Goal: Navigation & Orientation: Find specific page/section

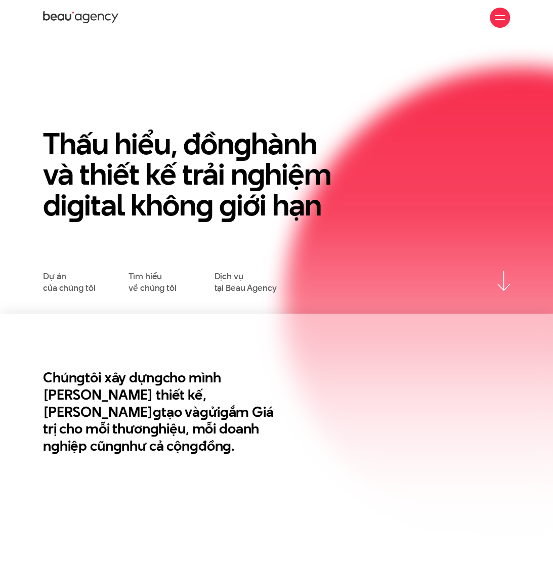
click at [495, 17] on div at bounding box center [500, 18] width 10 height 10
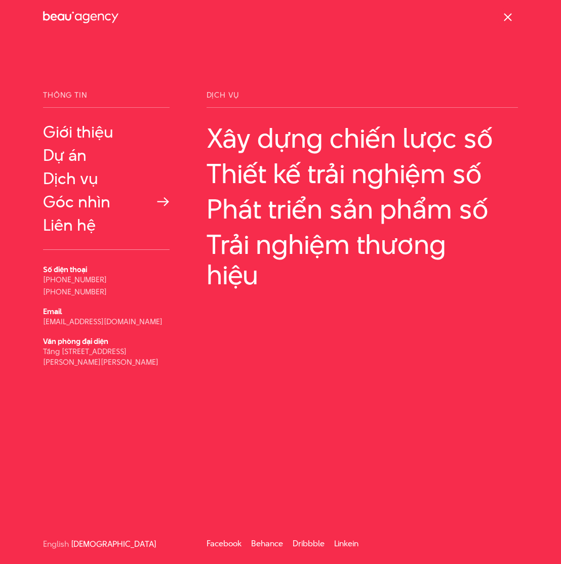
click at [85, 206] on link "Góc nhìn" at bounding box center [106, 202] width 127 height 18
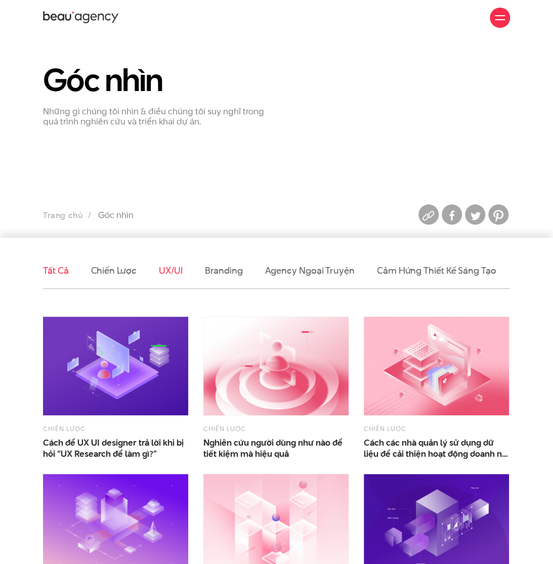
click at [170, 269] on link "UX/UI" at bounding box center [171, 270] width 24 height 13
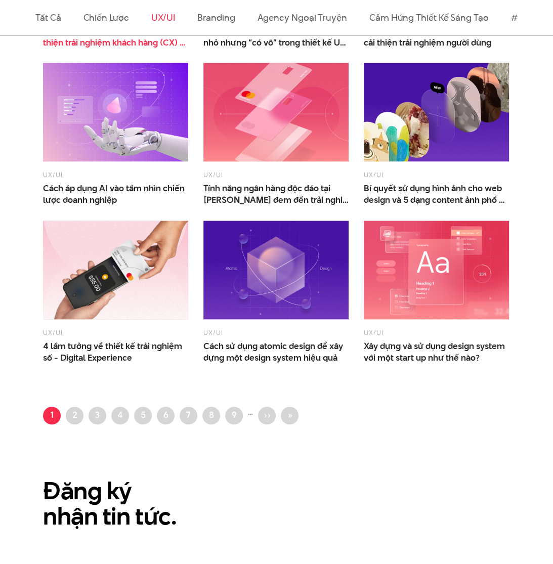
scroll to position [472, 0]
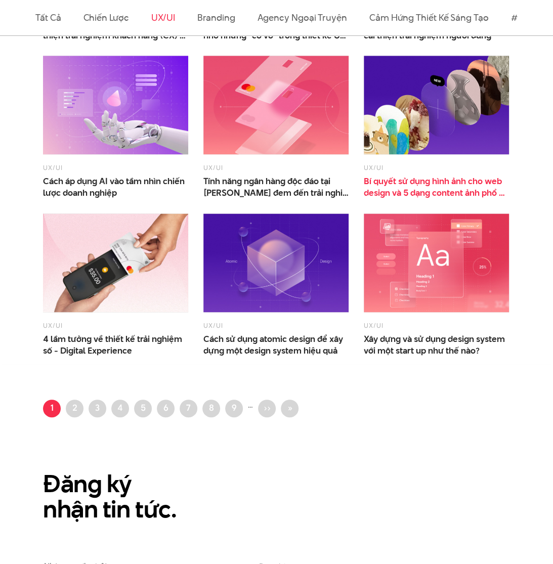
click at [424, 184] on span "Bí quyết sử dụng hình ảnh cho web design và 5 dạng content ảnh phổ biến" at bounding box center [436, 187] width 145 height 22
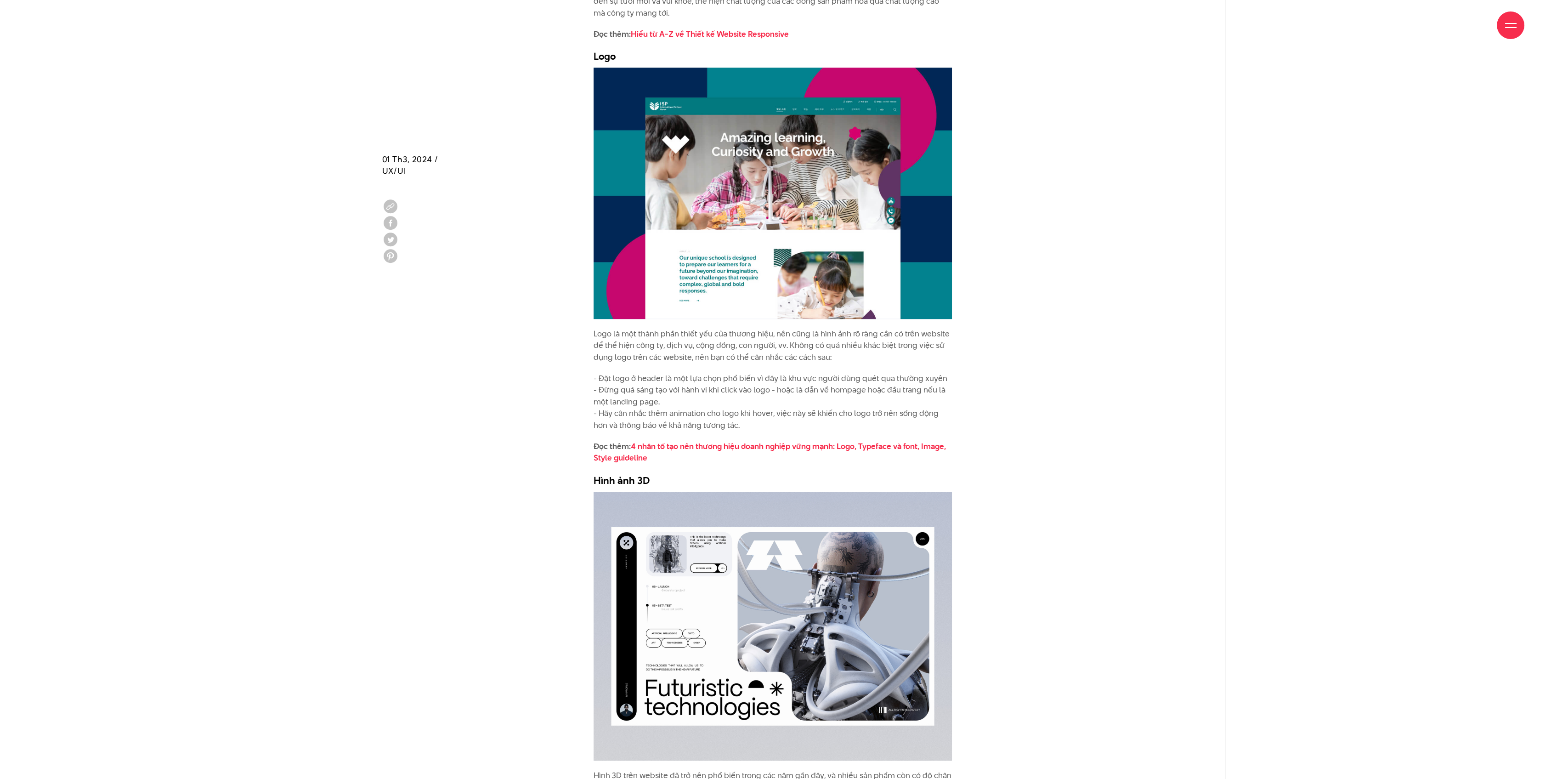
scroll to position [3466, 0]
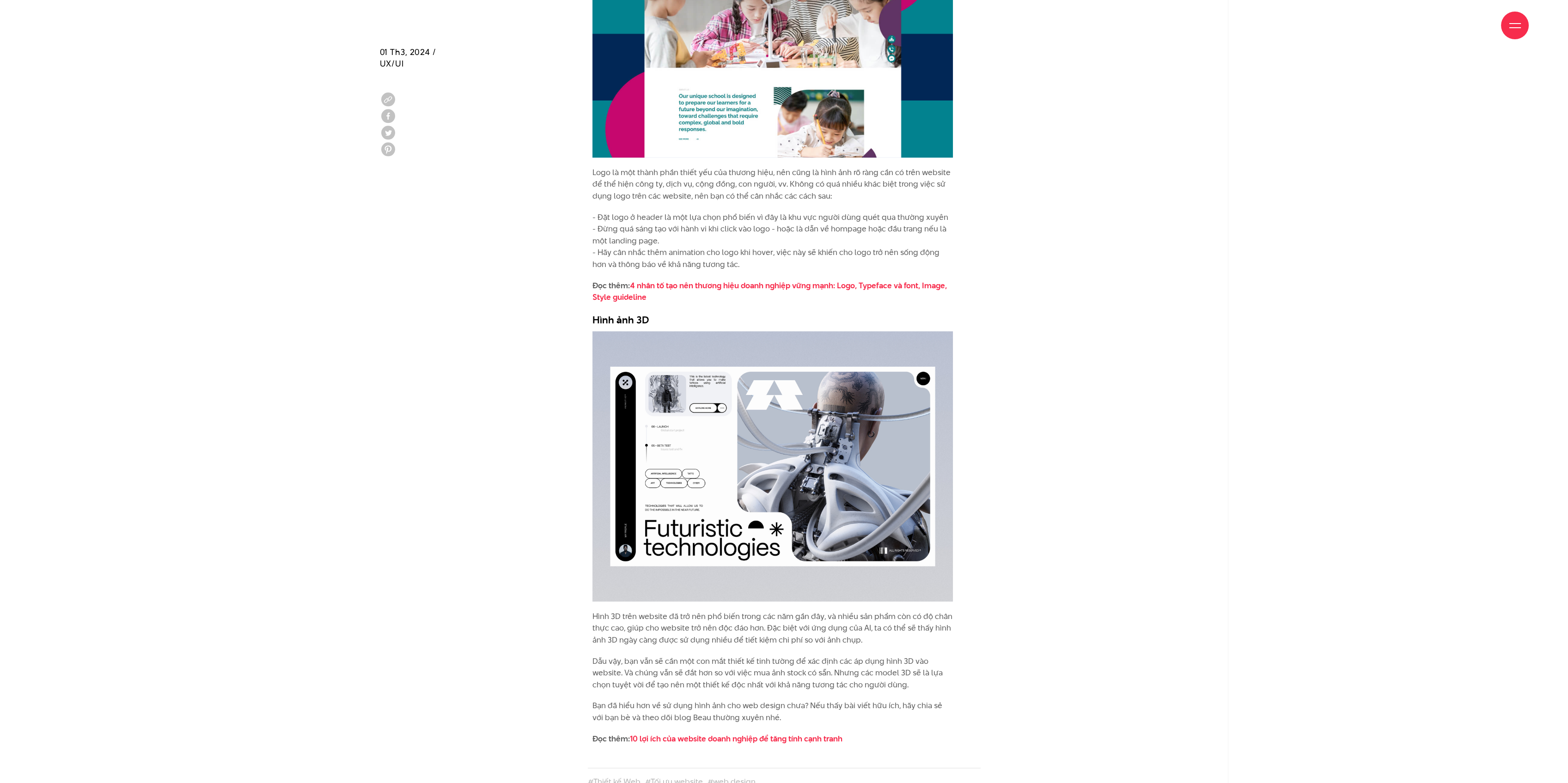
click at [505, 20] on div at bounding box center [1514, 26] width 12 height 12
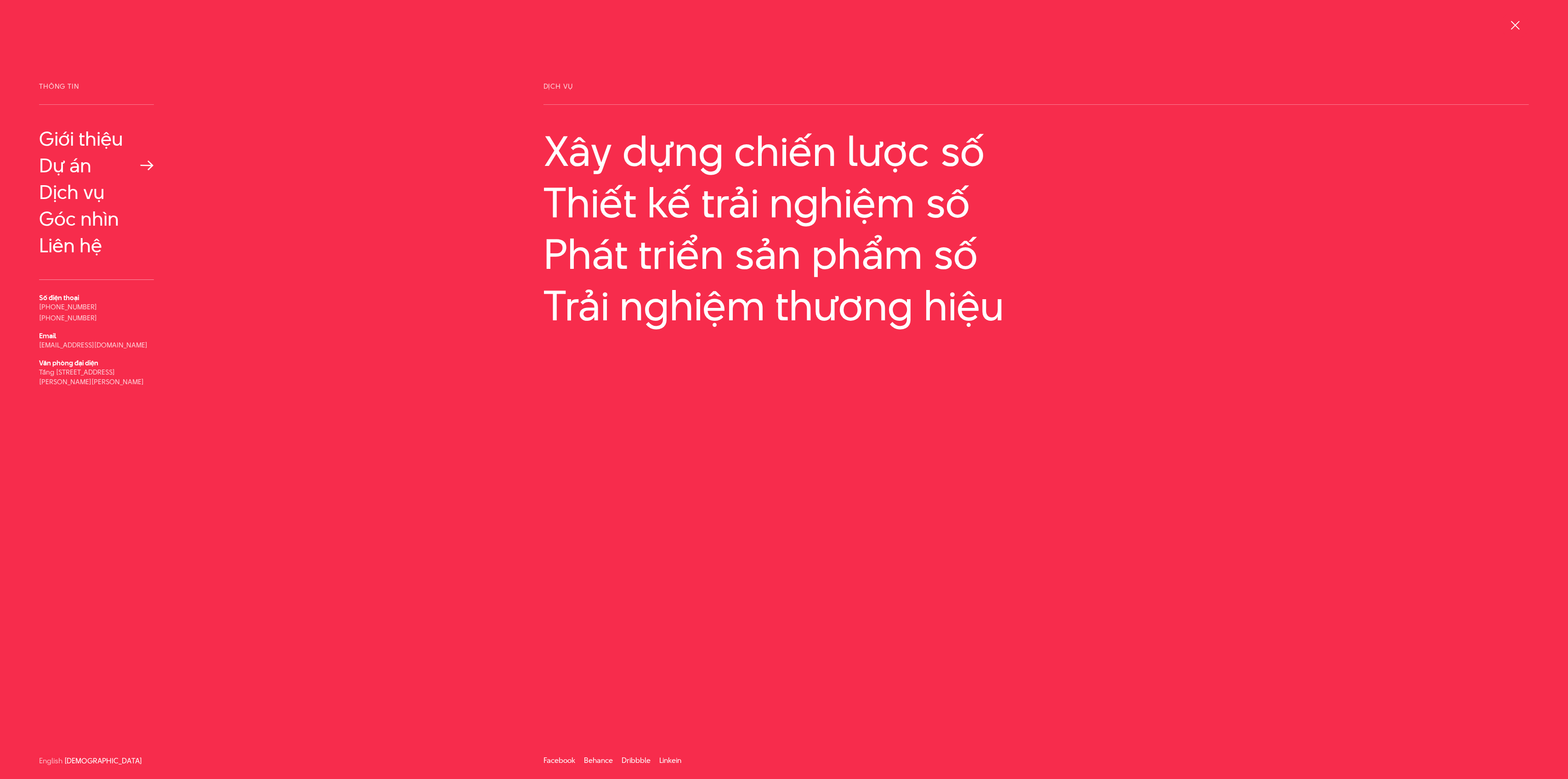
click at [73, 169] on link "Dự án" at bounding box center [96, 165] width 115 height 22
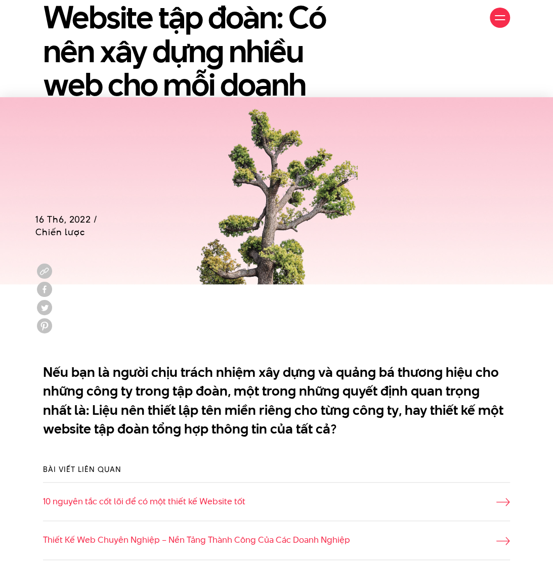
scroll to position [337, 0]
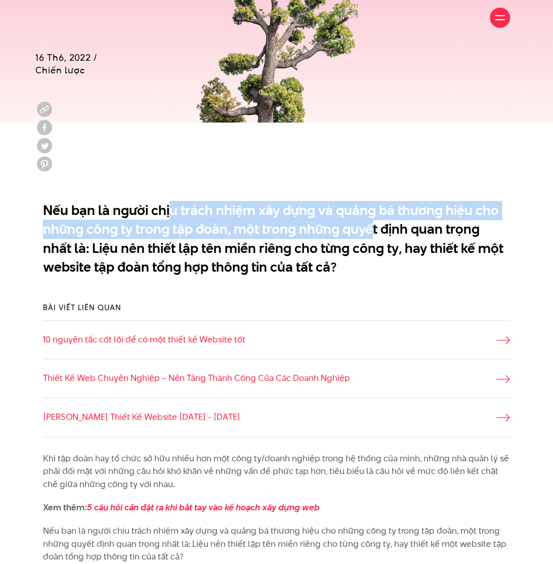
drag, startPoint x: 192, startPoint y: 212, endPoint x: 371, endPoint y: 227, distance: 178.8
click at [371, 227] on p "Nếu bạn là người chịu trách nhiệm xây dựng và quảng bá thương hiệu cho những cô…" at bounding box center [276, 239] width 467 height 76
click at [302, 234] on p "Nếu bạn là người chịu trách nhiệm xây dựng và quảng bá thương hiệu cho những cô…" at bounding box center [276, 239] width 467 height 76
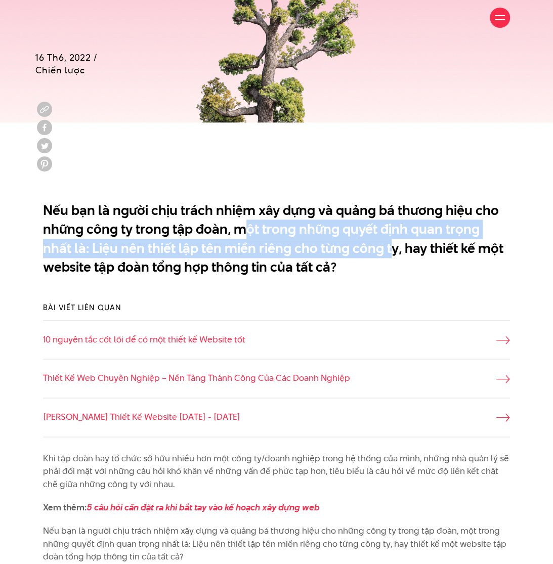
drag, startPoint x: 242, startPoint y: 232, endPoint x: 359, endPoint y: 247, distance: 118.3
click at [359, 247] on p "Nếu bạn là người chịu trách nhiệm xây dựng và quảng bá thương hiệu cho những cô…" at bounding box center [276, 239] width 467 height 76
click at [360, 247] on p "Nếu bạn là người chịu trách nhiệm xây dựng và quảng bá thương hiệu cho những cô…" at bounding box center [276, 239] width 467 height 76
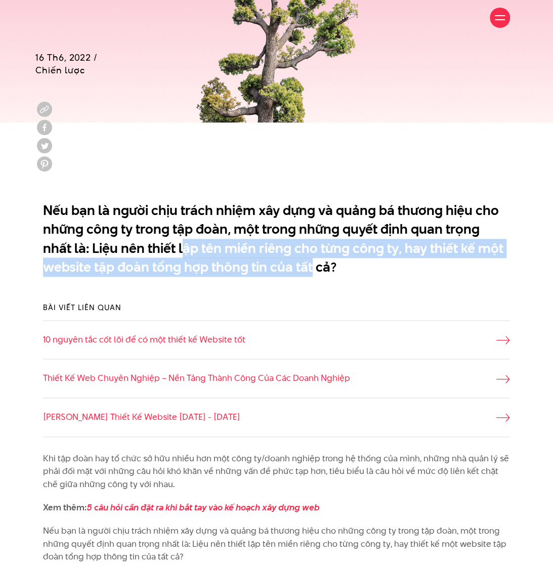
drag, startPoint x: 153, startPoint y: 253, endPoint x: 310, endPoint y: 266, distance: 157.0
click at [310, 266] on p "Nếu bạn là người chịu trách nhiệm xây dựng và quảng bá thương hiệu cho những cô…" at bounding box center [276, 239] width 467 height 76
click at [310, 267] on p "Nếu bạn là người chịu trách nhiệm xây dựng và quảng bá thương hiệu cho những cô…" at bounding box center [276, 239] width 467 height 76
drag, startPoint x: 212, startPoint y: 252, endPoint x: 298, endPoint y: 267, distance: 87.9
click at [298, 267] on p "Nếu bạn là người chịu trách nhiệm xây dựng và quảng bá thương hiệu cho những cô…" at bounding box center [276, 239] width 467 height 76
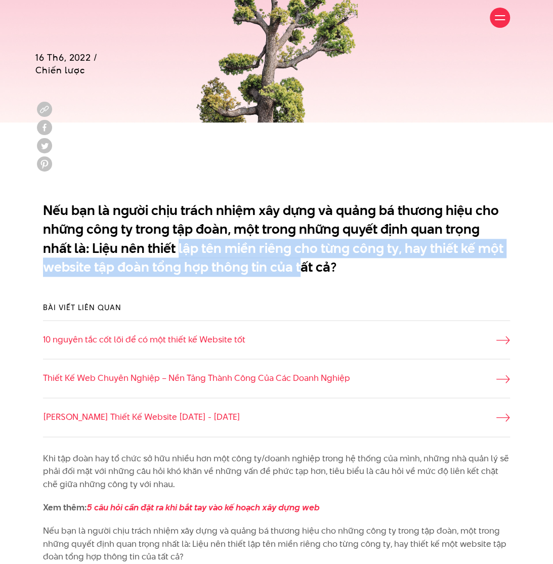
click at [298, 267] on p "Nếu bạn là người chịu trách nhiệm xây dựng và quảng bá thương hiệu cho những cô…" at bounding box center [276, 239] width 467 height 76
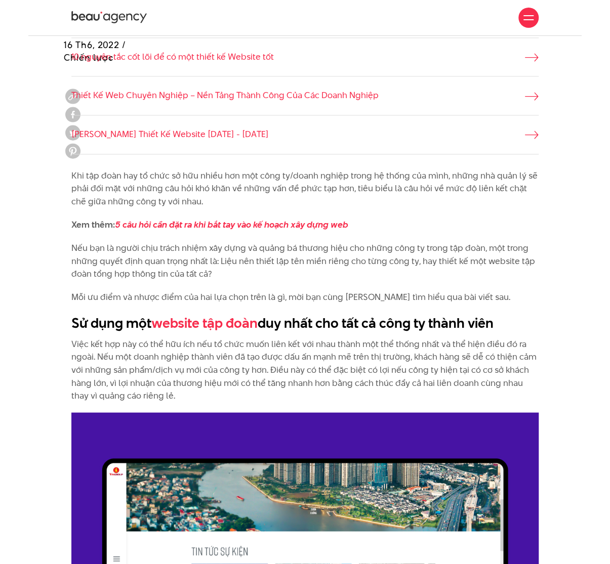
scroll to position [607, 0]
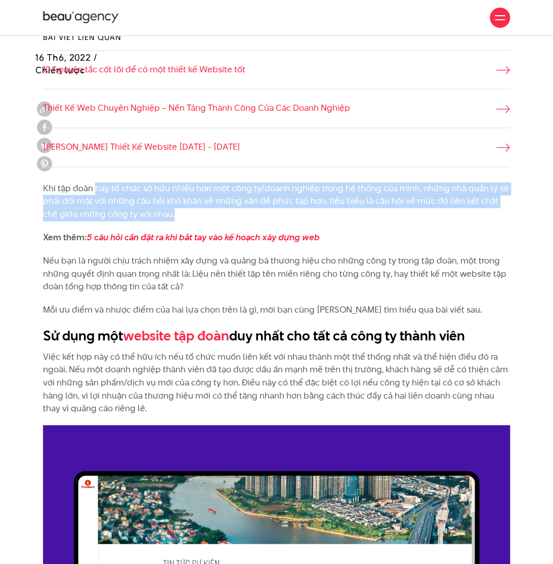
drag, startPoint x: 95, startPoint y: 190, endPoint x: 180, endPoint y: 213, distance: 88.2
click at [180, 213] on p "Khi tập đoàn hay tổ chức sở hữu nhiều hơn một công ty/doanh nghiệp trong hệ thố…" at bounding box center [276, 201] width 467 height 39
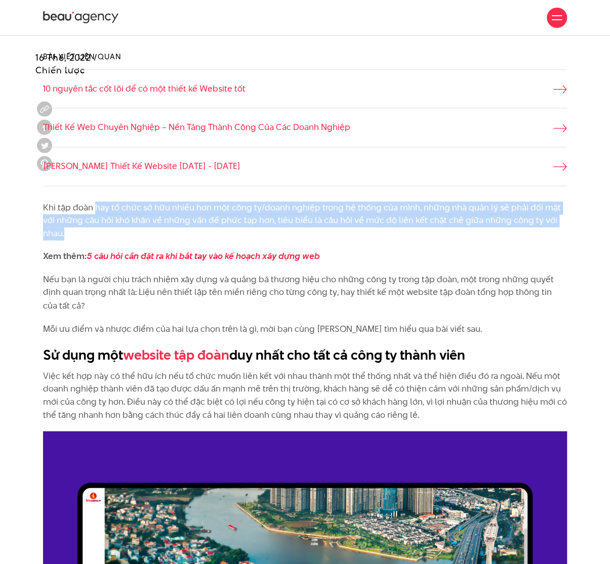
click at [161, 212] on p "Khi tập đoàn hay tổ chức sở hữu nhiều hơn một công ty/doanh nghiệp trong hệ thố…" at bounding box center [305, 220] width 524 height 39
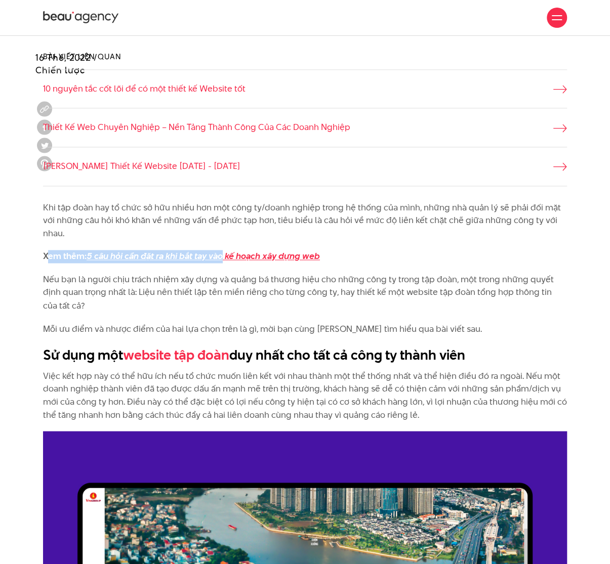
drag, startPoint x: 49, startPoint y: 256, endPoint x: 250, endPoint y: 256, distance: 201.5
click at [250, 256] on strong "Xem thêm: 5 câu hỏi cần đặt ra khi bắt tay vào kế hoạch xây dựng web" at bounding box center [185, 256] width 285 height 12
drag, startPoint x: 68, startPoint y: 274, endPoint x: 220, endPoint y: 302, distance: 154.4
click at [220, 302] on p "Nếu bạn là người chịu trách nhiệm xây dựng và quảng bá thương hiệu cho những cô…" at bounding box center [305, 292] width 524 height 39
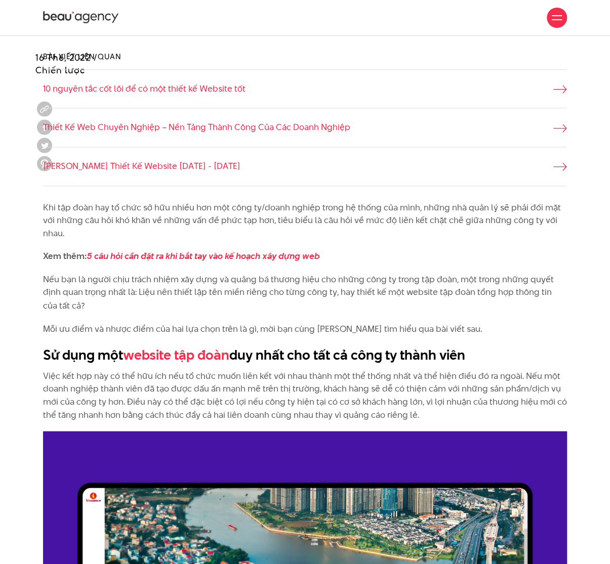
click at [216, 293] on p "Nếu bạn là người chịu trách nhiệm xây dựng và quảng bá thương hiệu cho những cô…" at bounding box center [305, 292] width 524 height 39
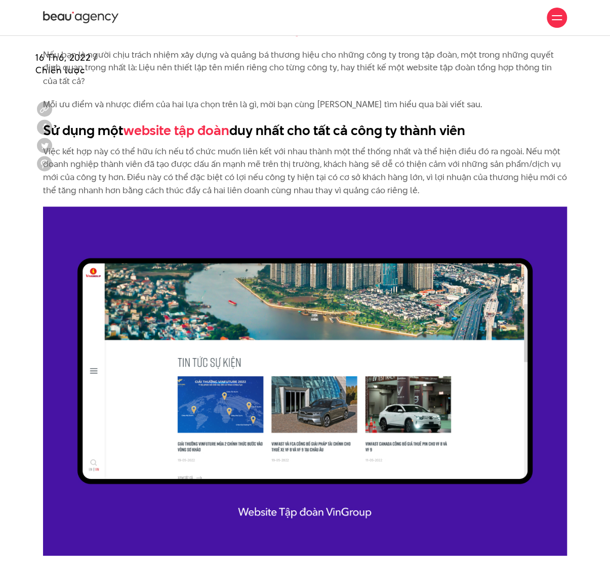
scroll to position [810, 0]
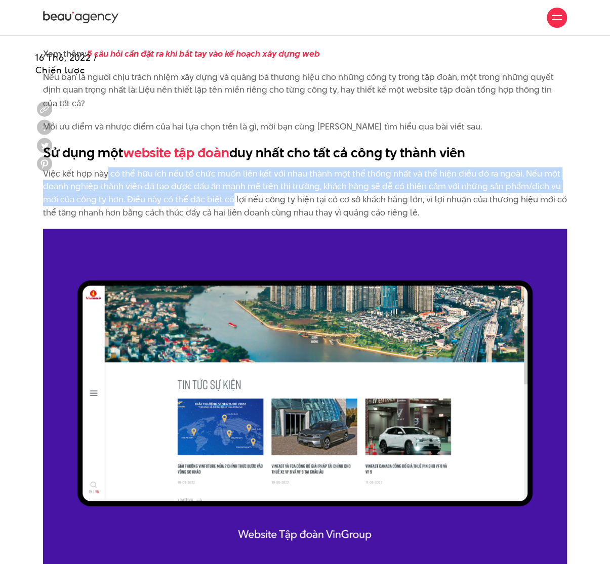
drag, startPoint x: 138, startPoint y: 174, endPoint x: 230, endPoint y: 194, distance: 93.7
click at [230, 194] on p "Việc kết hợp này có thể hữu ích nếu tổ chức muốn liên kết với nhau thành một th…" at bounding box center [305, 193] width 524 height 52
click at [174, 199] on p "Việc kết hợp này có thể hữu ích nếu tổ chức muốn liên kết với nhau thành một th…" at bounding box center [305, 193] width 524 height 52
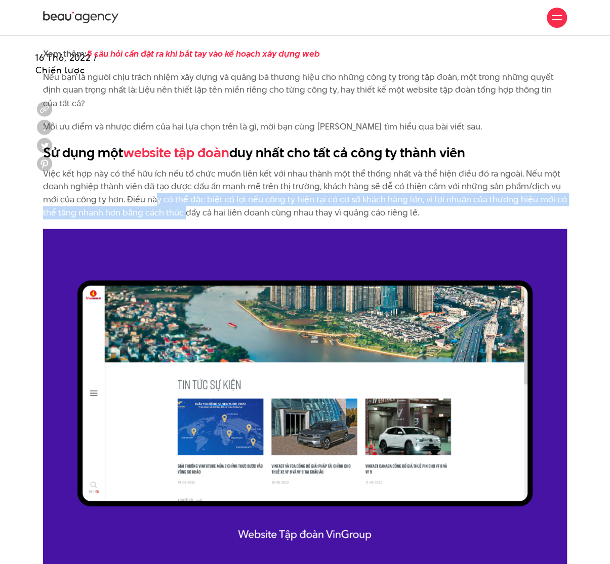
drag, startPoint x: 155, startPoint y: 200, endPoint x: 186, endPoint y: 205, distance: 31.3
click at [186, 205] on p "Việc kết hợp này có thể hữu ích nếu tổ chức muốn liên kết với nhau thành một th…" at bounding box center [305, 193] width 524 height 52
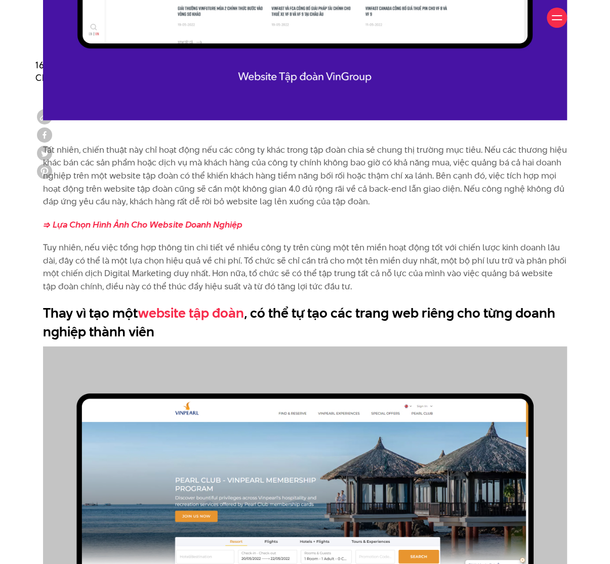
scroll to position [1282, 0]
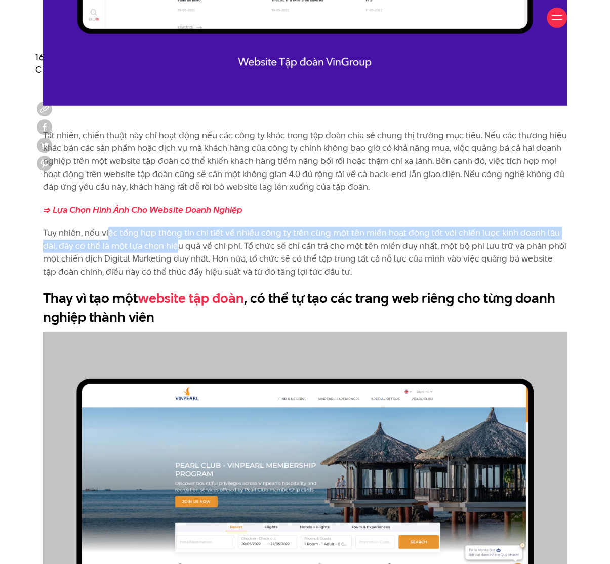
drag, startPoint x: 109, startPoint y: 232, endPoint x: 177, endPoint y: 251, distance: 69.7
click at [177, 251] on p "Tuy nhiên, nếu việc tổng hợp thông tin chi tiết về nhiều công ty trên cùng một …" at bounding box center [305, 253] width 524 height 52
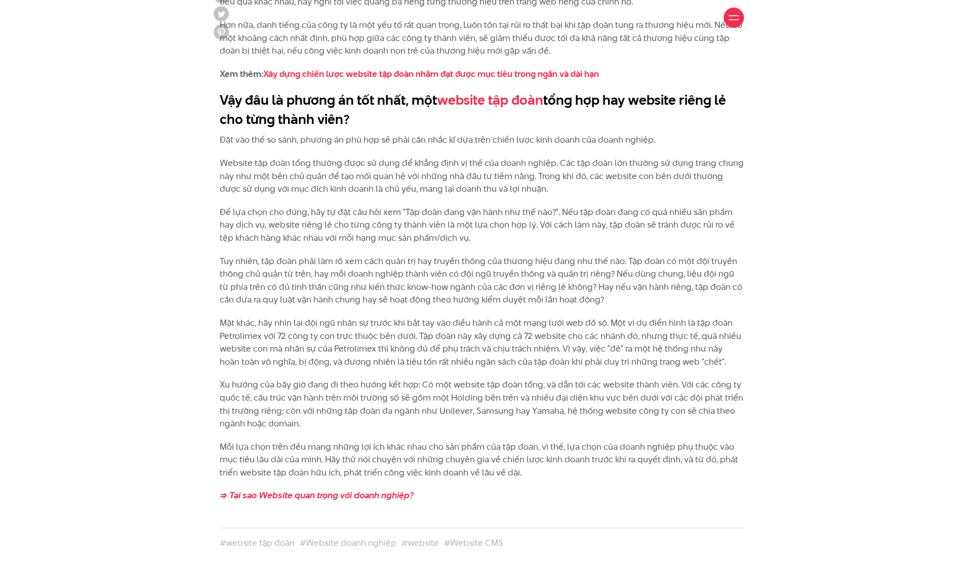
scroll to position [2025, 0]
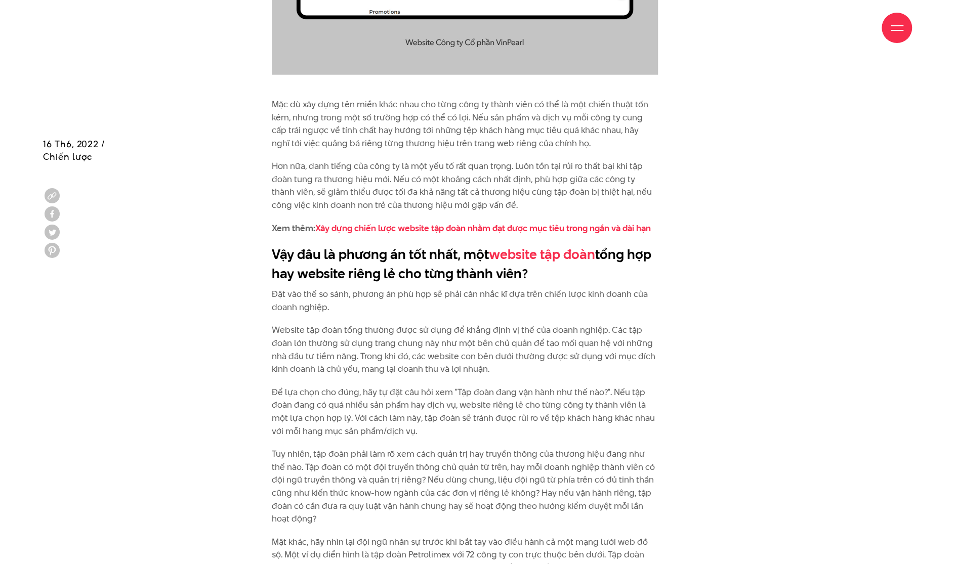
click at [553, 20] on div at bounding box center [897, 28] width 30 height 30
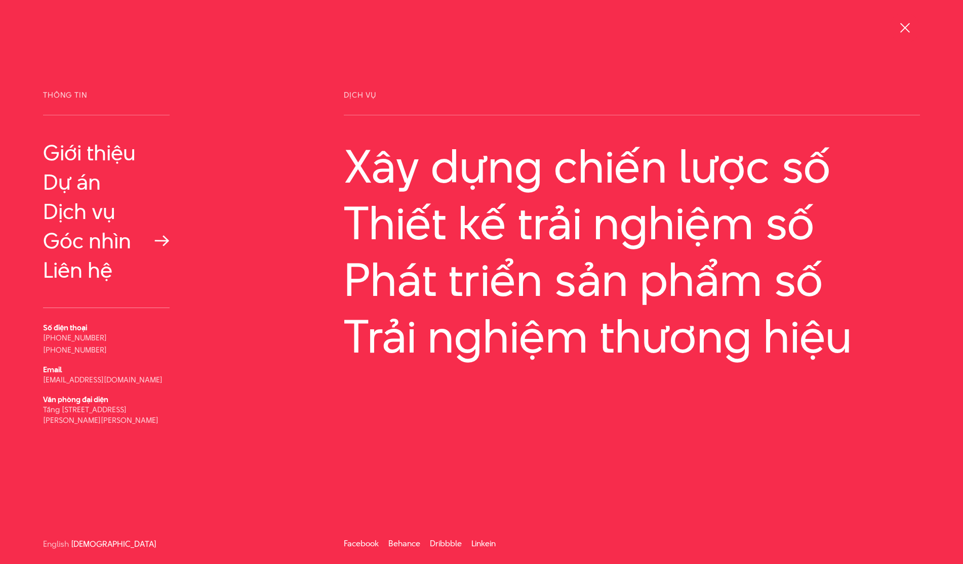
click at [93, 241] on link "Góc nhìn" at bounding box center [106, 241] width 127 height 24
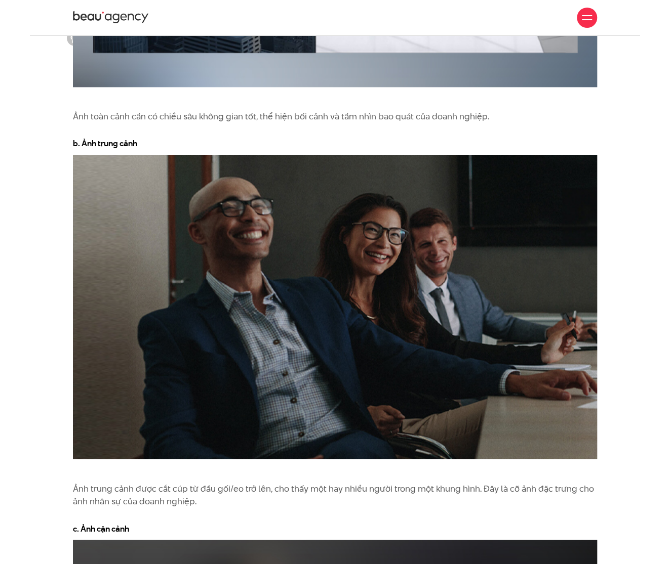
scroll to position [5804, 0]
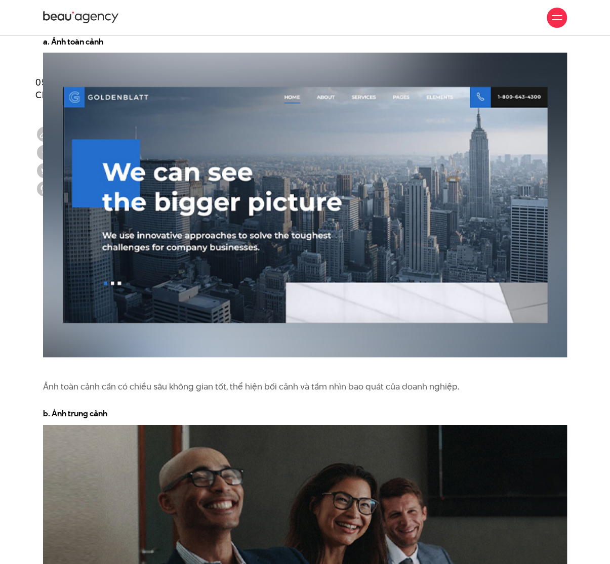
click at [25, 357] on div "Ảnh toàn cảnh cần có chiều sâu không gian tốt, thể hiện bối cảnh và tầm nhìn ba…" at bounding box center [305, 380] width 610 height 46
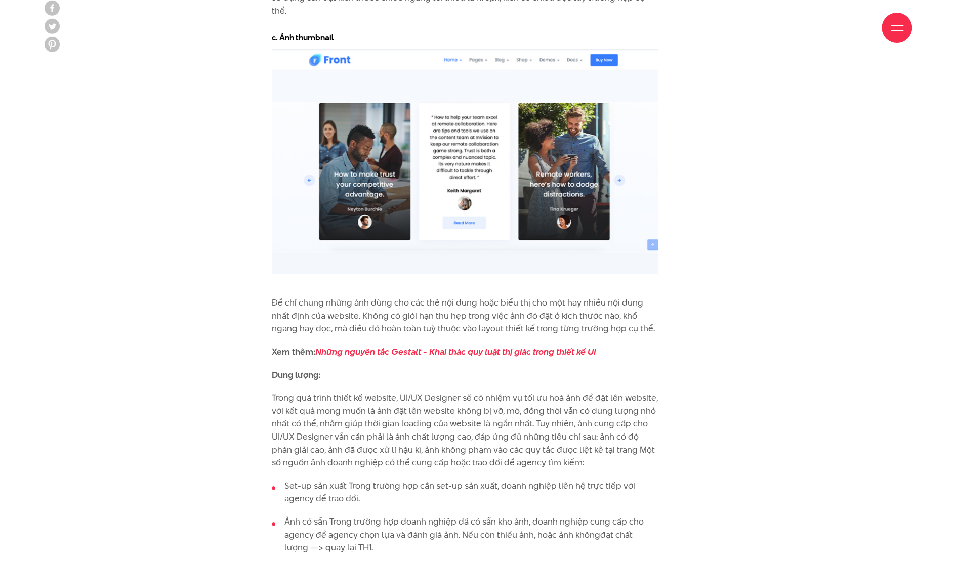
scroll to position [3442, 0]
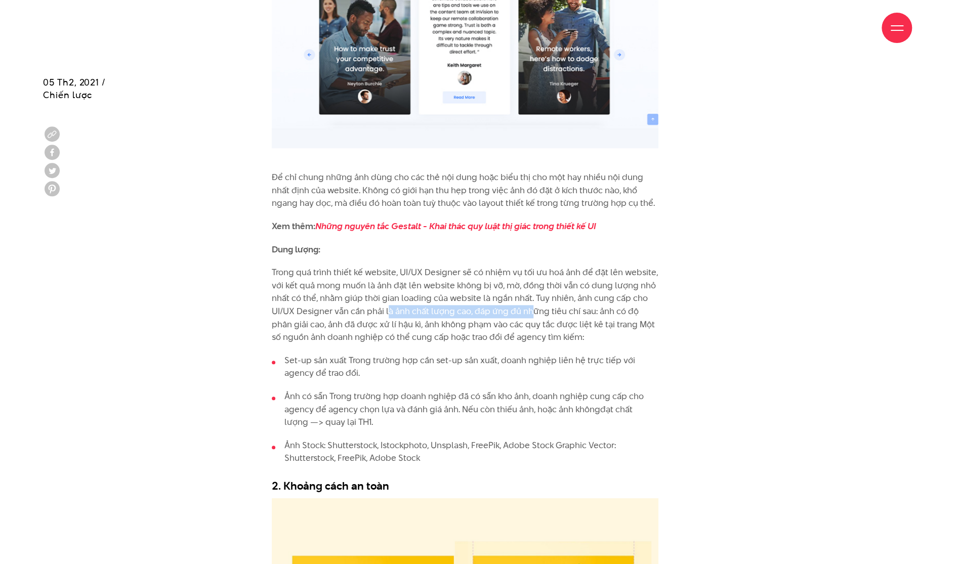
drag, startPoint x: 403, startPoint y: 285, endPoint x: 529, endPoint y: 285, distance: 125.5
click at [529, 285] on p "Trong quá trình thiết kế website, UI/UX Designer sẽ có nhiệm vụ tối ưu hoá ảnh …" at bounding box center [465, 305] width 387 height 78
drag, startPoint x: 552, startPoint y: 290, endPoint x: 581, endPoint y: 290, distance: 29.4
click at [592, 290] on p "Trong quá trình thiết kế website, UI/UX Designer sẽ có nhiệm vụ tối ưu hoá ảnh …" at bounding box center [465, 305] width 387 height 78
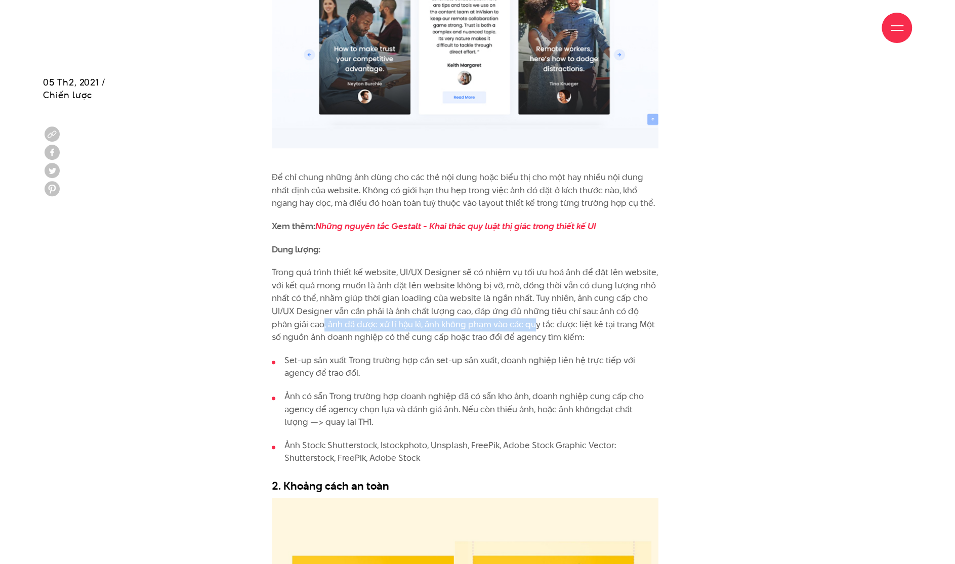
drag, startPoint x: 358, startPoint y: 299, endPoint x: 542, endPoint y: 302, distance: 183.3
click at [520, 297] on p "Trong quá trình thiết kế website, UI/UX Designer sẽ có nhiệm vụ tối ưu hoá ảnh …" at bounding box center [465, 305] width 387 height 78
drag, startPoint x: 505, startPoint y: 299, endPoint x: 488, endPoint y: 299, distance: 17.2
click at [505, 299] on p "Trong quá trình thiết kế website, UI/UX Designer sẽ có nhiệm vụ tối ưu hoá ảnh …" at bounding box center [465, 305] width 387 height 78
click at [424, 299] on p "Trong quá trình thiết kế website, UI/UX Designer sẽ có nhiệm vụ tối ưu hoá ảnh …" at bounding box center [465, 305] width 387 height 78
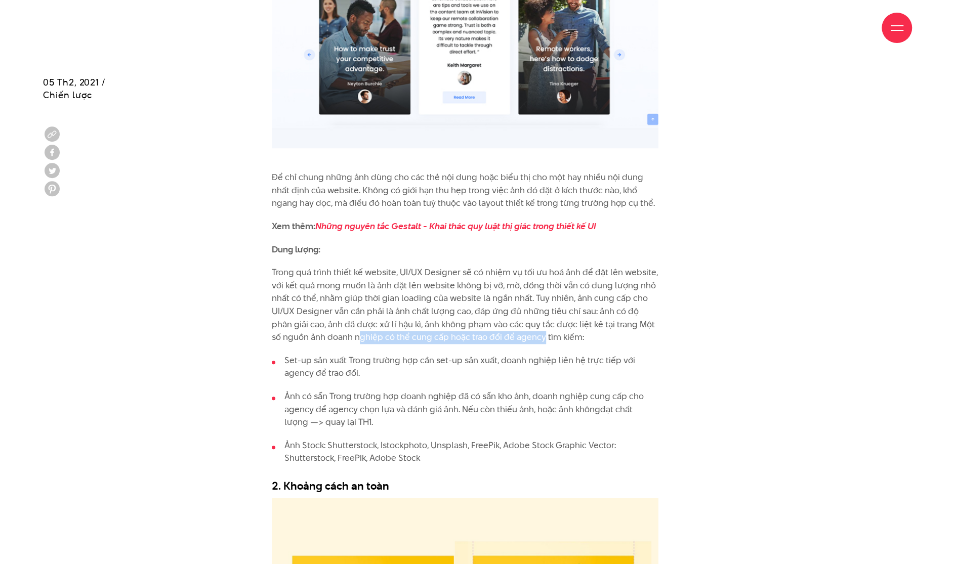
drag, startPoint x: 350, startPoint y: 313, endPoint x: 530, endPoint y: 312, distance: 180.2
click at [530, 312] on p "Trong quá trình thiết kế website, UI/UX Designer sẽ có nhiệm vụ tối ưu hoá ảnh …" at bounding box center [465, 305] width 387 height 78
drag, startPoint x: 447, startPoint y: 336, endPoint x: 488, endPoint y: 336, distance: 41.0
click at [488, 354] on li "Set-up sản xuất Trong trường hợp cần set-up sản xuất, doanh nghiệp liên hệ trực…" at bounding box center [465, 367] width 387 height 26
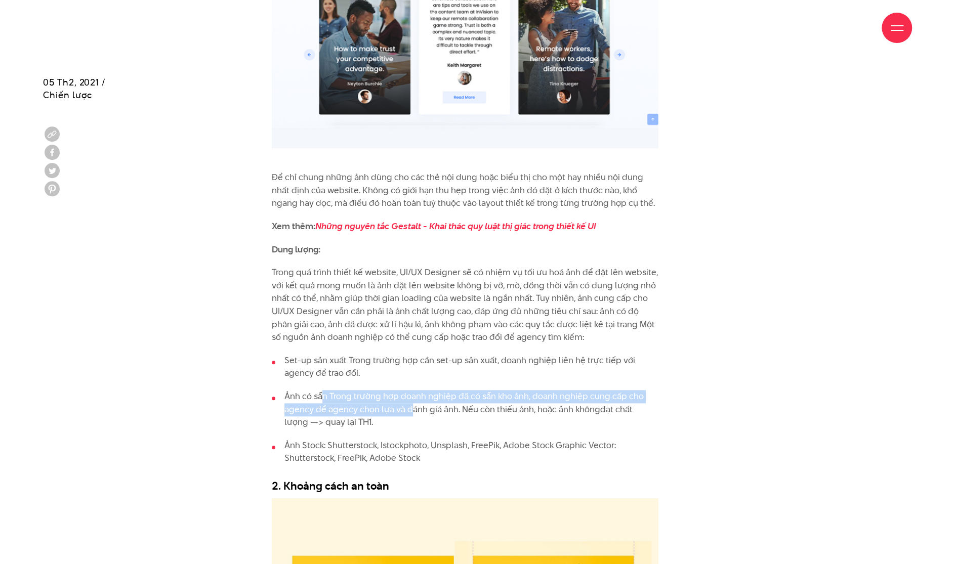
drag, startPoint x: 324, startPoint y: 372, endPoint x: 411, endPoint y: 385, distance: 87.6
click at [411, 390] on li "Ảnh có sẵn Trong trường hợp doanh nghiệp đã có sẵn kho ảnh, doanh nghiệp cung c…" at bounding box center [465, 409] width 387 height 39
click at [412, 390] on li "Ảnh có sẵn Trong trường hợp doanh nghiệp đã có sẵn kho ảnh, doanh nghiệp cung c…" at bounding box center [465, 409] width 387 height 39
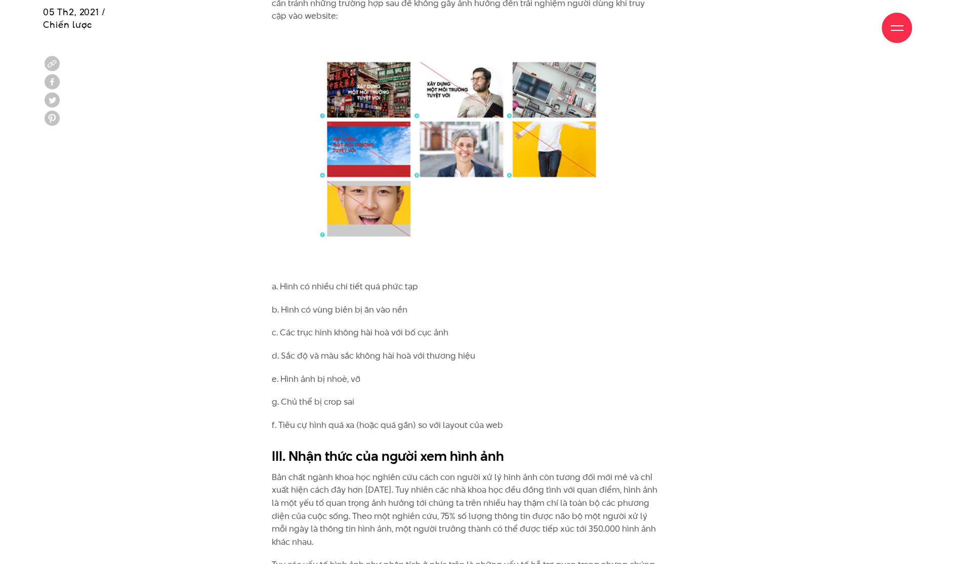
scroll to position [7897, 0]
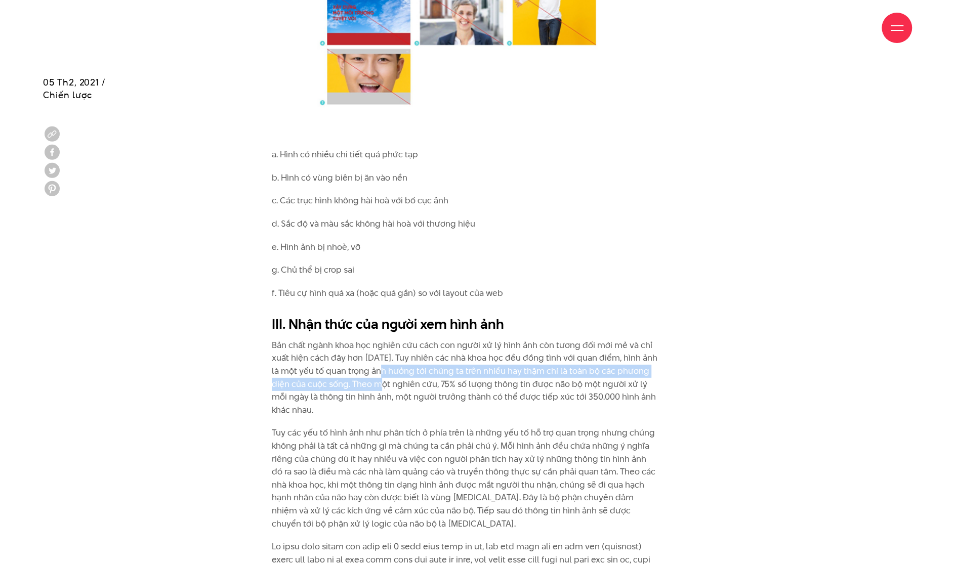
drag, startPoint x: 378, startPoint y: 334, endPoint x: 379, endPoint y: 347, distance: 12.7
click at [379, 347] on p "Bản chất ngành khoa học nghiên cứu cách con người xử lý hình ảnh còn tương đối …" at bounding box center [465, 378] width 387 height 78
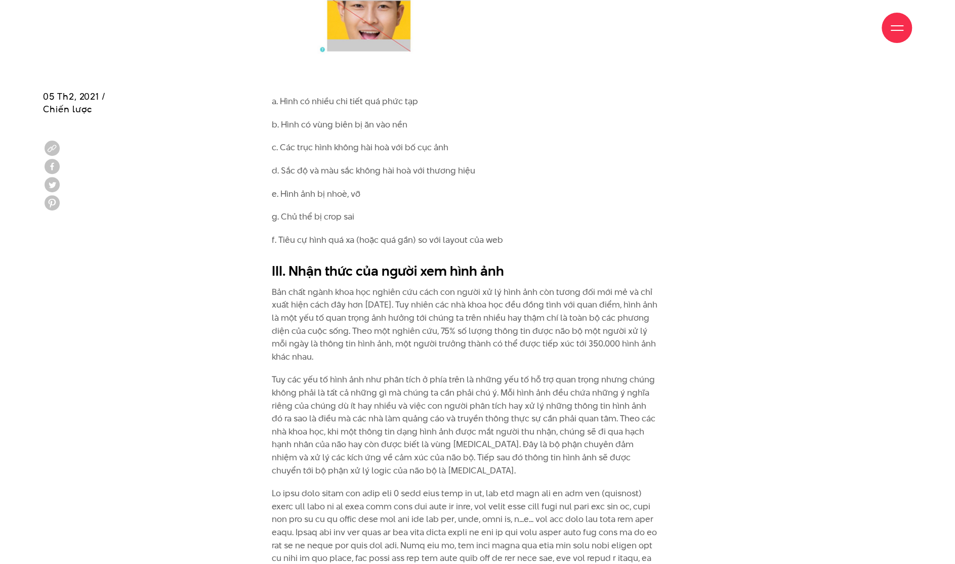
scroll to position [7964, 0]
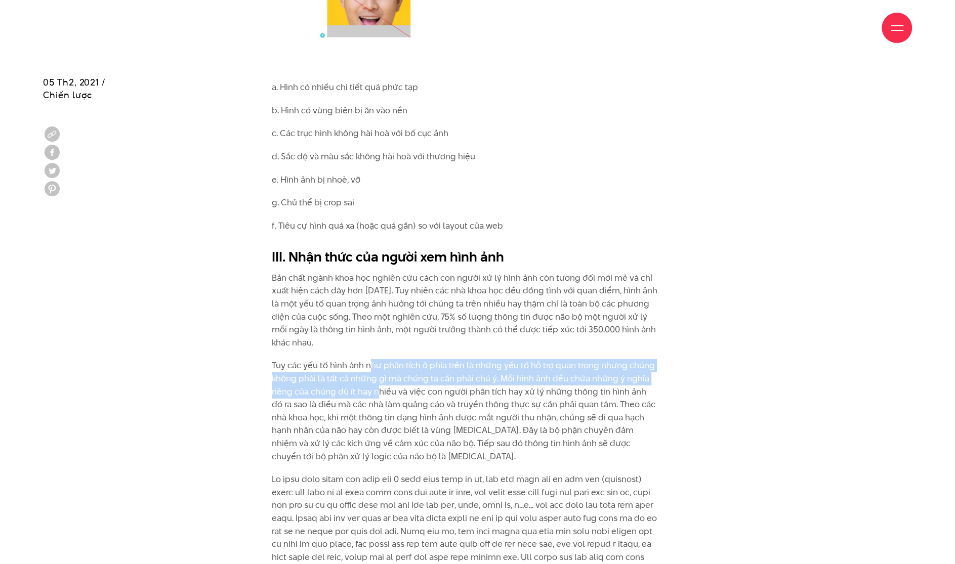
drag, startPoint x: 373, startPoint y: 326, endPoint x: 377, endPoint y: 351, distance: 24.7
click at [377, 359] on p "Tuy các yếu tố hình ảnh như phân tích ở phía trên là những yếu tố hỗ trợ quan t…" at bounding box center [465, 411] width 387 height 104
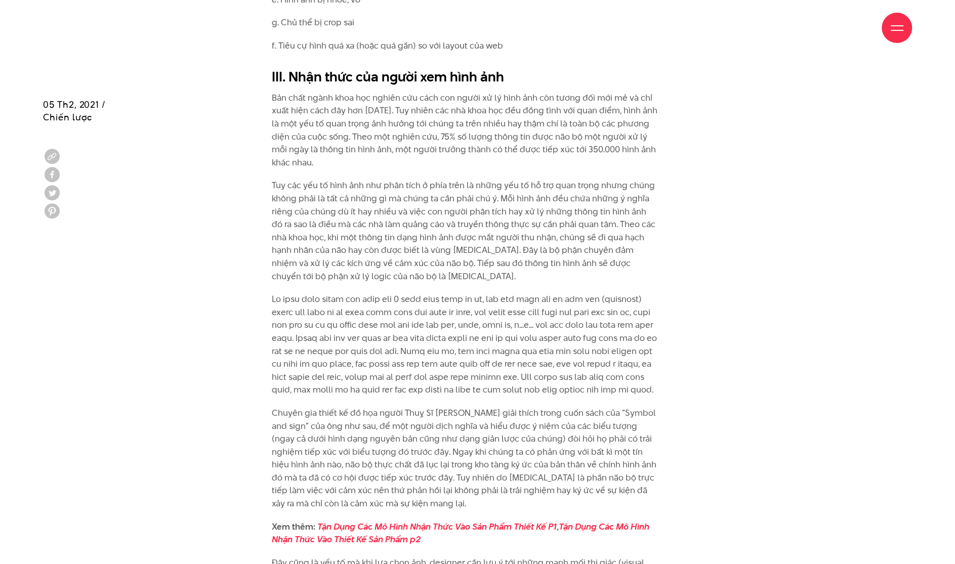
scroll to position [8166, 0]
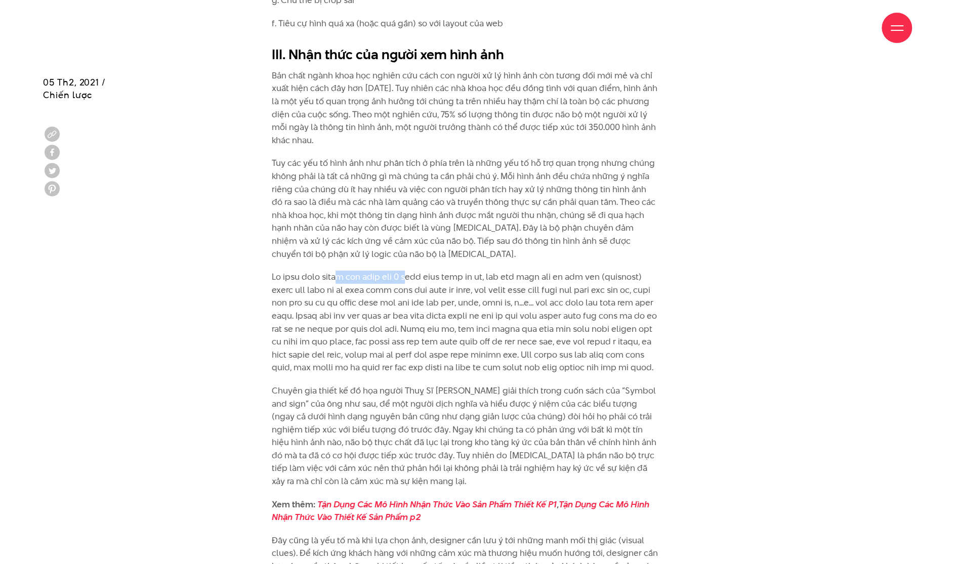
drag, startPoint x: 352, startPoint y: 237, endPoint x: 407, endPoint y: 242, distance: 54.9
click at [407, 271] on p at bounding box center [465, 323] width 387 height 104
drag, startPoint x: 336, startPoint y: 250, endPoint x: 356, endPoint y: 255, distance: 21.4
click at [356, 271] on p at bounding box center [465, 323] width 387 height 104
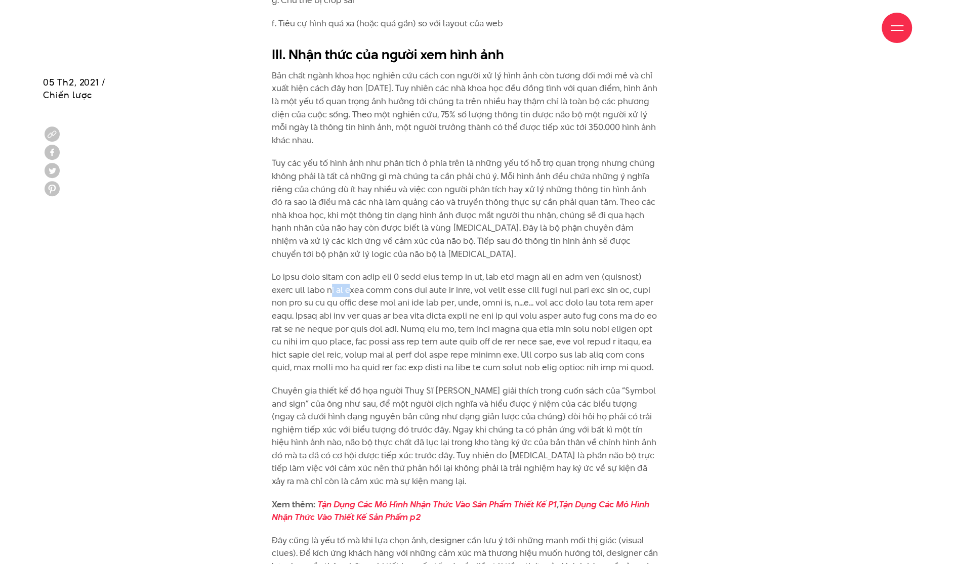
click at [356, 271] on p at bounding box center [465, 323] width 387 height 104
drag, startPoint x: 356, startPoint y: 276, endPoint x: 591, endPoint y: 280, distance: 234.9
click at [591, 280] on p at bounding box center [465, 323] width 387 height 104
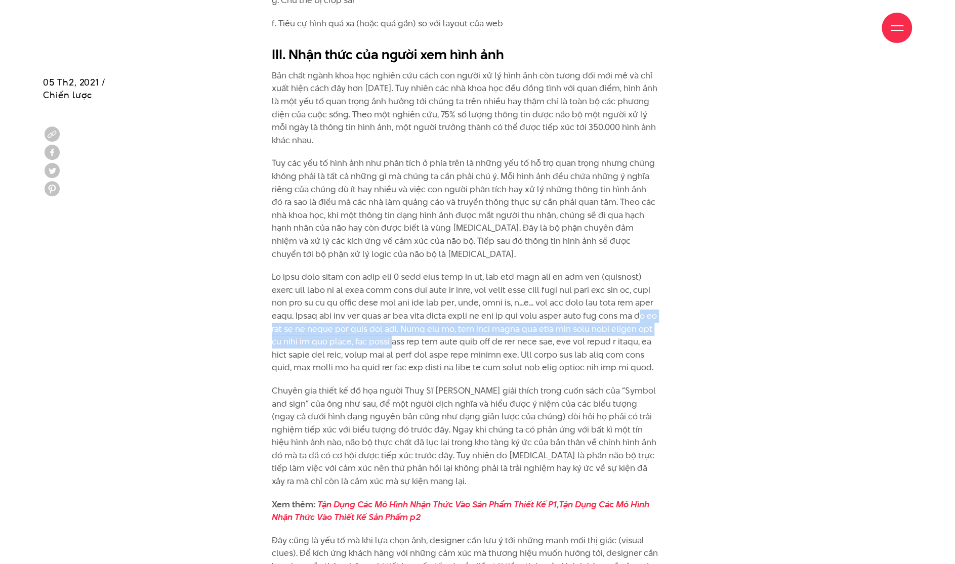
drag, startPoint x: 341, startPoint y: 294, endPoint x: 482, endPoint y: 298, distance: 141.3
click at [482, 298] on p at bounding box center [465, 323] width 387 height 104
click at [485, 296] on p at bounding box center [465, 323] width 387 height 104
drag, startPoint x: 491, startPoint y: 290, endPoint x: 537, endPoint y: 297, distance: 46.5
click at [537, 297] on p at bounding box center [465, 323] width 387 height 104
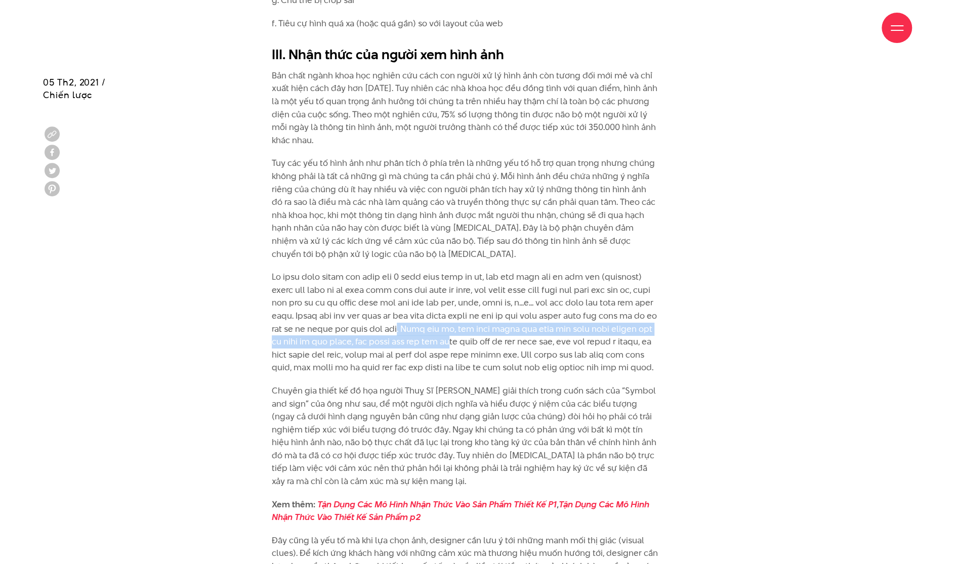
click at [380, 299] on p at bounding box center [465, 323] width 387 height 104
drag, startPoint x: 369, startPoint y: 302, endPoint x: 419, endPoint y: 302, distance: 50.1
click at [419, 302] on p at bounding box center [465, 323] width 387 height 104
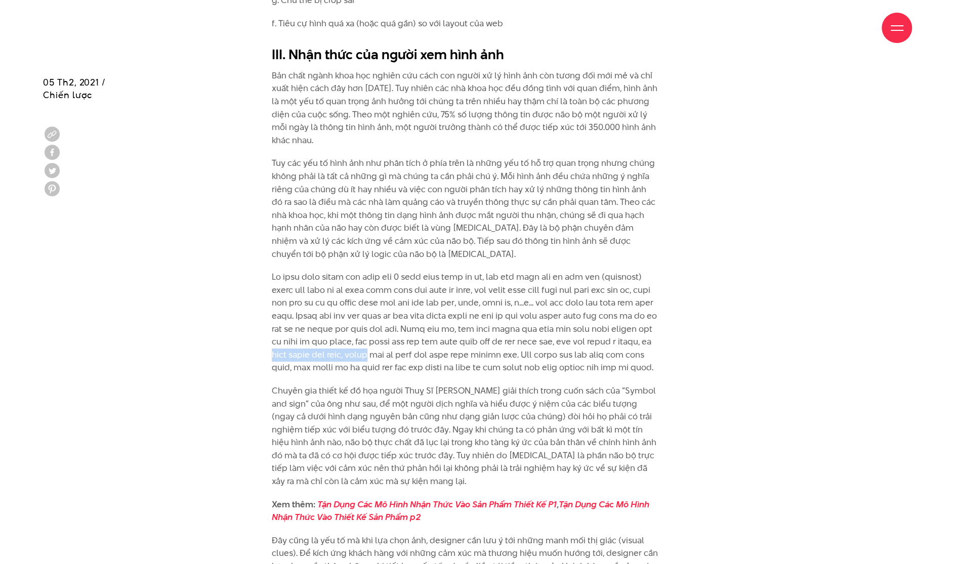
drag, startPoint x: 372, startPoint y: 312, endPoint x: 473, endPoint y: 313, distance: 101.2
click at [473, 313] on p at bounding box center [465, 323] width 387 height 104
drag, startPoint x: 570, startPoint y: 313, endPoint x: 604, endPoint y: 314, distance: 33.9
click at [604, 314] on p at bounding box center [465, 323] width 387 height 104
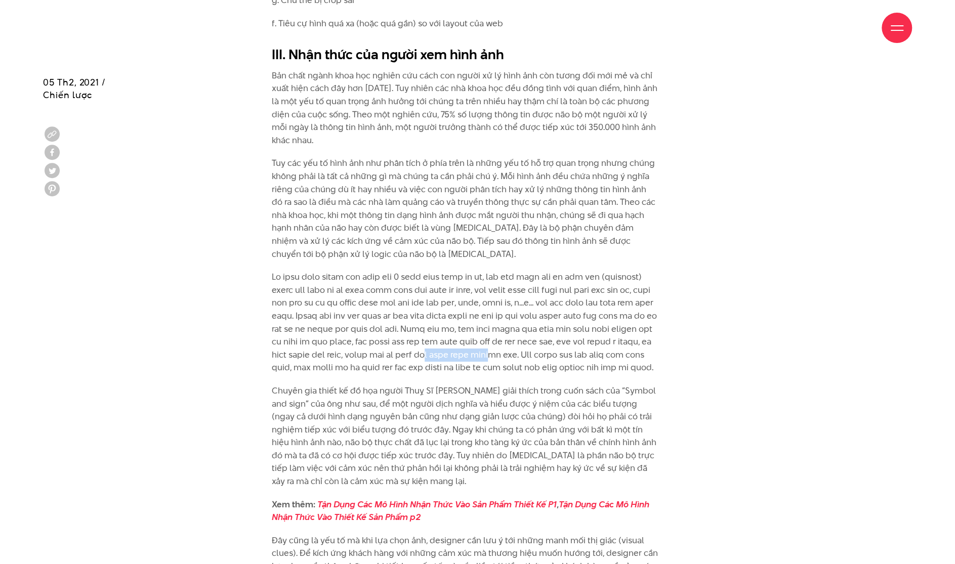
click at [604, 314] on p at bounding box center [465, 323] width 387 height 104
drag, startPoint x: 334, startPoint y: 326, endPoint x: 423, endPoint y: 329, distance: 89.1
click at [423, 329] on p at bounding box center [465, 323] width 387 height 104
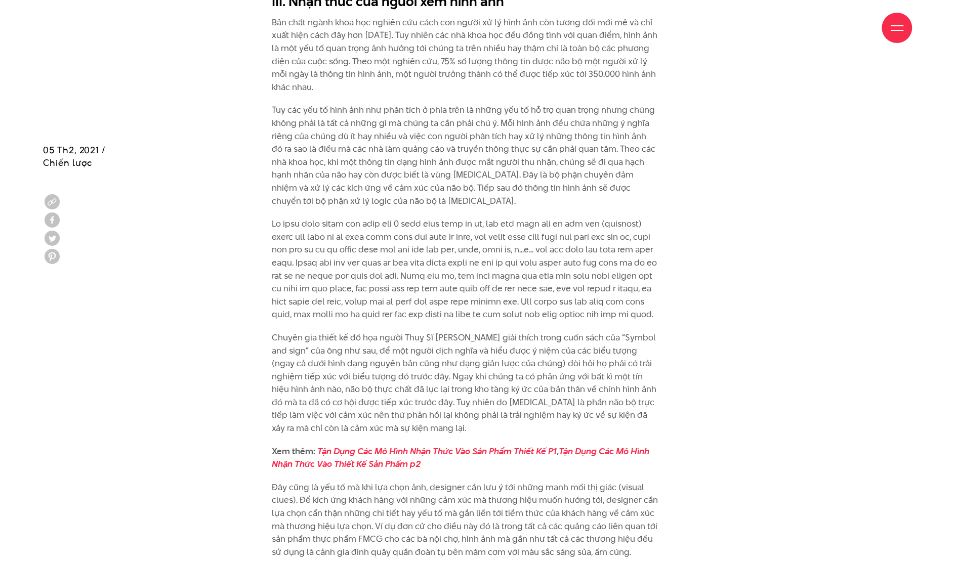
scroll to position [8302, 0]
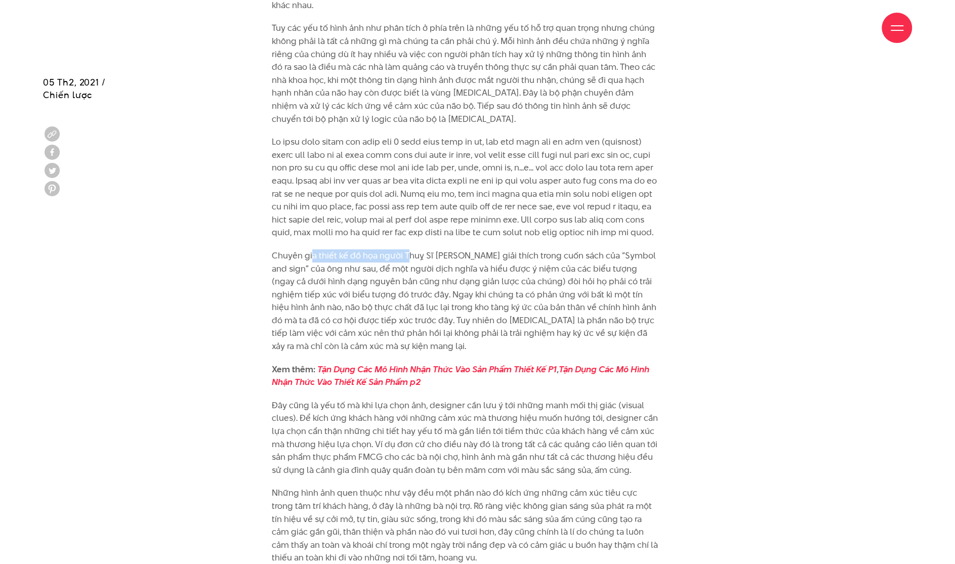
drag, startPoint x: 312, startPoint y: 234, endPoint x: 406, endPoint y: 233, distance: 94.2
click at [406, 250] on p "Chuyên gia thiết kế đồ họa người Thuỵ Sĩ Adrian Frutiger giải thích trong cuốn …" at bounding box center [465, 302] width 387 height 104
drag, startPoint x: 358, startPoint y: 283, endPoint x: 447, endPoint y: 283, distance: 88.6
click at [447, 283] on p "Chuyên gia thiết kế đồ họa người Thuỵ Sĩ Adrian Frutiger giải thích trong cuốn …" at bounding box center [465, 302] width 387 height 104
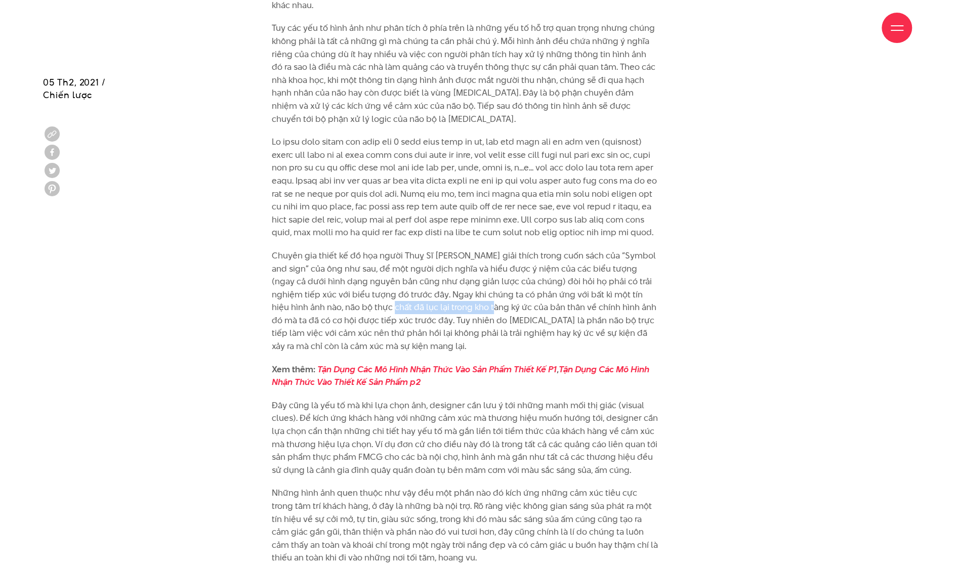
click at [447, 283] on p "Chuyên gia thiết kế đồ họa người Thuỵ Sĩ Adrian Frutiger giải thích trong cuốn …" at bounding box center [465, 302] width 387 height 104
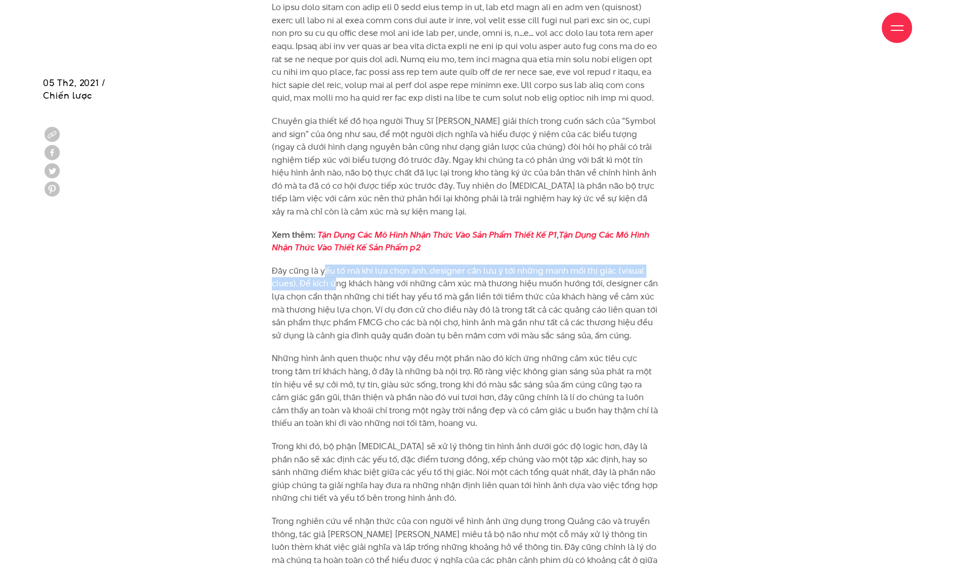
drag, startPoint x: 326, startPoint y: 248, endPoint x: 336, endPoint y: 254, distance: 11.8
click at [336, 265] on p "Đây cũng là yếu tố mà khi lựa chọn ảnh, designer cần lưu ý tới những manh mối t…" at bounding box center [465, 304] width 387 height 78
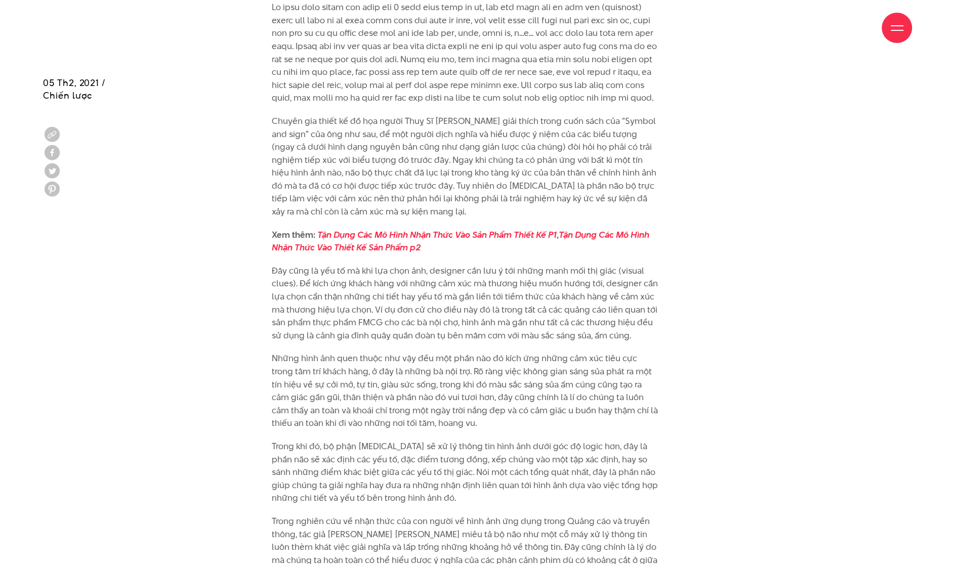
click at [342, 265] on p "Đây cũng là yếu tố mà khi lựa chọn ảnh, designer cần lưu ý tới những manh mối t…" at bounding box center [465, 304] width 387 height 78
drag, startPoint x: 311, startPoint y: 271, endPoint x: 522, endPoint y: 270, distance: 211.6
click at [522, 270] on p "Đây cũng là yếu tố mà khi lựa chọn ảnh, designer cần lưu ý tới những manh mối t…" at bounding box center [465, 304] width 387 height 78
drag, startPoint x: 376, startPoint y: 285, endPoint x: 474, endPoint y: 283, distance: 98.2
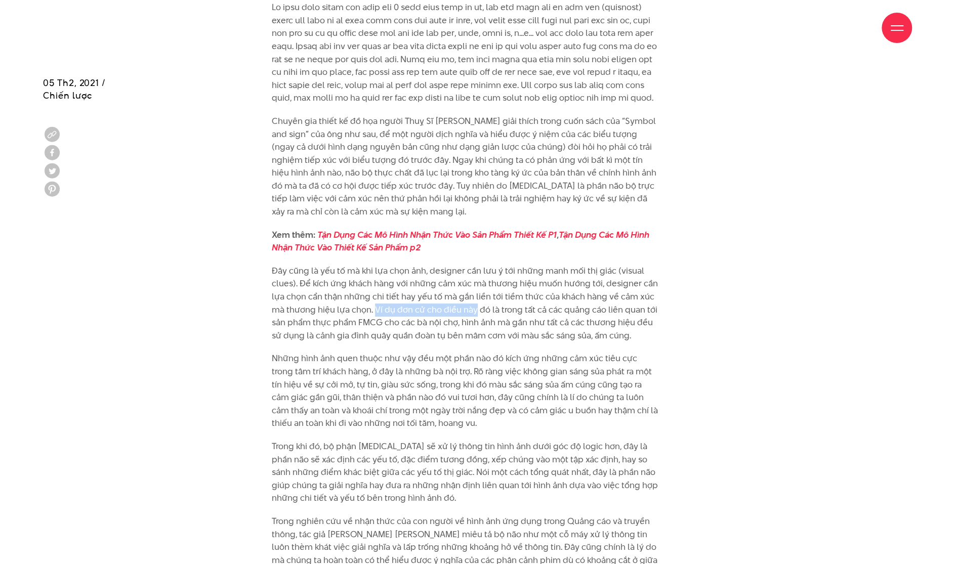
click at [474, 283] on p "Đây cũng là yếu tố mà khi lựa chọn ảnh, designer cần lưu ý tới những manh mối t…" at bounding box center [465, 304] width 387 height 78
drag, startPoint x: 494, startPoint y: 283, endPoint x: 601, endPoint y: 282, distance: 107.8
click at [601, 282] on p "Đây cũng là yếu tố mà khi lựa chọn ảnh, designer cần lưu ý tới những manh mối t…" at bounding box center [465, 304] width 387 height 78
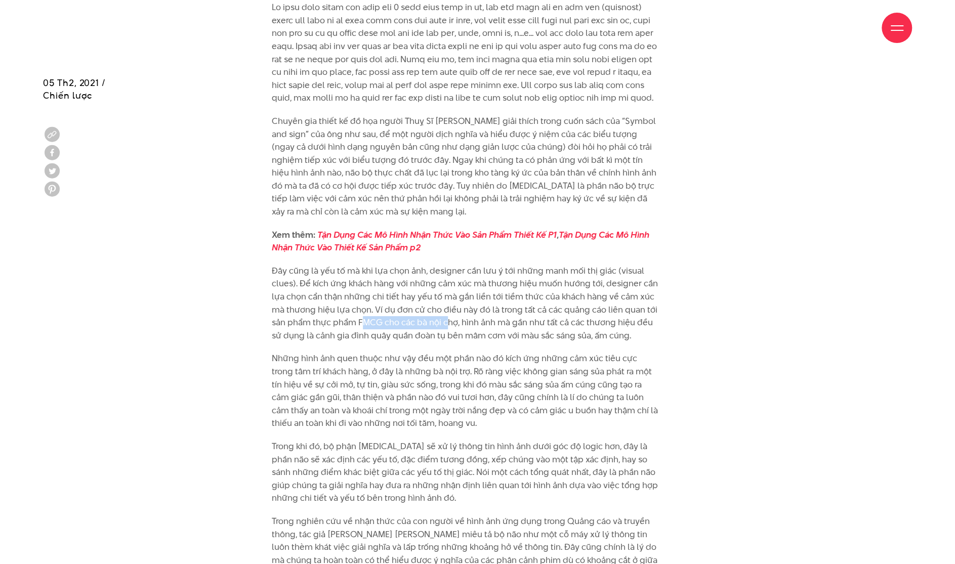
drag, startPoint x: 364, startPoint y: 298, endPoint x: 446, endPoint y: 298, distance: 82.0
click at [446, 298] on p "Đây cũng là yếu tố mà khi lựa chọn ảnh, designer cần lưu ý tới những manh mối t…" at bounding box center [465, 304] width 387 height 78
click at [447, 298] on p "Đây cũng là yếu tố mà khi lựa chọn ảnh, designer cần lưu ý tới những manh mối t…" at bounding box center [465, 304] width 387 height 78
drag, startPoint x: 323, startPoint y: 314, endPoint x: 616, endPoint y: 310, distance: 292.6
click at [609, 310] on p "Đây cũng là yếu tố mà khi lựa chọn ảnh, designer cần lưu ý tới những manh mối t…" at bounding box center [465, 304] width 387 height 78
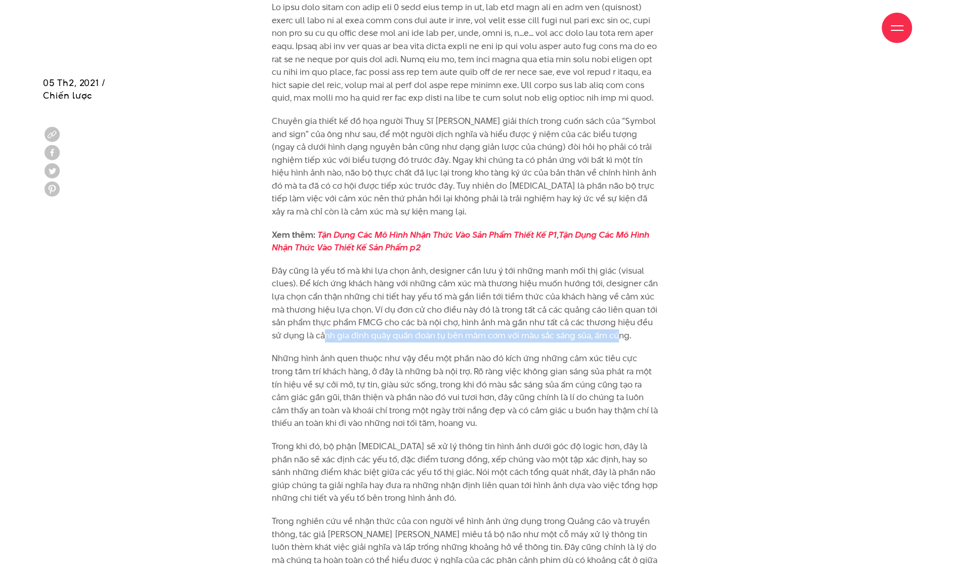
click at [609, 310] on p "Đây cũng là yếu tố mà khi lựa chọn ảnh, designer cần lưu ý tới những manh mối t…" at bounding box center [465, 304] width 387 height 78
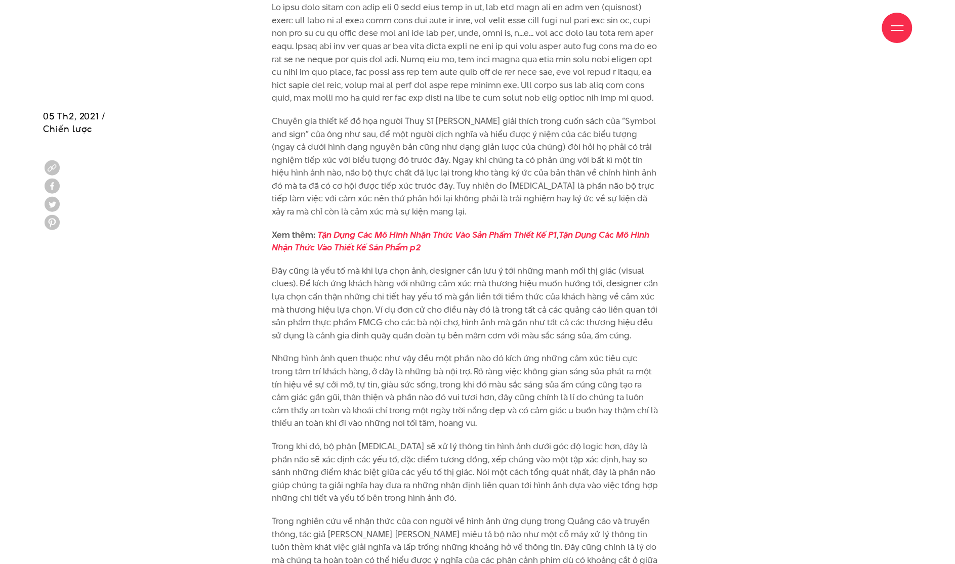
scroll to position [8504, 0]
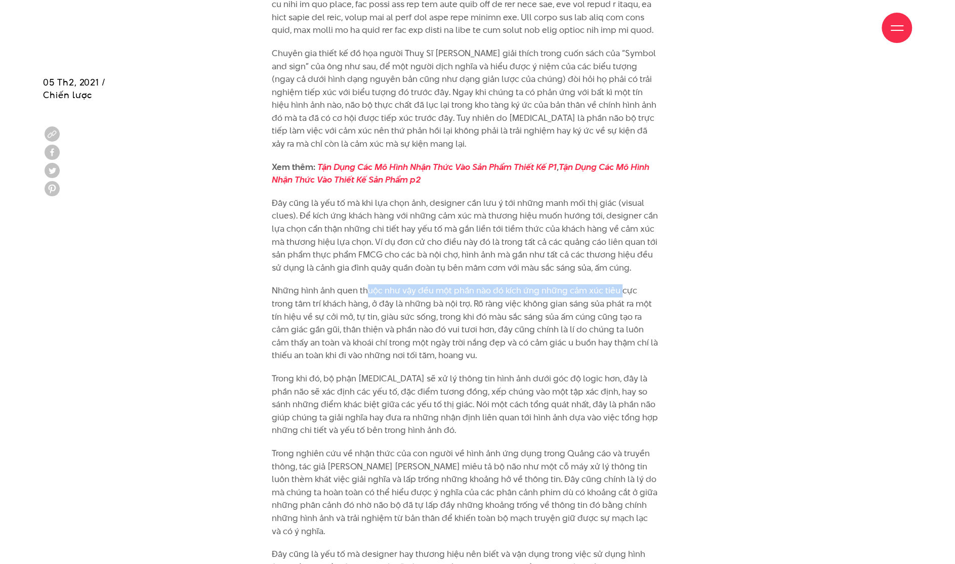
drag, startPoint x: 367, startPoint y: 265, endPoint x: 618, endPoint y: 264, distance: 251.1
click at [609, 284] on p "Những hình ảnh quen thuộc như vậy đều một phần nào đó kích ứng những cảm xúc ti…" at bounding box center [465, 323] width 387 height 78
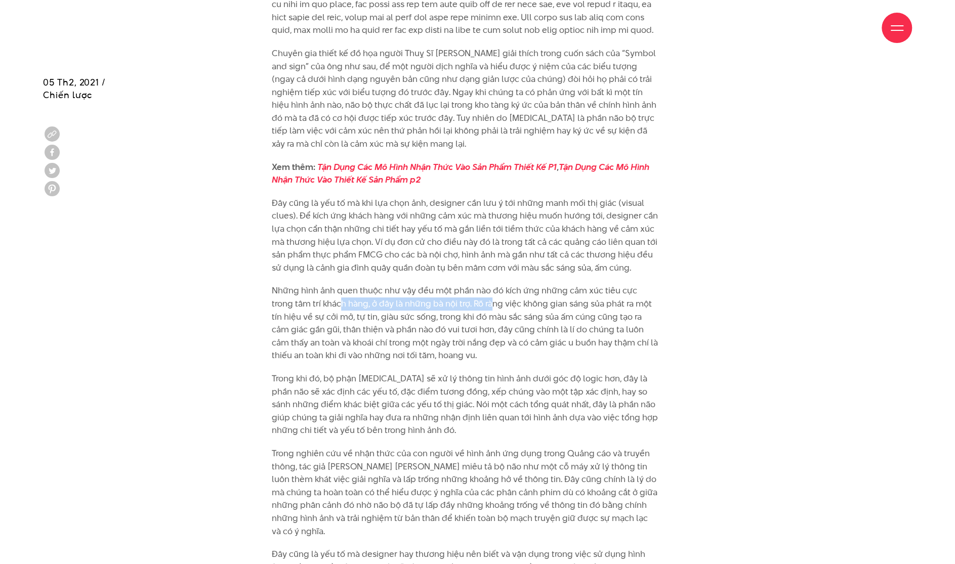
drag, startPoint x: 317, startPoint y: 281, endPoint x: 469, endPoint y: 278, distance: 151.9
click at [469, 284] on p "Những hình ảnh quen thuộc như vậy đều một phần nào đó kích ứng những cảm xúc ti…" at bounding box center [465, 323] width 387 height 78
click at [493, 284] on p "Những hình ảnh quen thuộc như vậy đều một phần nào đó kích ứng những cảm xúc ti…" at bounding box center [465, 323] width 387 height 78
drag, startPoint x: 550, startPoint y: 277, endPoint x: 610, endPoint y: 277, distance: 59.7
click at [609, 284] on p "Những hình ảnh quen thuộc như vậy đều một phần nào đó kích ứng những cảm xúc ti…" at bounding box center [465, 323] width 387 height 78
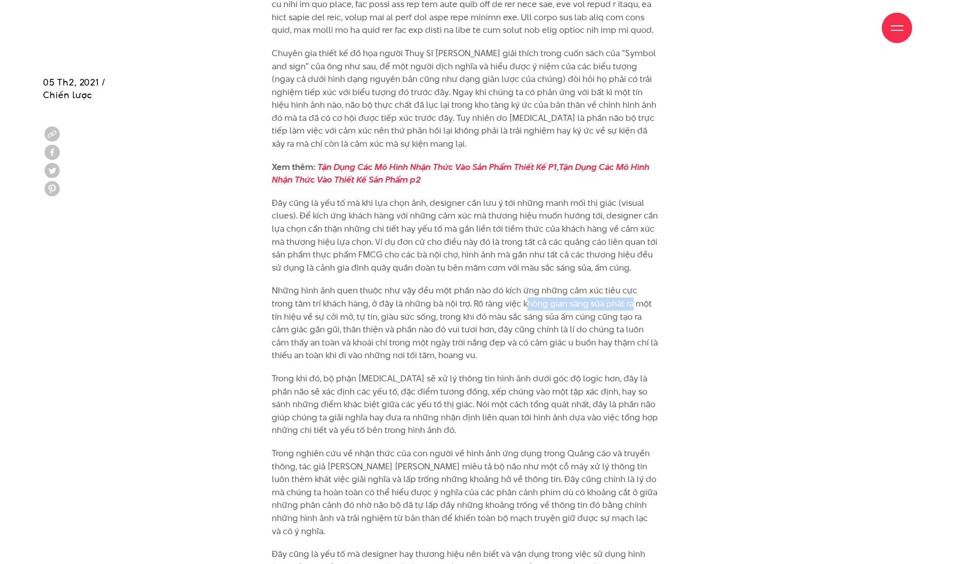
click at [609, 284] on p "Những hình ảnh quen thuộc như vậy đều một phần nào đó kích ứng những cảm xúc ti…" at bounding box center [465, 323] width 387 height 78
drag, startPoint x: 428, startPoint y: 290, endPoint x: 576, endPoint y: 290, distance: 147.8
click at [575, 290] on p "Những hình ảnh quen thuộc như vậy đều một phần nào đó kích ứng những cảm xúc ti…" at bounding box center [465, 323] width 387 height 78
click at [580, 290] on p "Những hình ảnh quen thuộc như vậy đều một phần nào đó kích ứng những cảm xúc ti…" at bounding box center [465, 323] width 387 height 78
drag, startPoint x: 590, startPoint y: 290, endPoint x: 619, endPoint y: 290, distance: 28.3
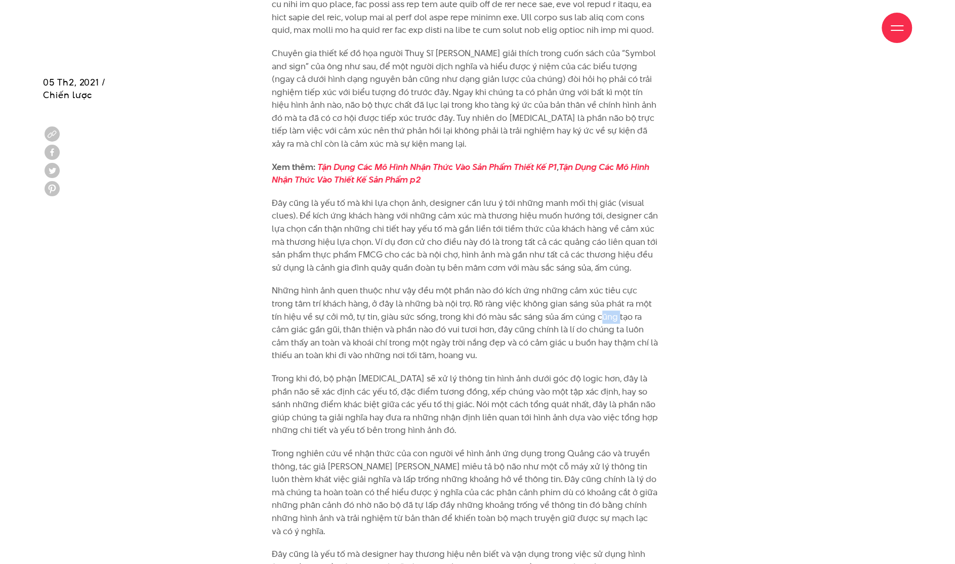
click at [609, 290] on p "Những hình ảnh quen thuộc như vậy đều một phần nào đó kích ứng những cảm xúc ti…" at bounding box center [465, 323] width 387 height 78
drag, startPoint x: 361, startPoint y: 306, endPoint x: 554, endPoint y: 304, distance: 192.4
click at [554, 304] on p "Những hình ảnh quen thuộc như vậy đều một phần nào đó kích ứng những cảm xúc ti…" at bounding box center [465, 323] width 387 height 78
drag, startPoint x: 542, startPoint y: 303, endPoint x: 638, endPoint y: 302, distance: 96.2
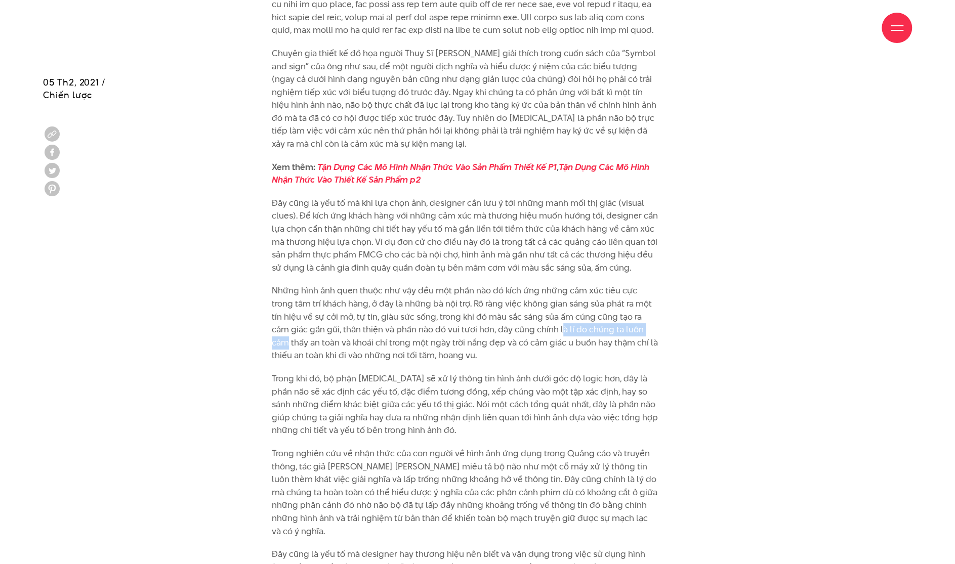
click at [609, 302] on p "Những hình ảnh quen thuộc như vậy đều một phần nào đó kích ứng những cảm xúc ti…" at bounding box center [465, 323] width 387 height 78
drag, startPoint x: 325, startPoint y: 316, endPoint x: 598, endPoint y: 317, distance: 273.3
click at [598, 317] on p "Những hình ảnh quen thuộc như vậy đều một phần nào đó kích ứng những cảm xúc ti…" at bounding box center [465, 323] width 387 height 78
drag, startPoint x: 329, startPoint y: 330, endPoint x: 442, endPoint y: 324, distance: 113.5
click at [433, 326] on p "Những hình ảnh quen thuộc như vậy đều một phần nào đó kích ứng những cảm xúc ti…" at bounding box center [465, 323] width 387 height 78
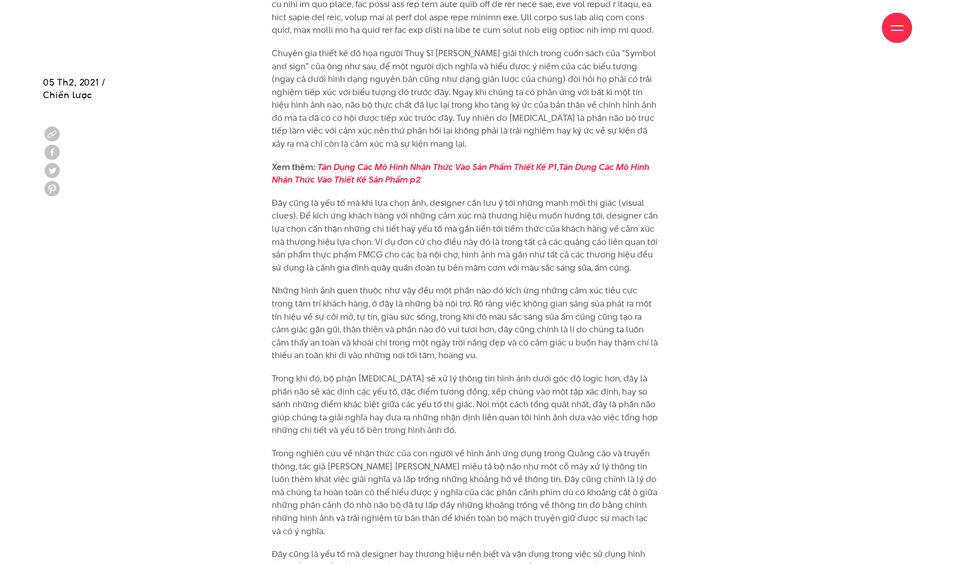
click at [442, 324] on p "Những hình ảnh quen thuộc như vậy đều một phần nào đó kích ứng những cảm xúc ti…" at bounding box center [465, 323] width 387 height 78
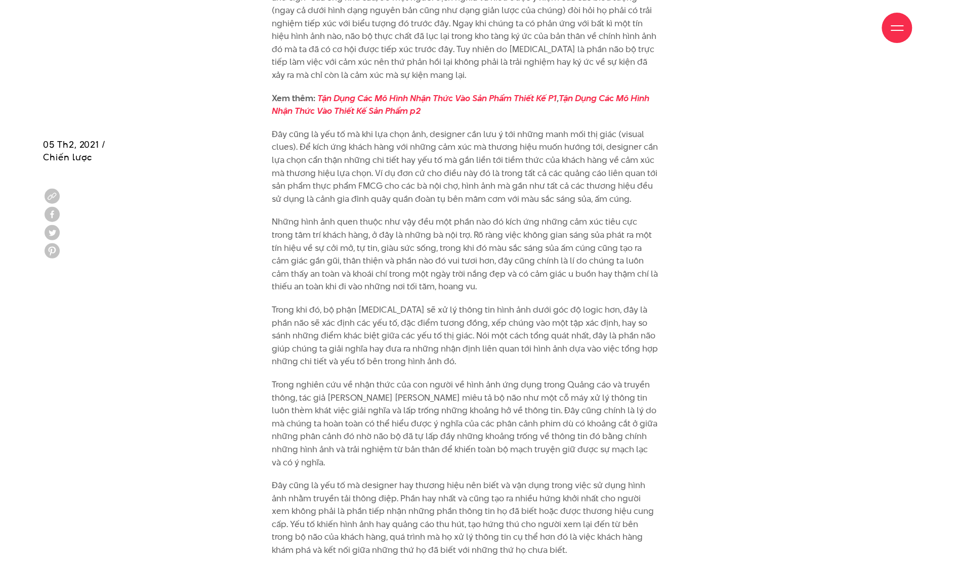
scroll to position [8639, 0]
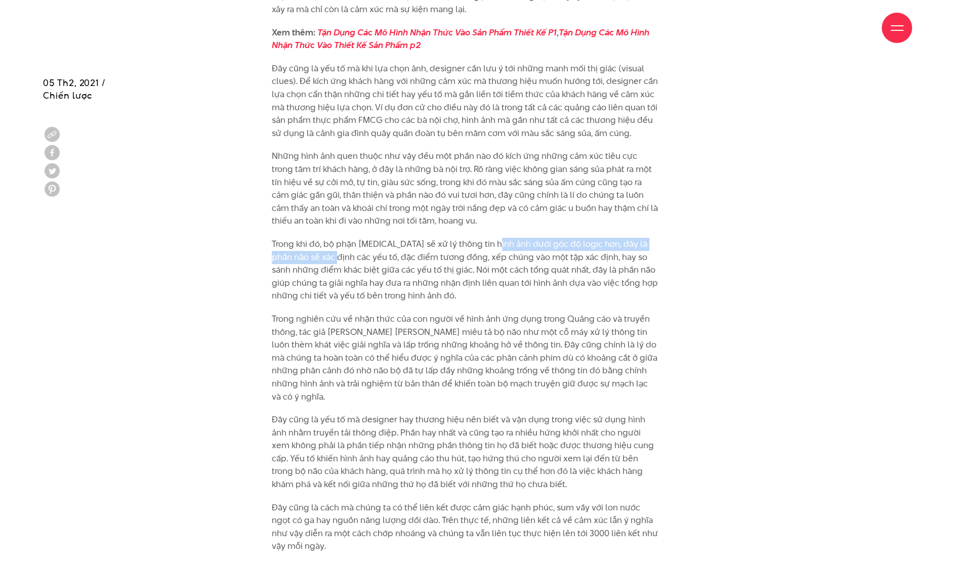
drag, startPoint x: 320, startPoint y: 227, endPoint x: 485, endPoint y: 224, distance: 165.0
click at [485, 238] on p "Trong khi đó, bộ phận visual cortex sẽ xử lý thông tin hình ảnh dưới góc độ log…" at bounding box center [465, 270] width 387 height 65
drag, startPoint x: 430, startPoint y: 220, endPoint x: 502, endPoint y: 221, distance: 71.9
click at [502, 238] on p "Trong khi đó, bộ phận visual cortex sẽ xử lý thông tin hình ảnh dưới góc độ log…" at bounding box center [465, 270] width 387 height 65
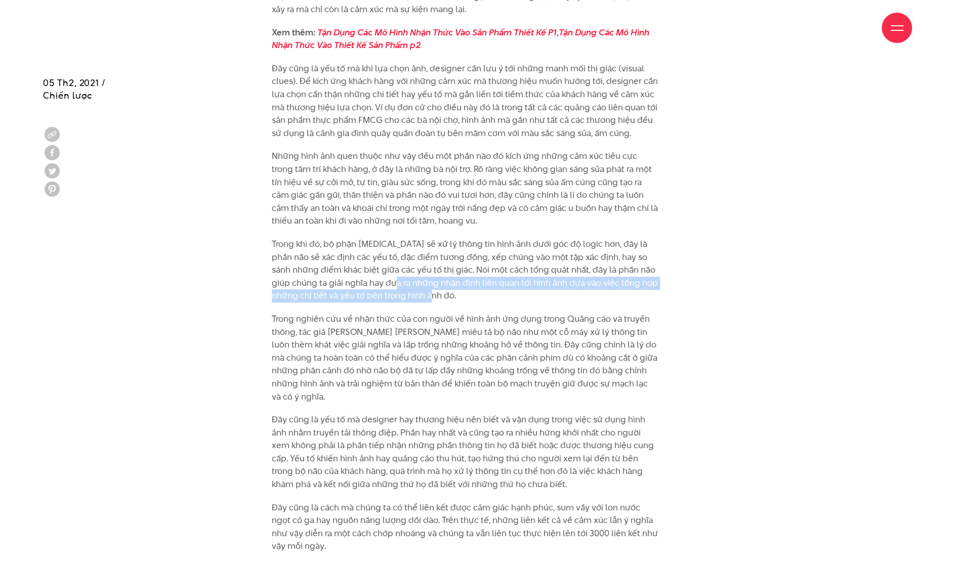
drag, startPoint x: 379, startPoint y: 258, endPoint x: 436, endPoint y: 267, distance: 58.0
click at [436, 267] on p "Trong khi đó, bộ phận visual cortex sẽ xử lý thông tin hình ảnh dưới góc độ log…" at bounding box center [465, 270] width 387 height 65
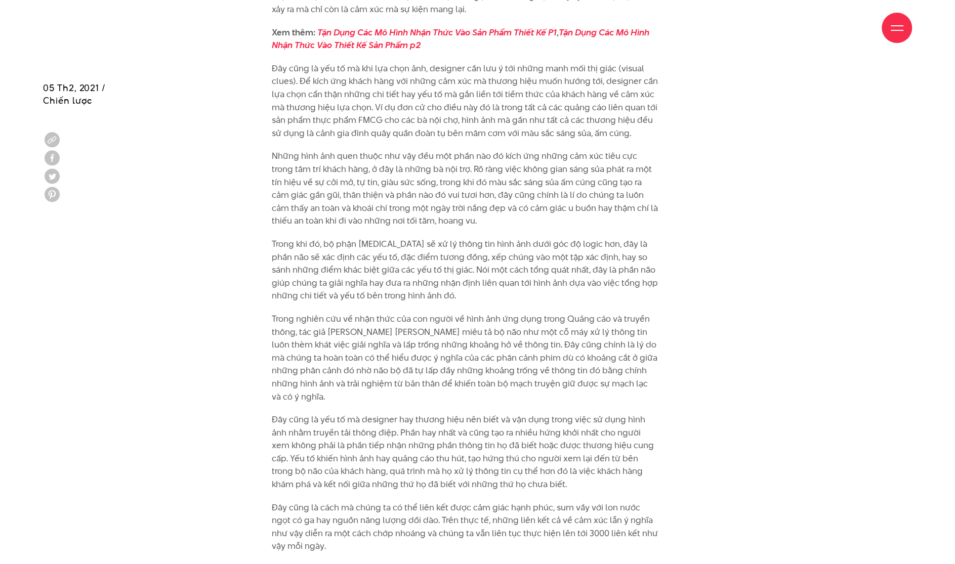
scroll to position [8706, 0]
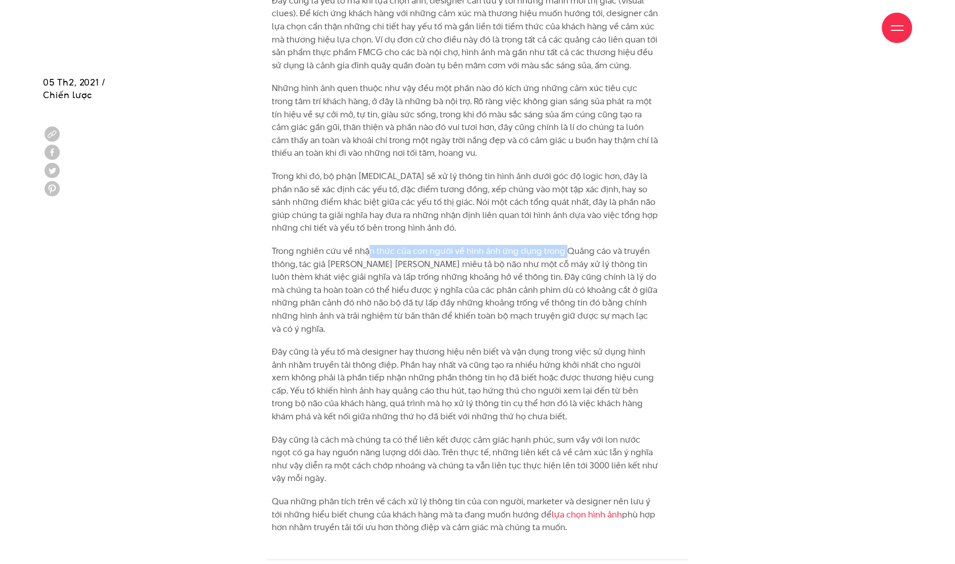
drag, startPoint x: 447, startPoint y: 227, endPoint x: 563, endPoint y: 227, distance: 115.9
click at [563, 245] on p "Trong nghiên cứu về nhận thức của con người về hình ảnh ứng dụng trong Quảng cá…" at bounding box center [465, 290] width 387 height 91
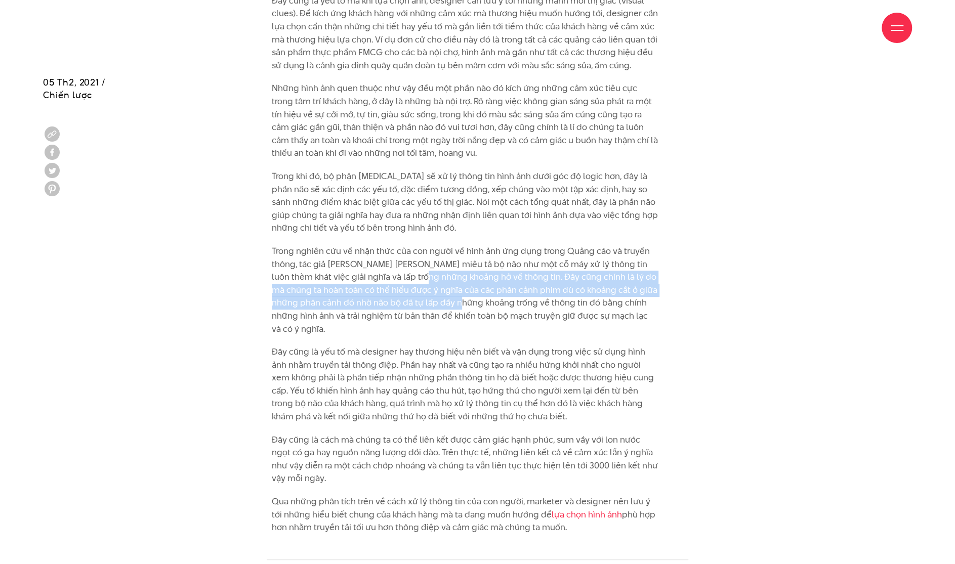
drag, startPoint x: 409, startPoint y: 254, endPoint x: 457, endPoint y: 276, distance: 52.8
click at [457, 276] on p "Trong nghiên cứu về nhận thức của con người về hình ảnh ứng dụng trong Quảng cá…" at bounding box center [465, 290] width 387 height 91
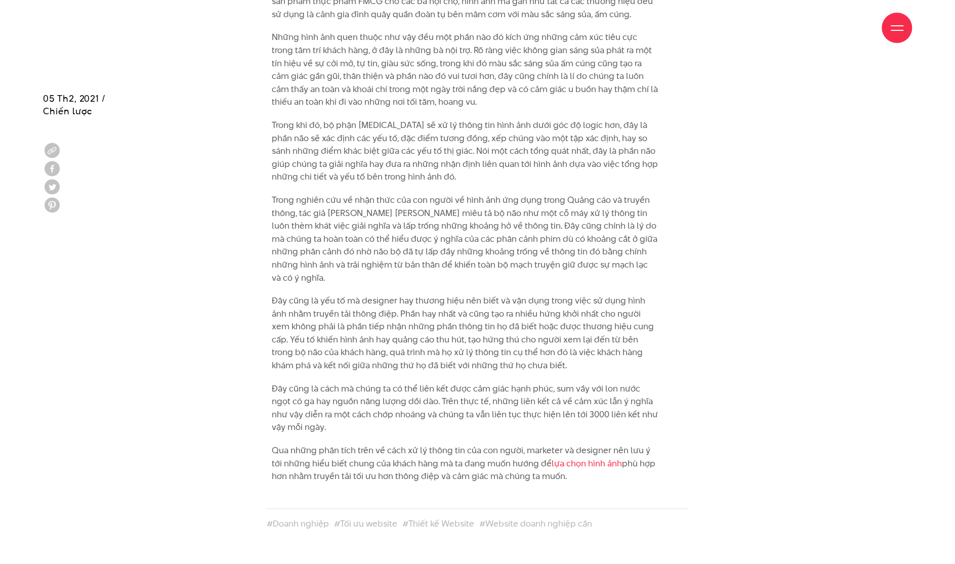
scroll to position [8774, 0]
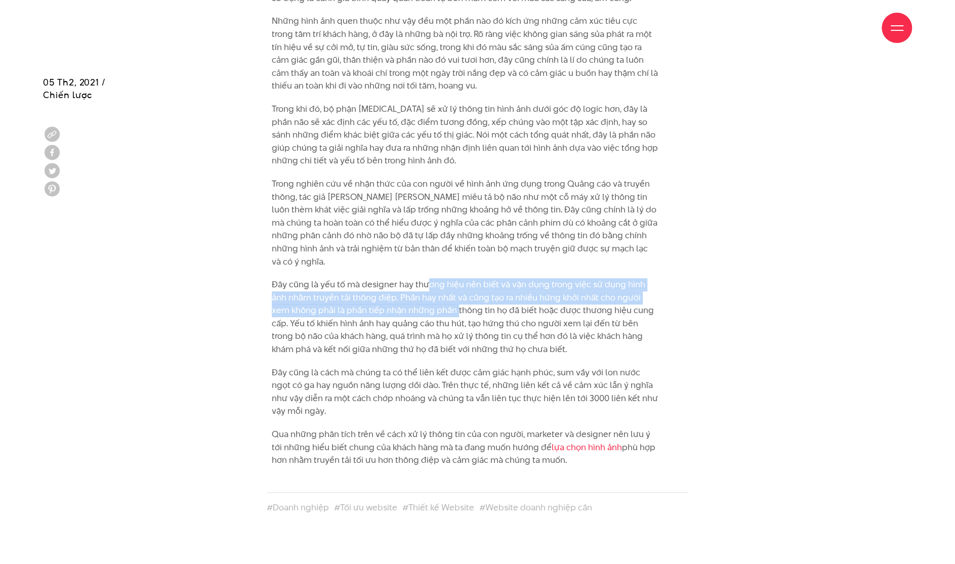
drag, startPoint x: 429, startPoint y: 249, endPoint x: 438, endPoint y: 270, distance: 23.8
click at [438, 278] on p "Đây cũng là yếu tố mà designer hay thương hiệu nên biết và vận dụng trong việc …" at bounding box center [465, 317] width 387 height 78
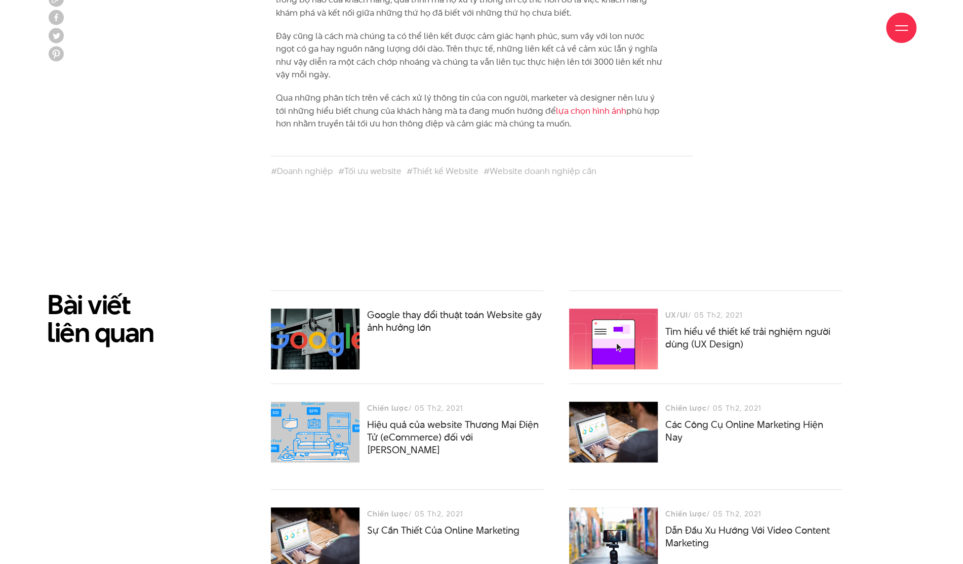
scroll to position [9111, 0]
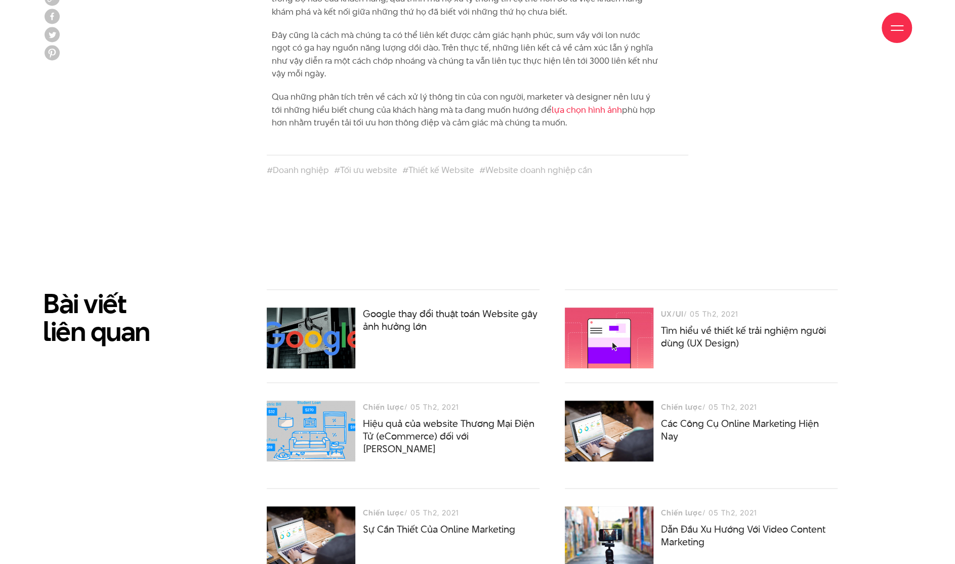
click at [609, 28] on div at bounding box center [897, 28] width 13 height 13
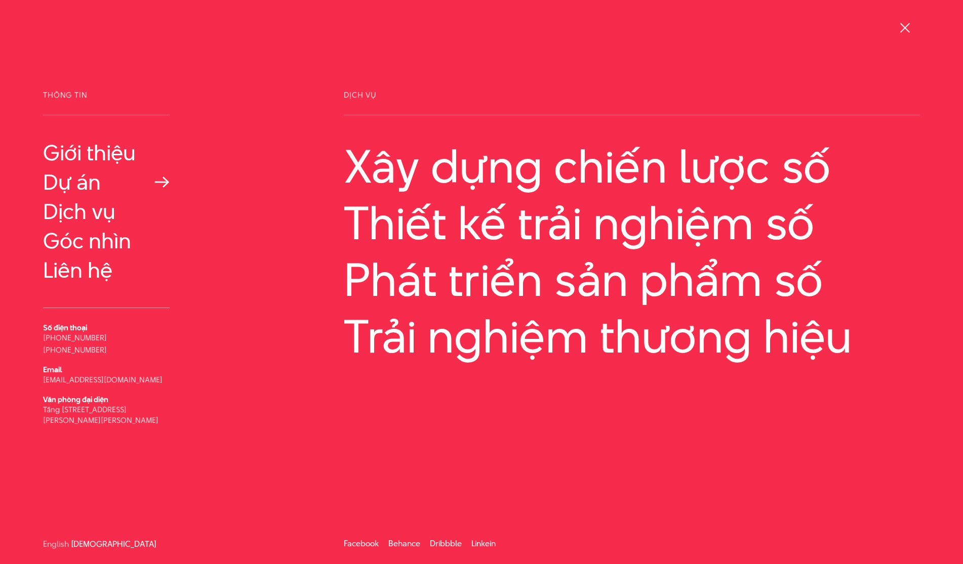
click at [71, 186] on link "Dự án" at bounding box center [106, 182] width 127 height 24
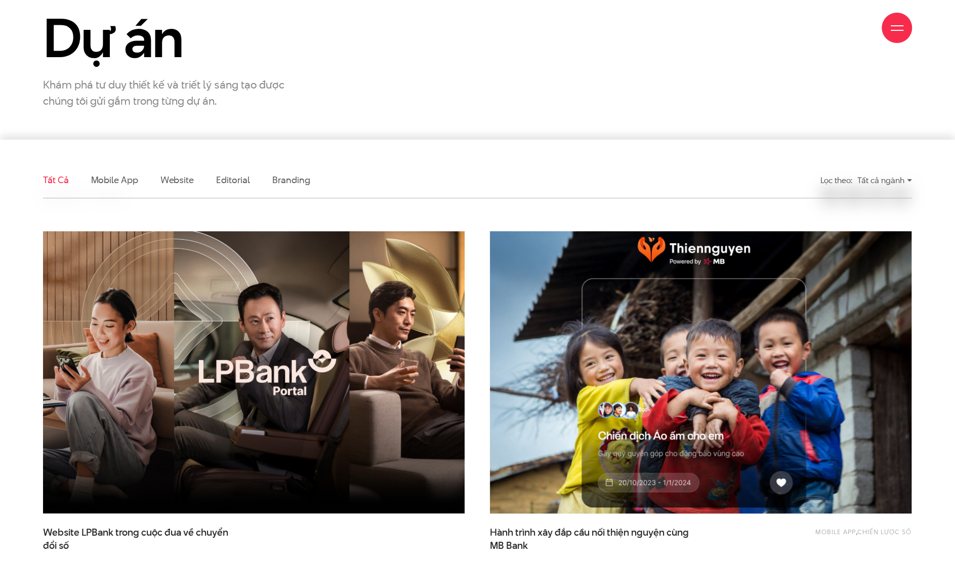
scroll to position [270, 0]
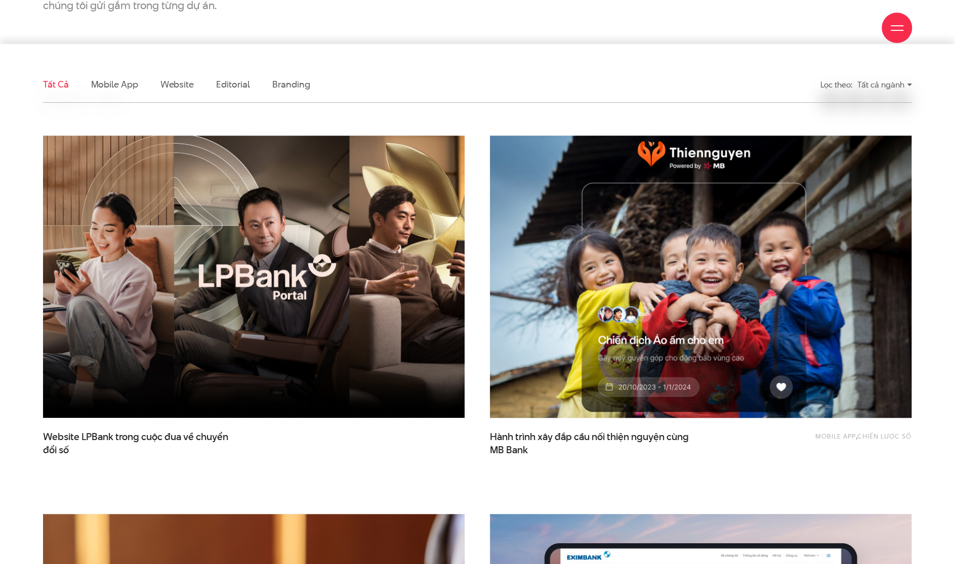
click at [665, 336] on img at bounding box center [701, 276] width 464 height 311
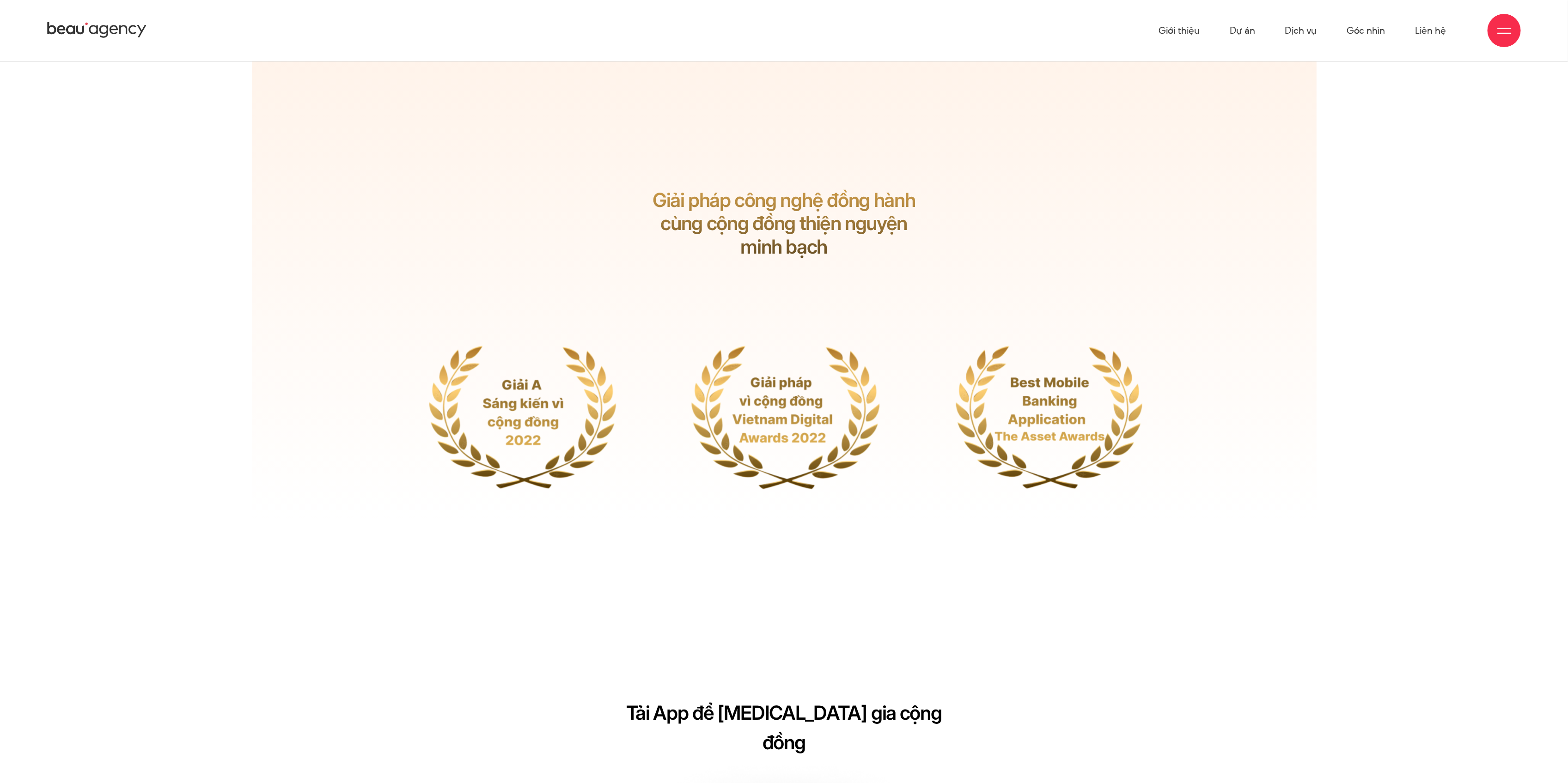
scroll to position [17532, 0]
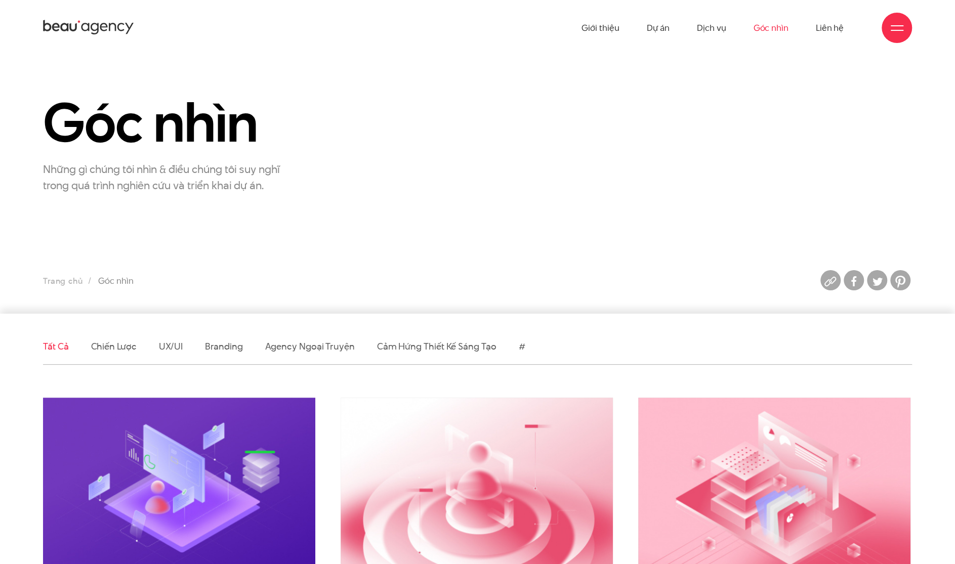
click at [900, 27] on div at bounding box center [897, 28] width 13 height 13
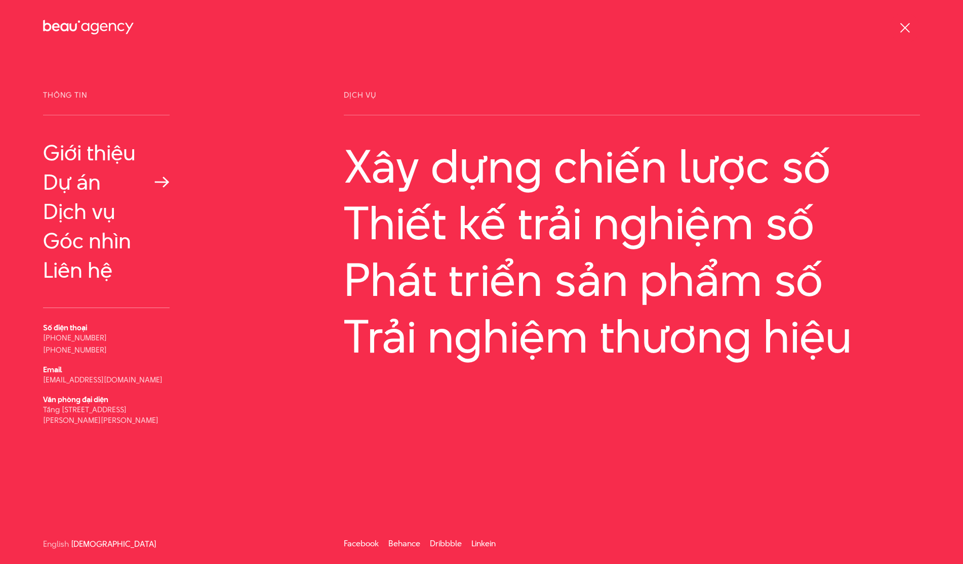
click at [76, 189] on link "Dự án" at bounding box center [106, 182] width 127 height 24
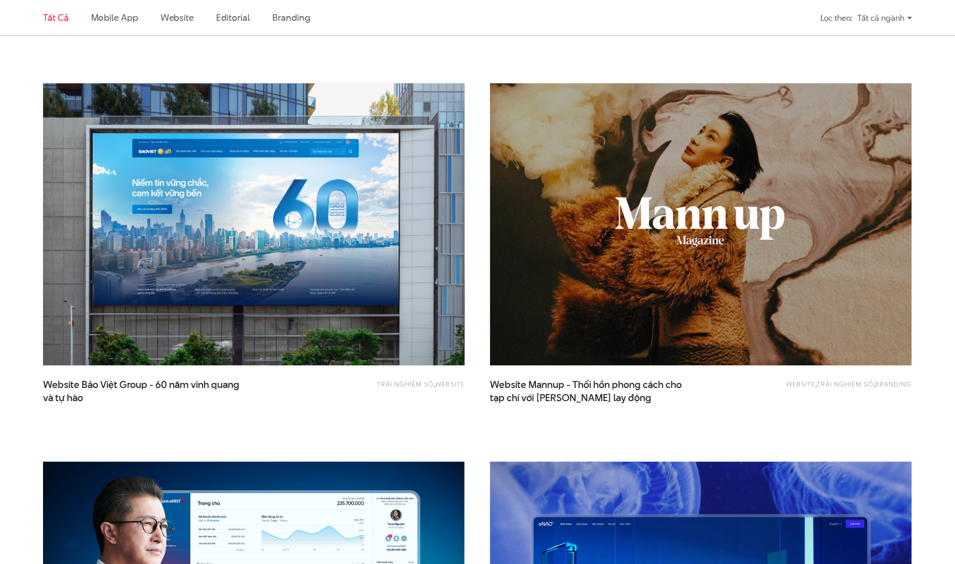
scroll to position [1485, 0]
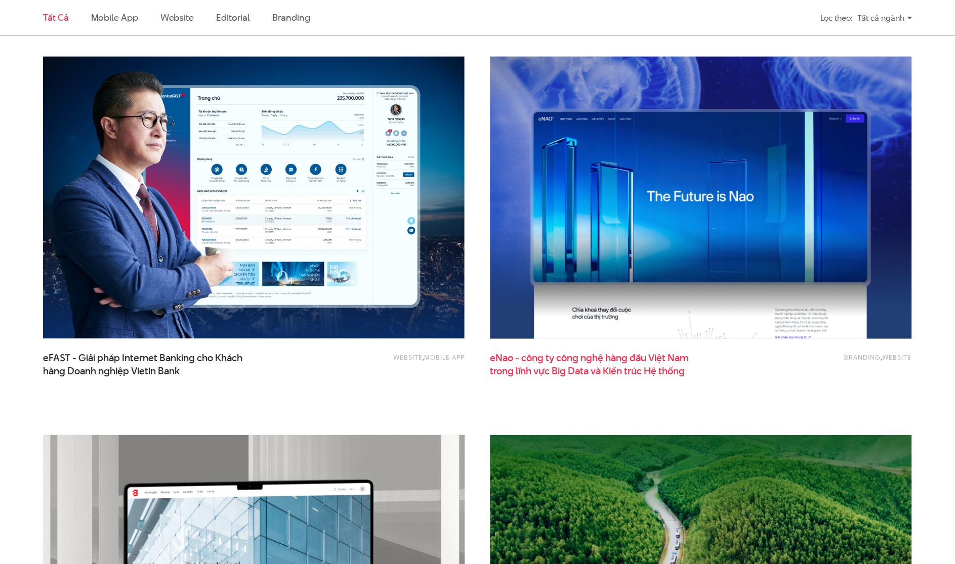
click at [579, 363] on span "eNao - công ty công nghệ hàng đầu Việt Nam trong lĩnh vực Big Data và Kiến trúc…" at bounding box center [591, 364] width 202 height 25
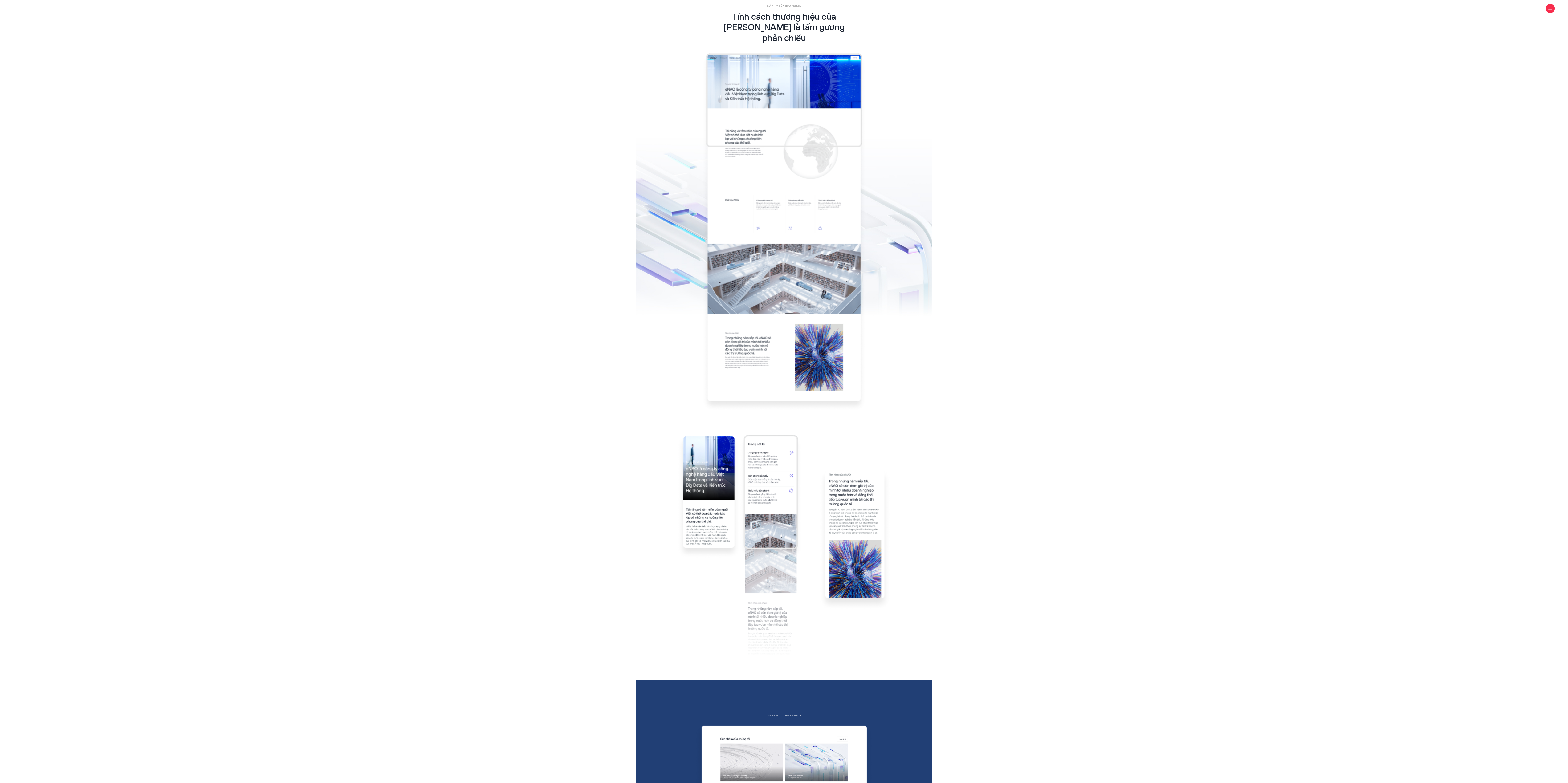
scroll to position [1394, 0]
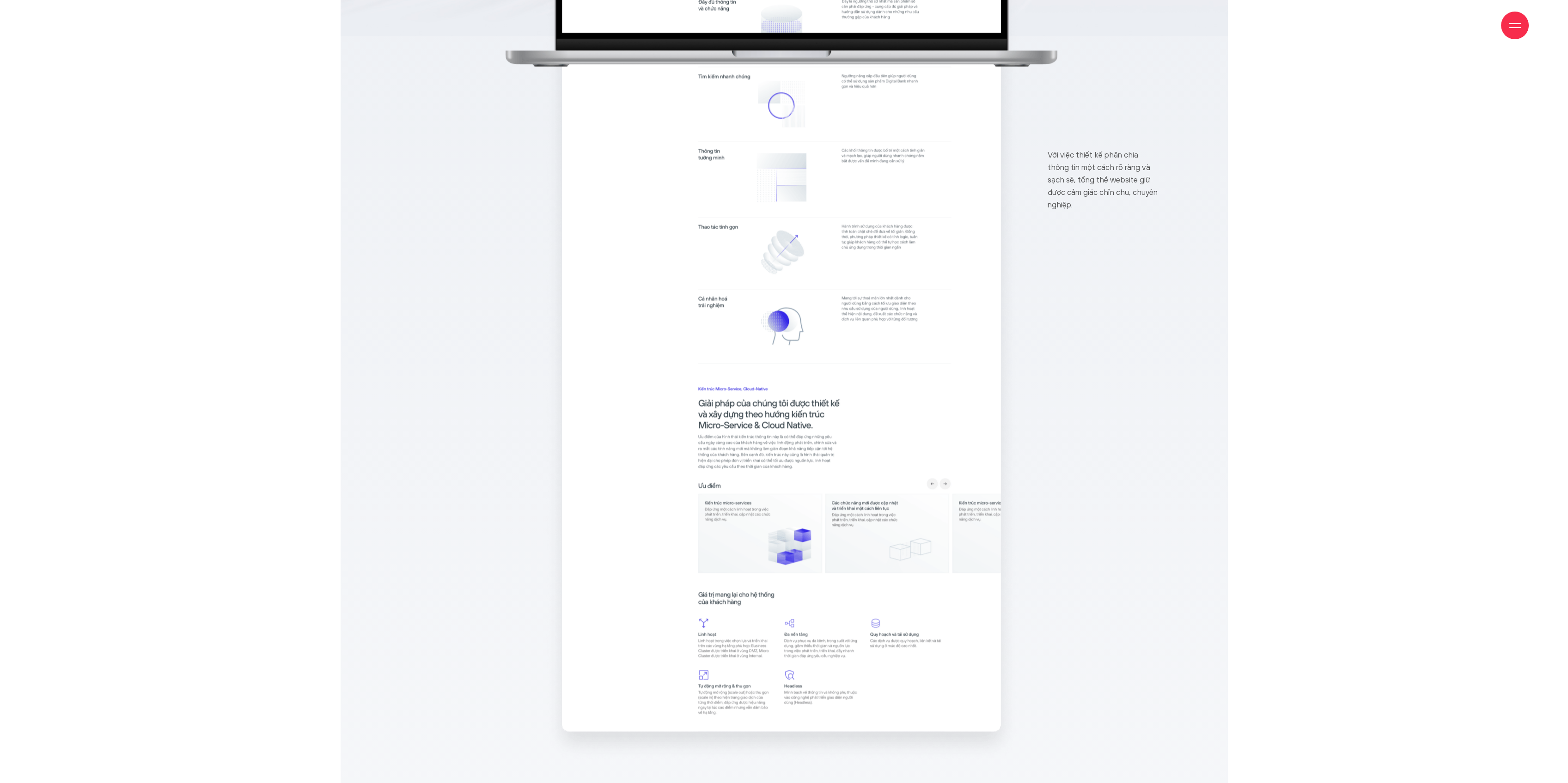
scroll to position [7141, 0]
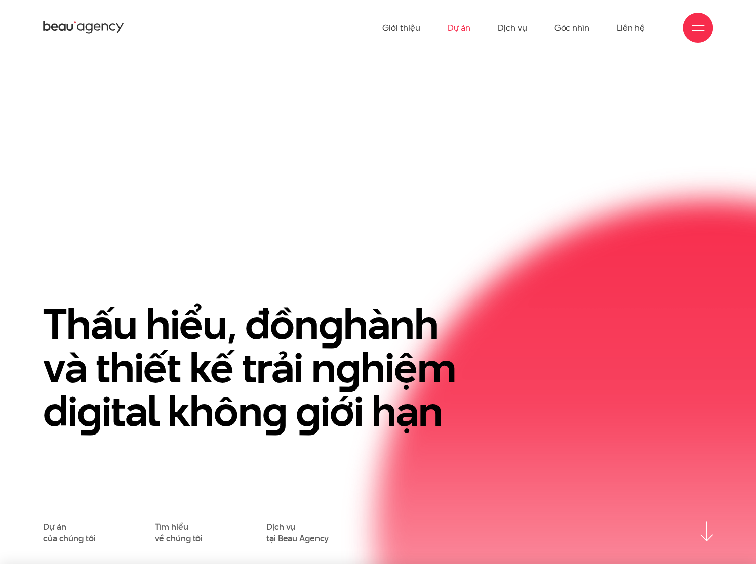
click at [465, 30] on link "Dự án" at bounding box center [458, 28] width 23 height 56
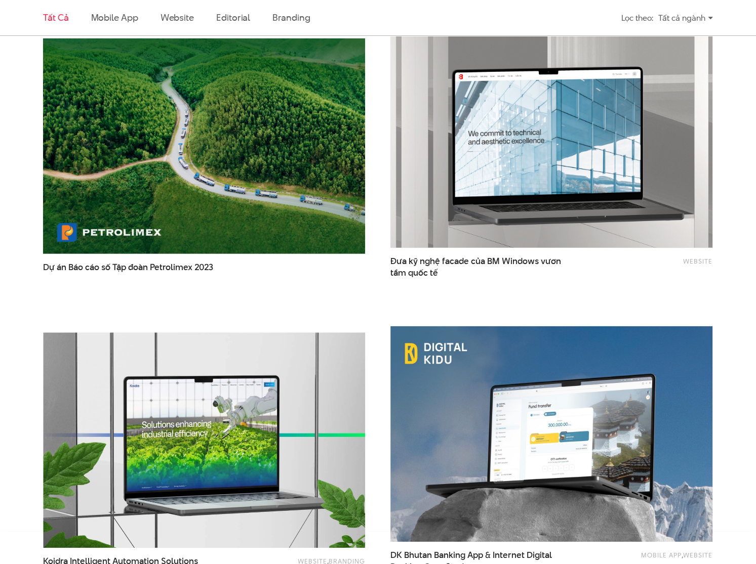
scroll to position [1687, 0]
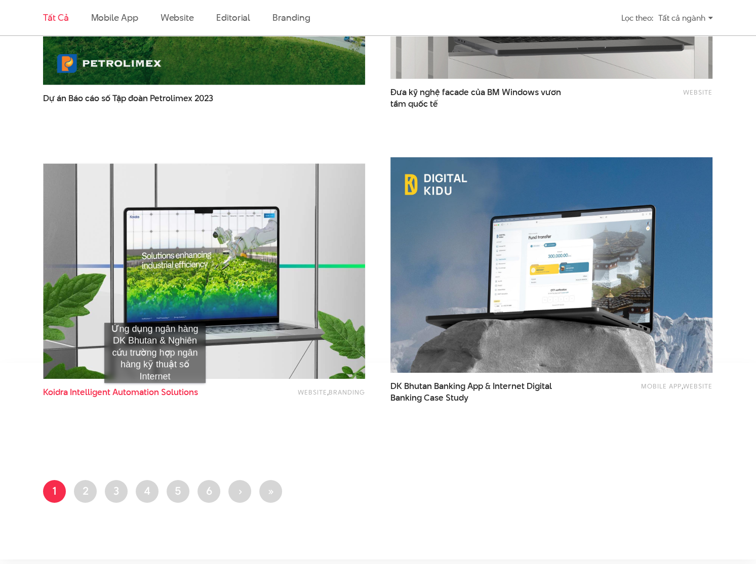
click at [155, 393] on span "Automation" at bounding box center [135, 392] width 47 height 12
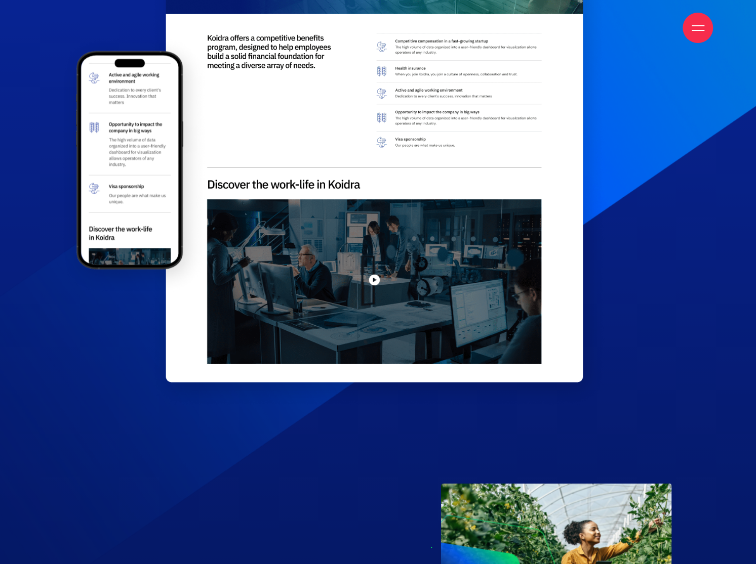
scroll to position [3240, 0]
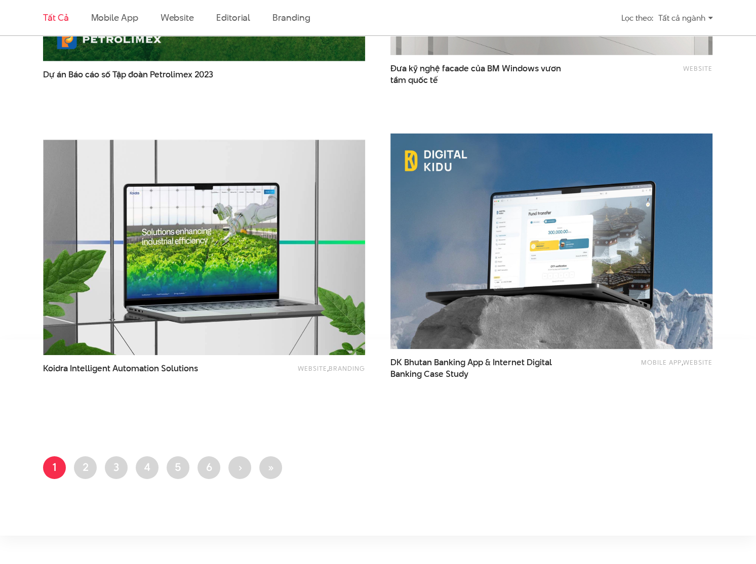
scroll to position [1713, 0]
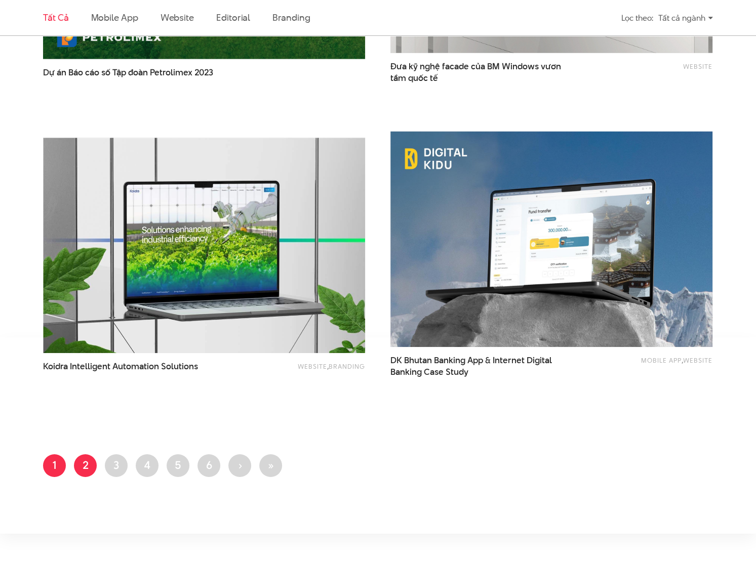
click at [86, 462] on link "Trang 2" at bounding box center [85, 466] width 23 height 23
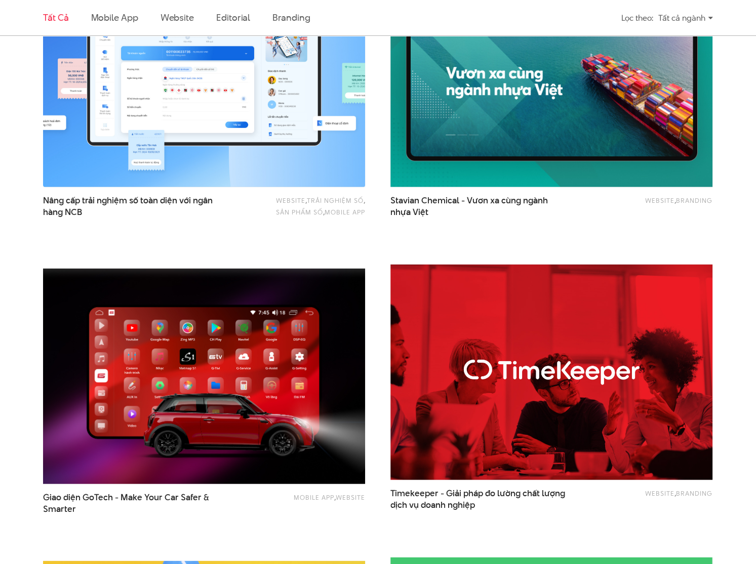
scroll to position [1012, 0]
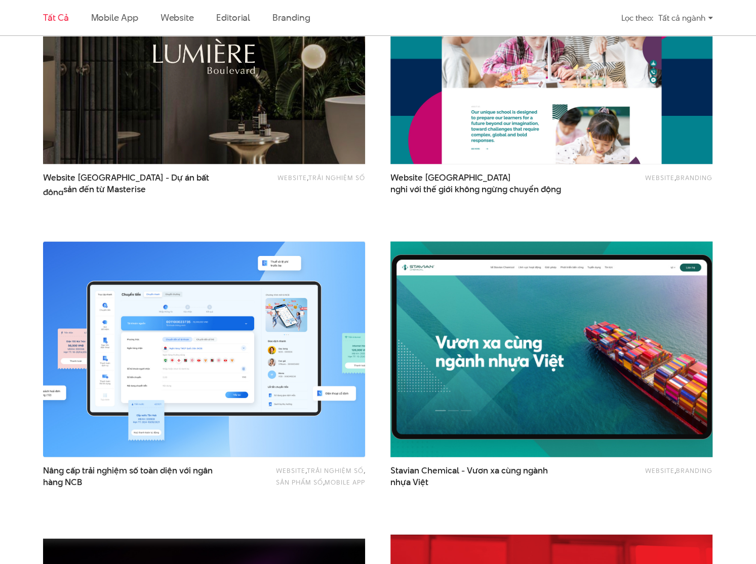
click at [442, 304] on img at bounding box center [551, 349] width 354 height 237
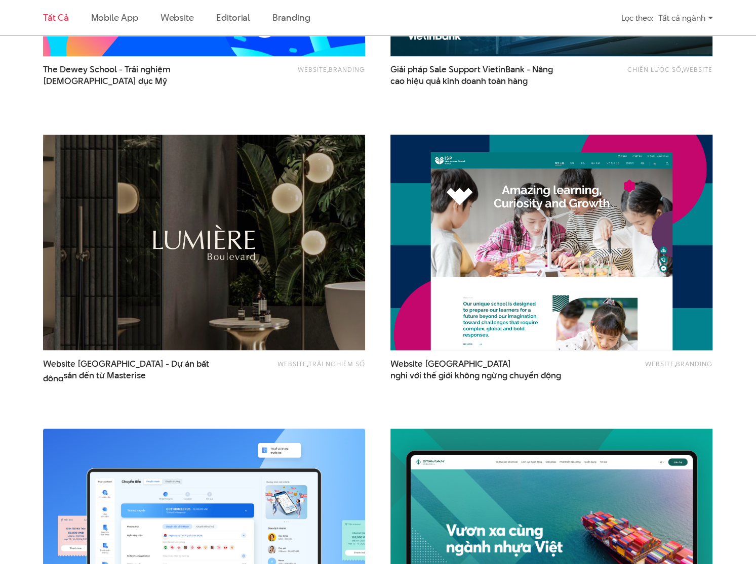
scroll to position [903, 0]
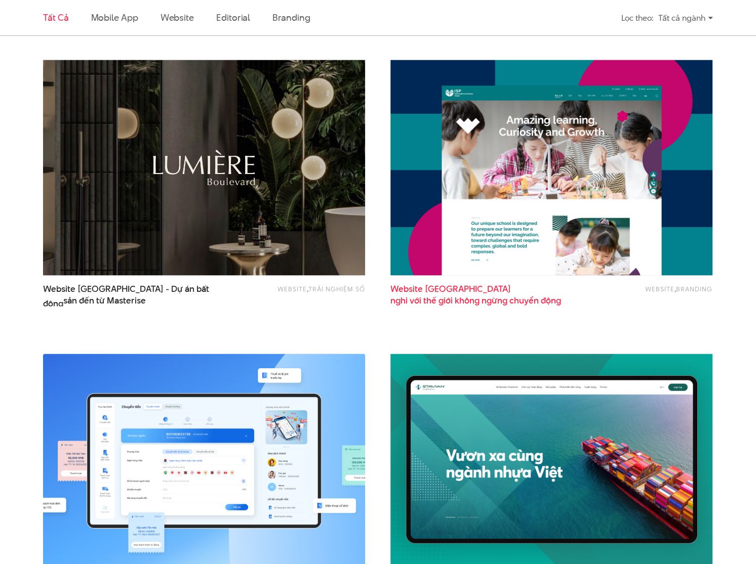
click at [521, 298] on span "nghi với thế giới không ngừng chuyển động" at bounding box center [475, 301] width 171 height 12
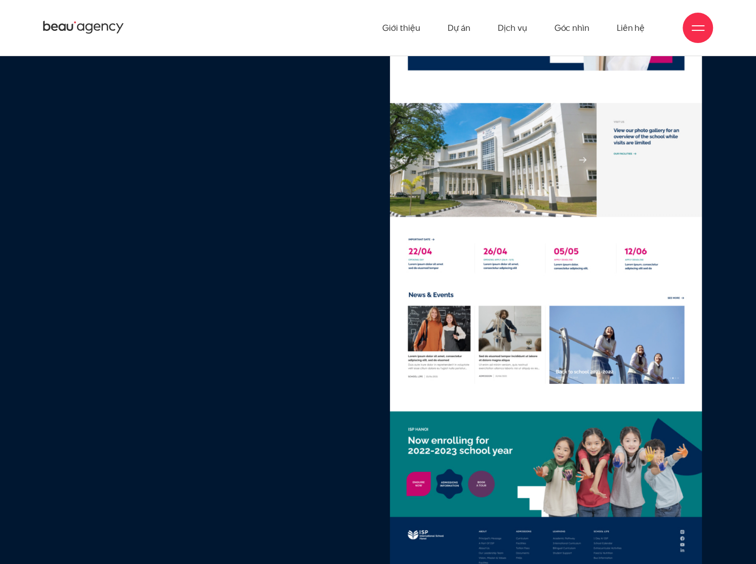
scroll to position [5872, 0]
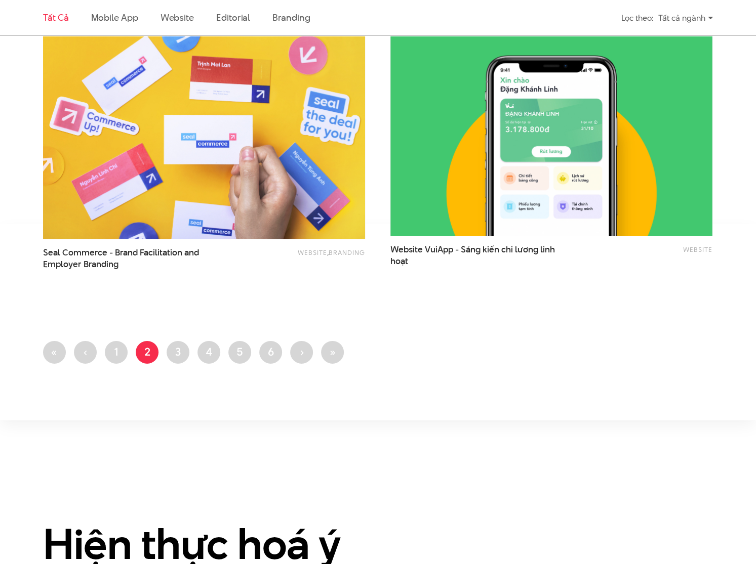
scroll to position [1780, 0]
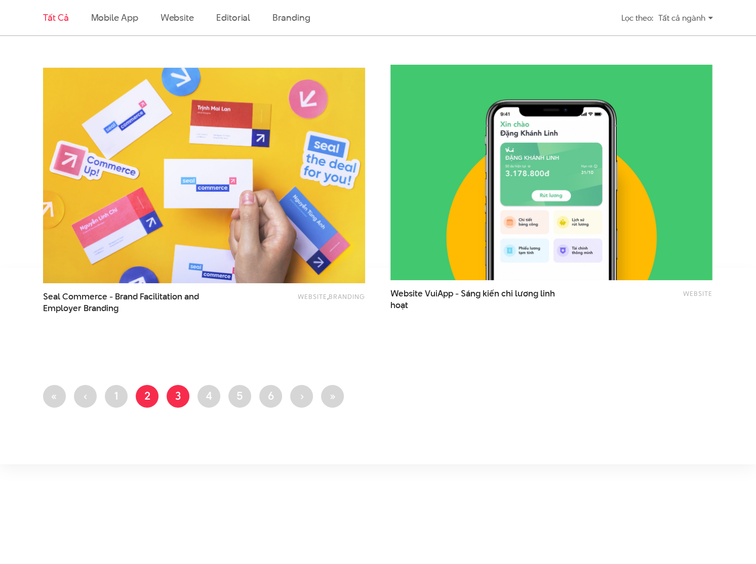
click at [176, 400] on link "Trang 3" at bounding box center [178, 396] width 23 height 23
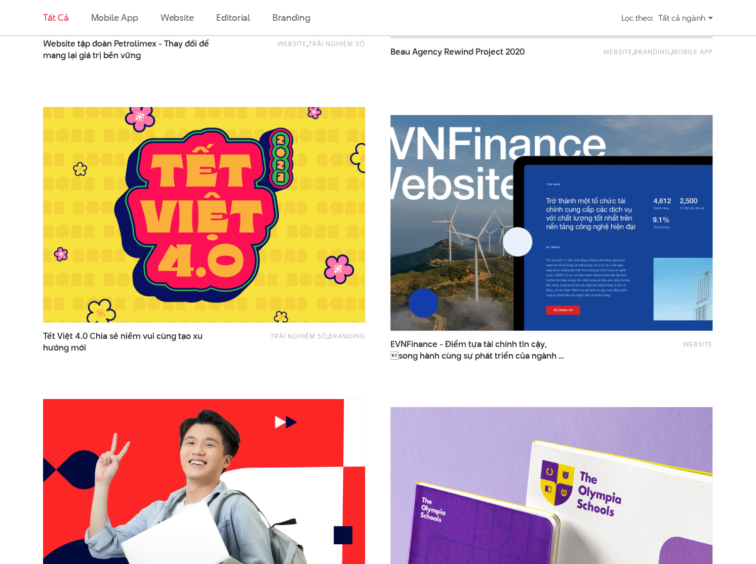
scroll to position [1173, 0]
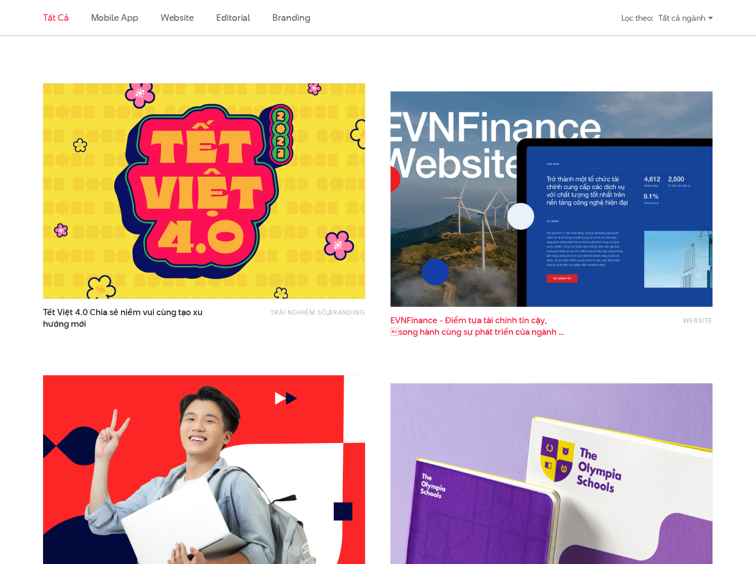
click at [465, 315] on span "EVNFinance - Điểm tựa tài chính tin cậy, song hành cùng sự phát triển của ngàn…" at bounding box center [478, 326] width 177 height 23
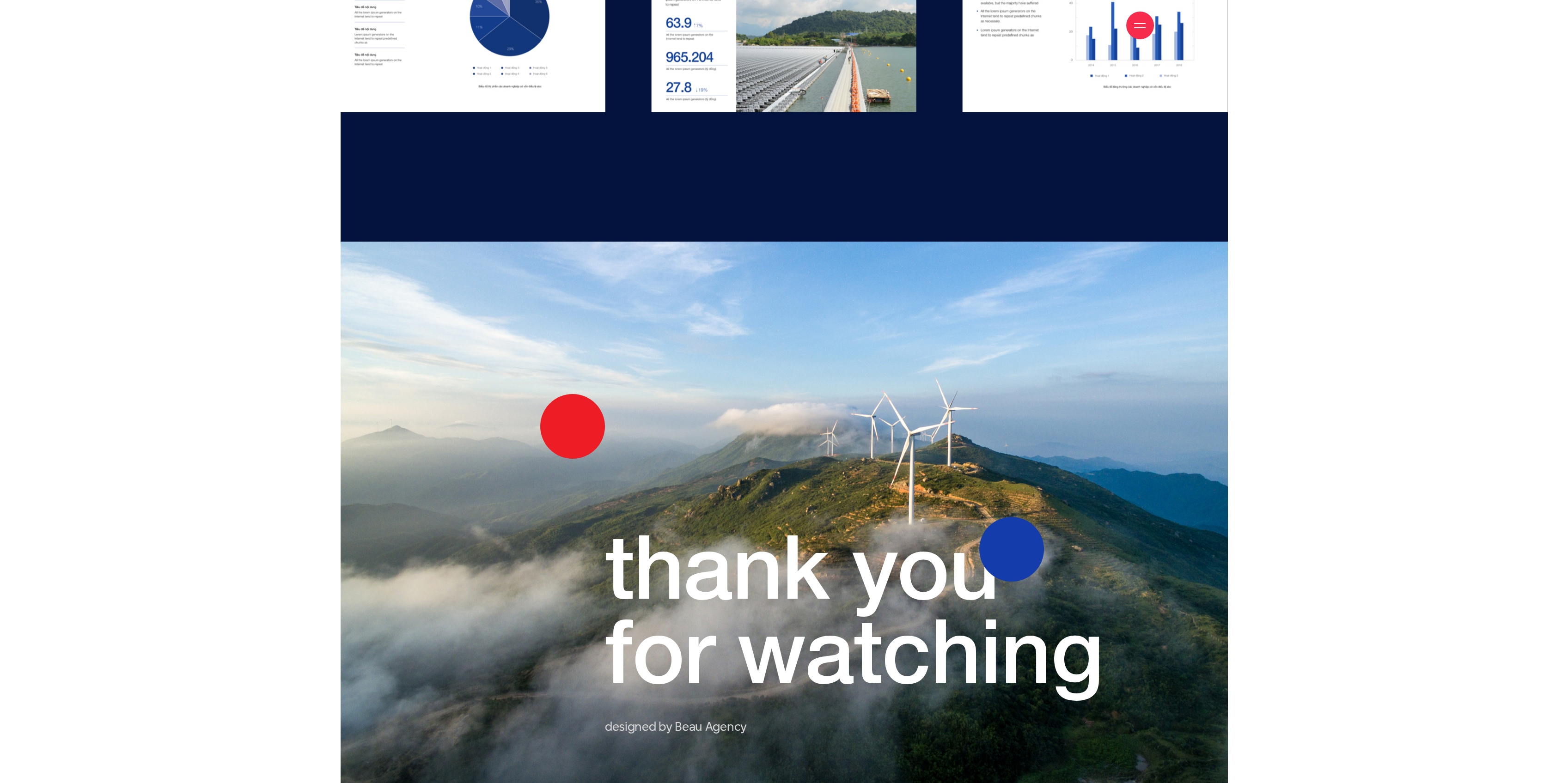
scroll to position [8459, 0]
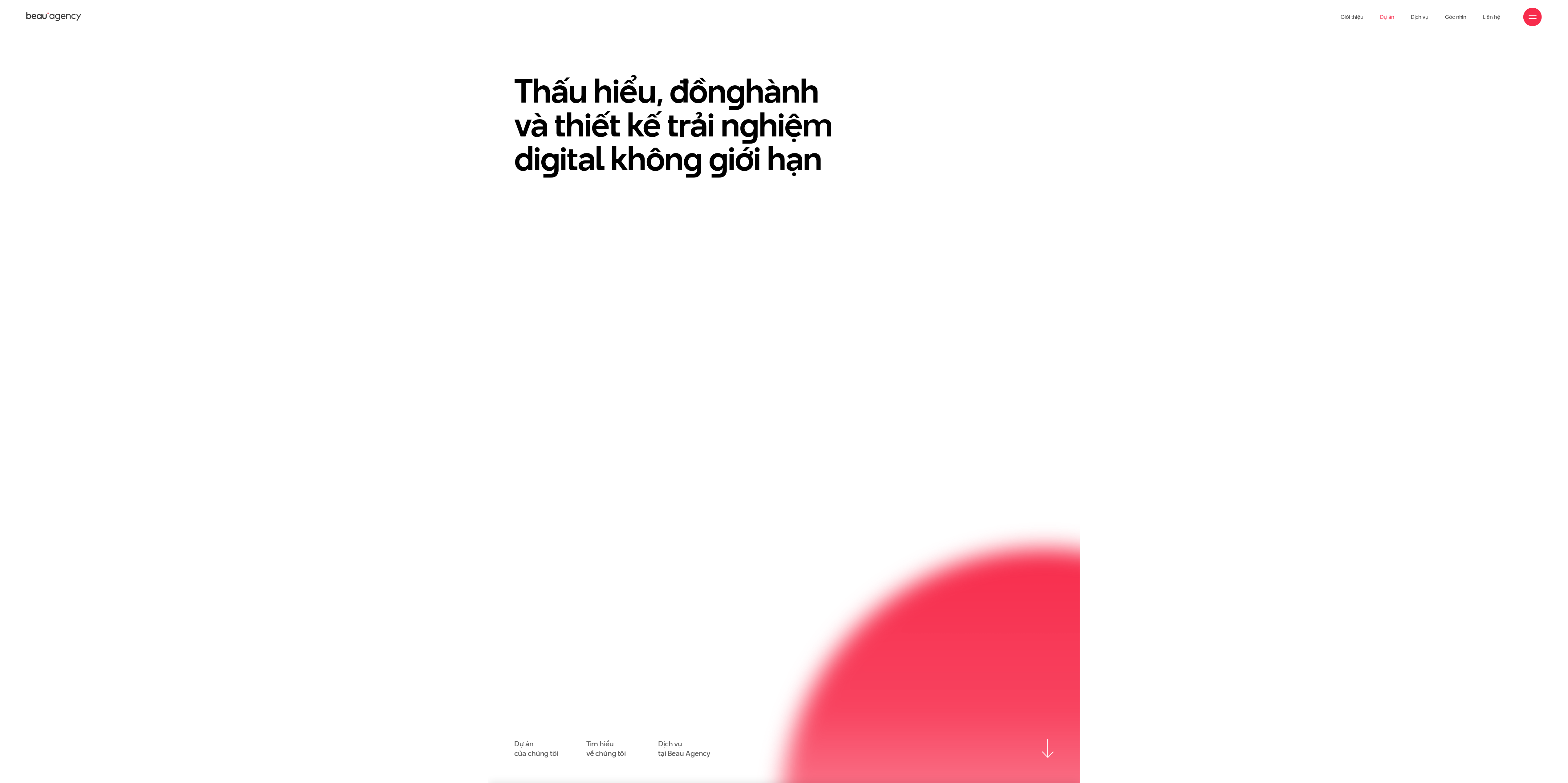
click at [1388, 17] on link "Dự án" at bounding box center [1387, 17] width 14 height 34
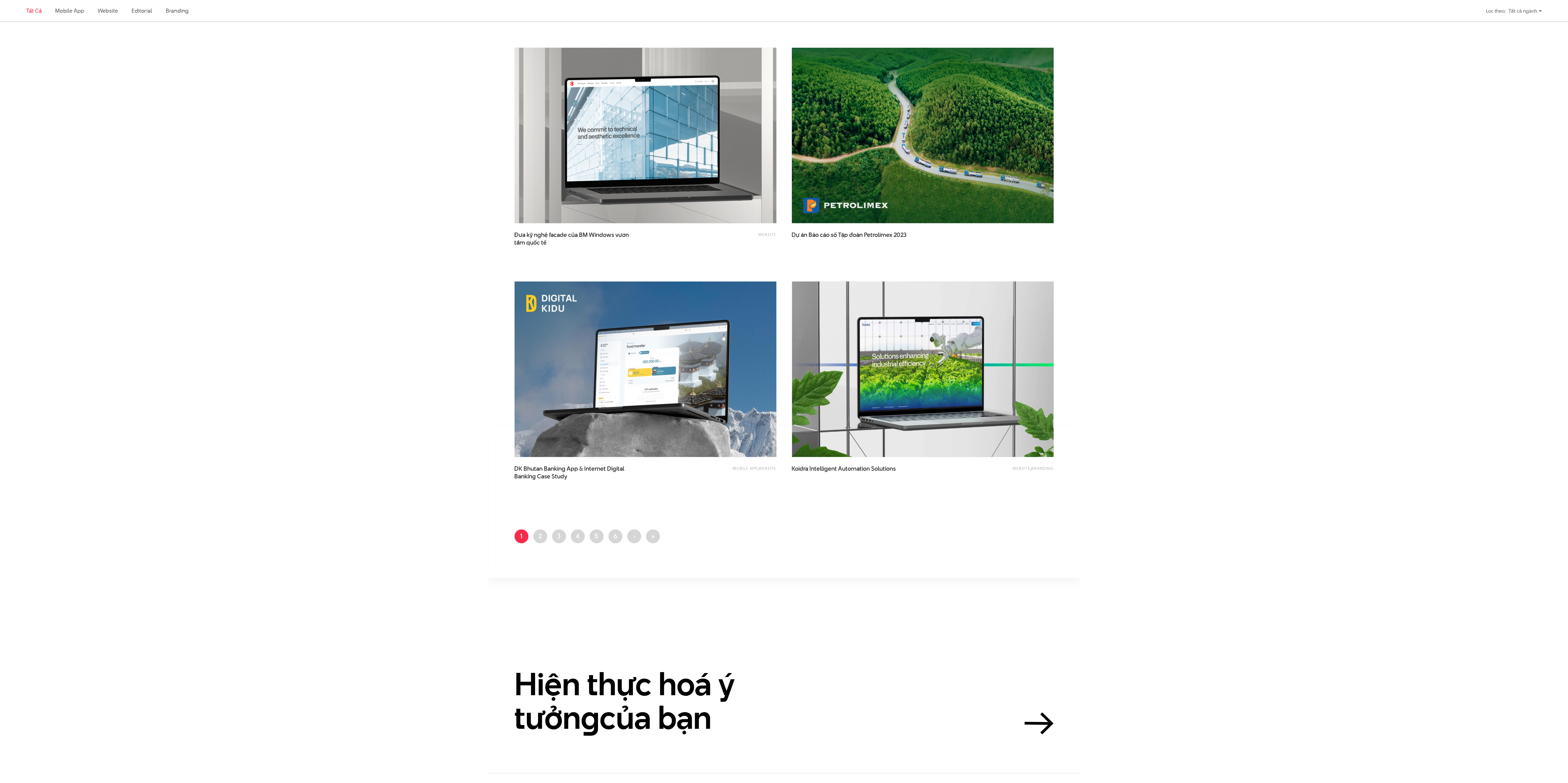
scroll to position [1019, 0]
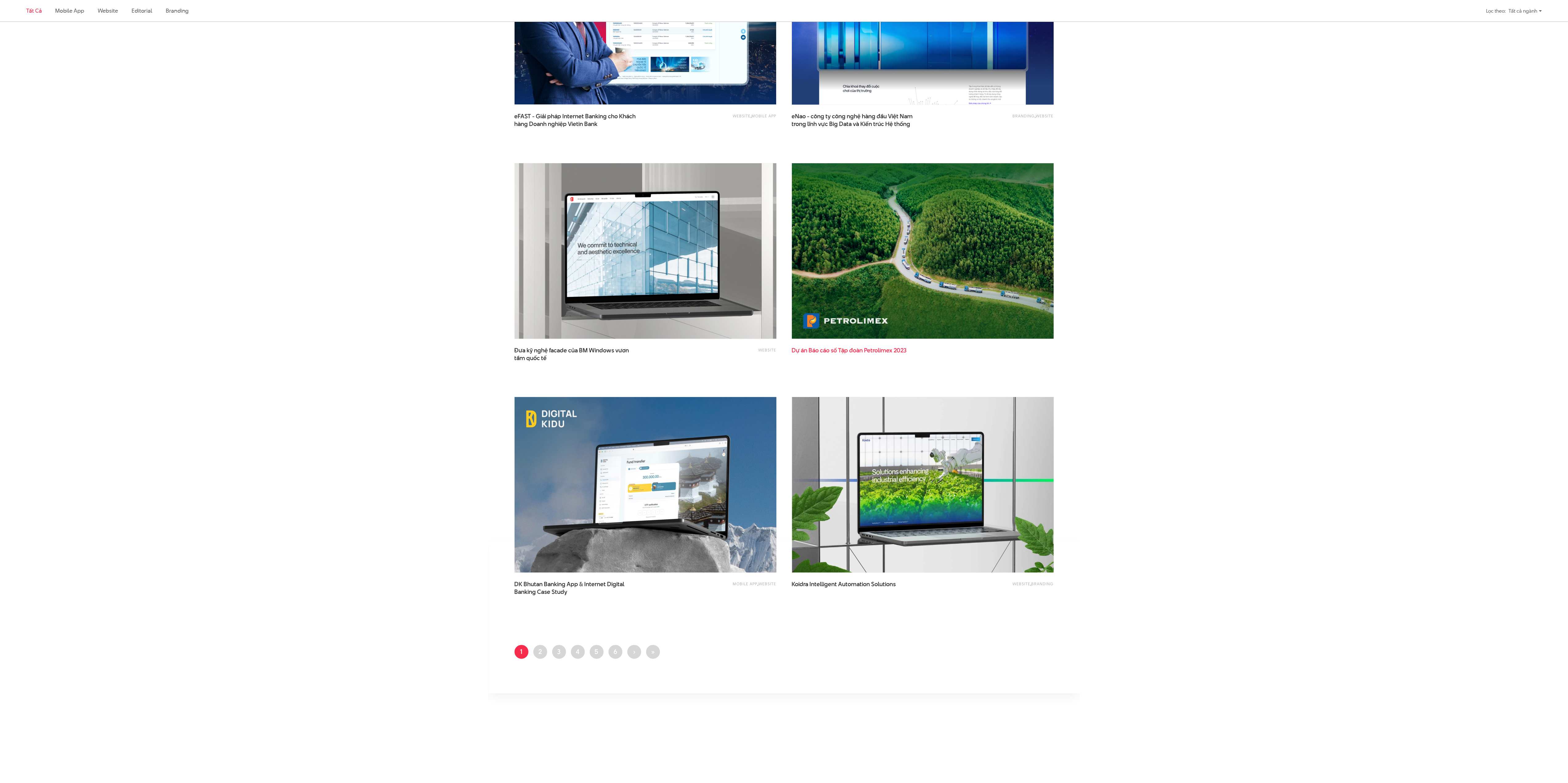
click at [822, 353] on span "cáo" at bounding box center [825, 350] width 10 height 9
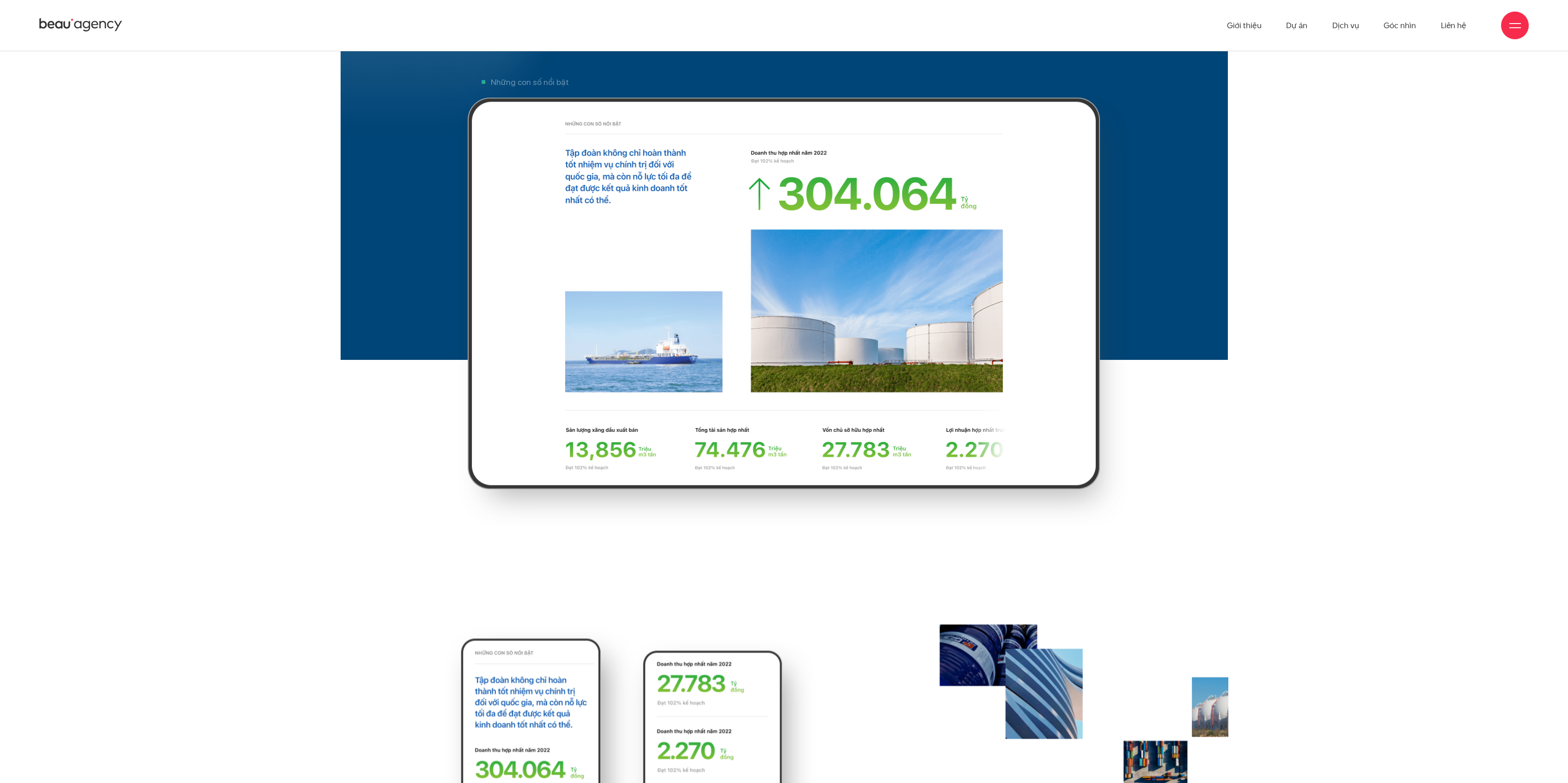
scroll to position [3941, 0]
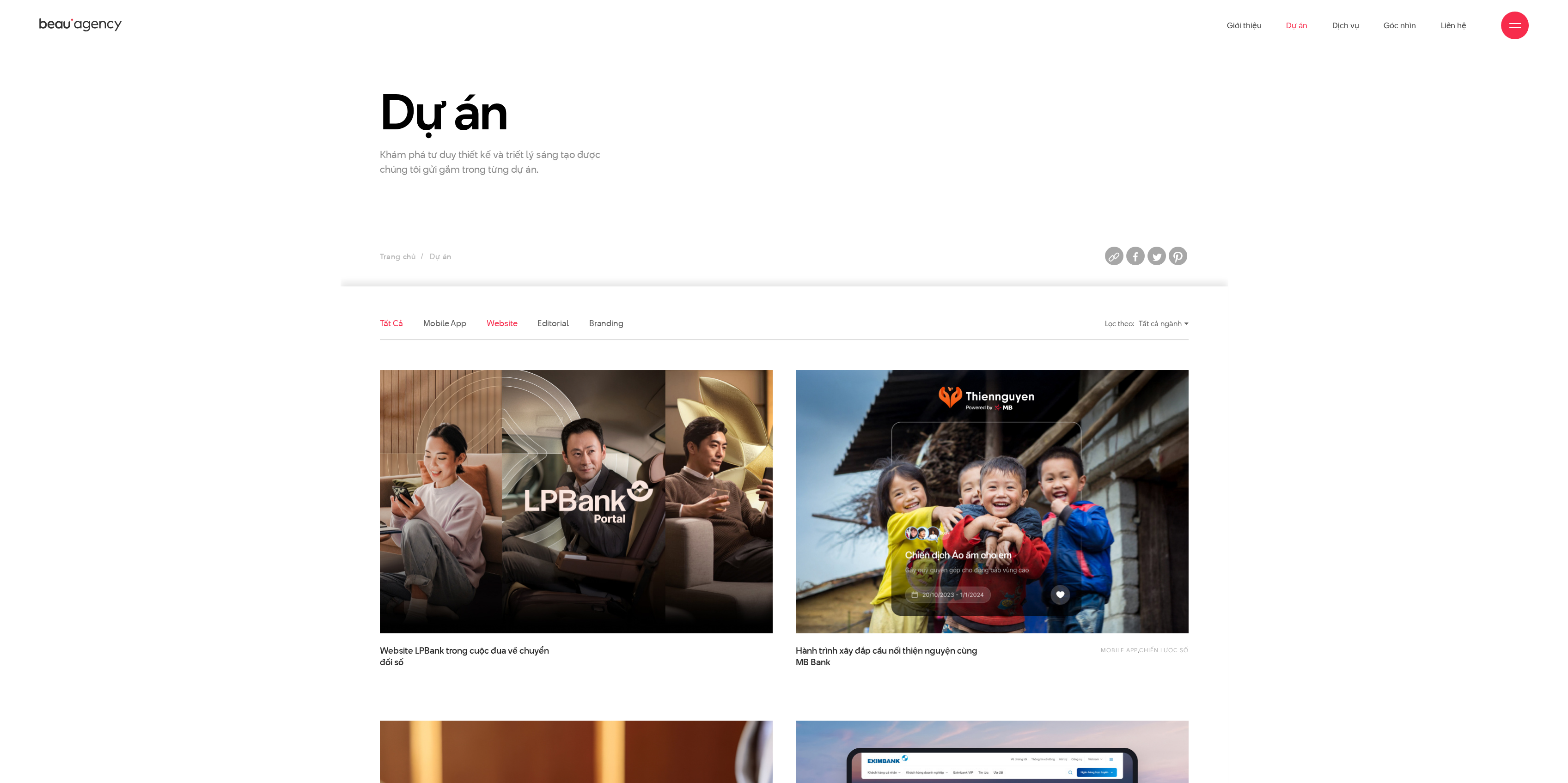
click at [495, 324] on link "Website" at bounding box center [501, 323] width 30 height 12
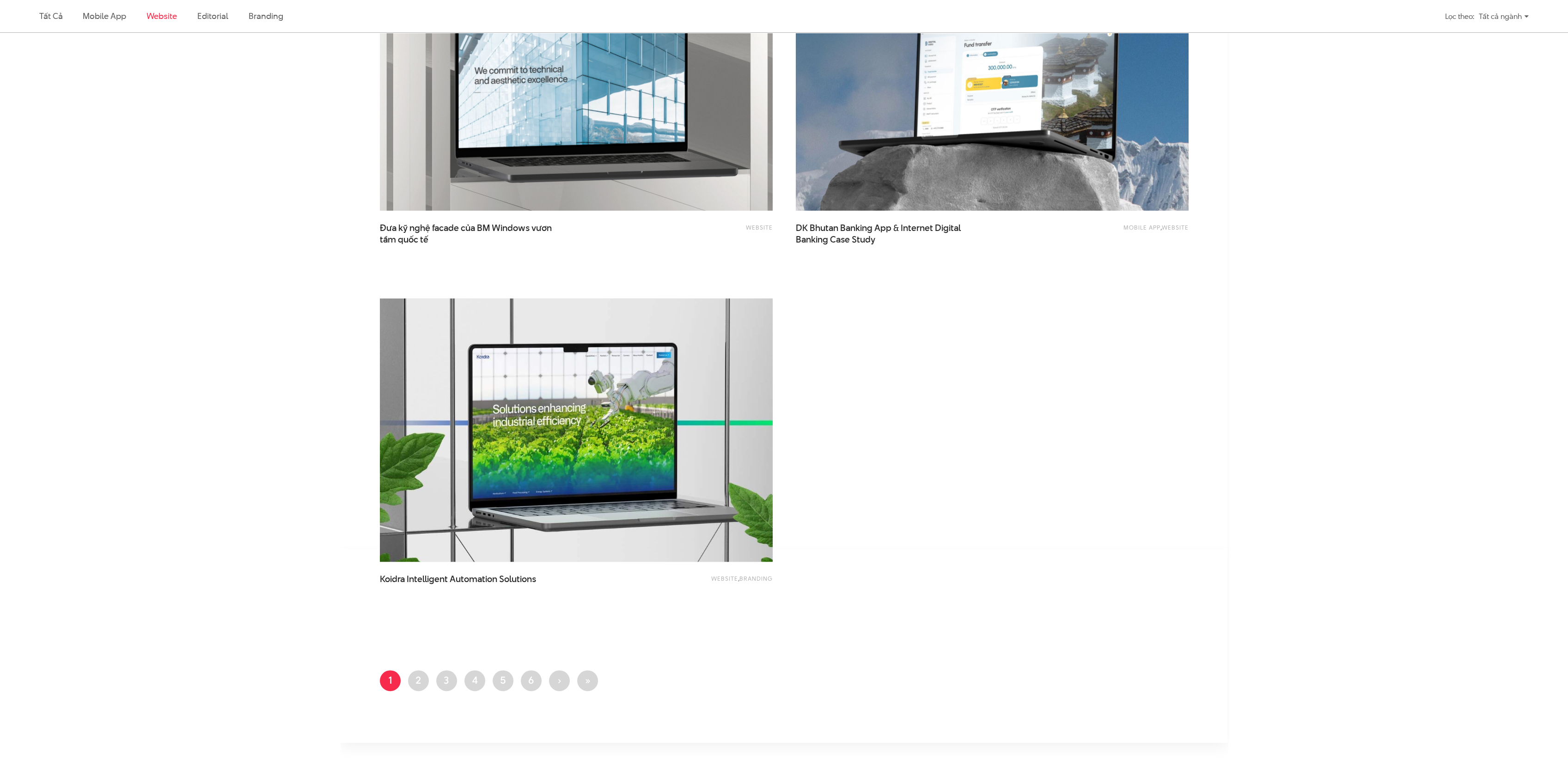
scroll to position [1456, 0]
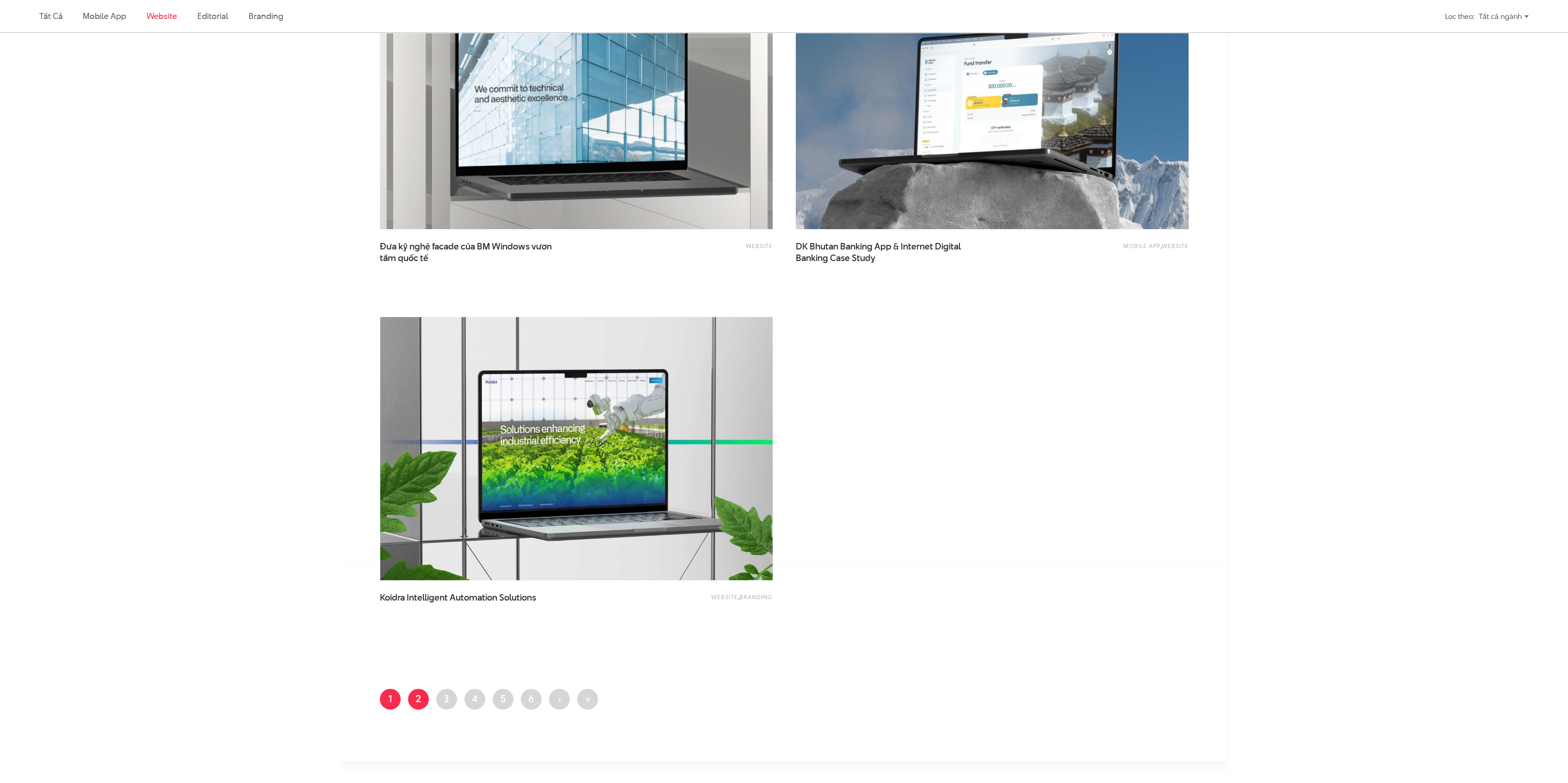
click at [422, 700] on link "Trang 2" at bounding box center [418, 699] width 21 height 21
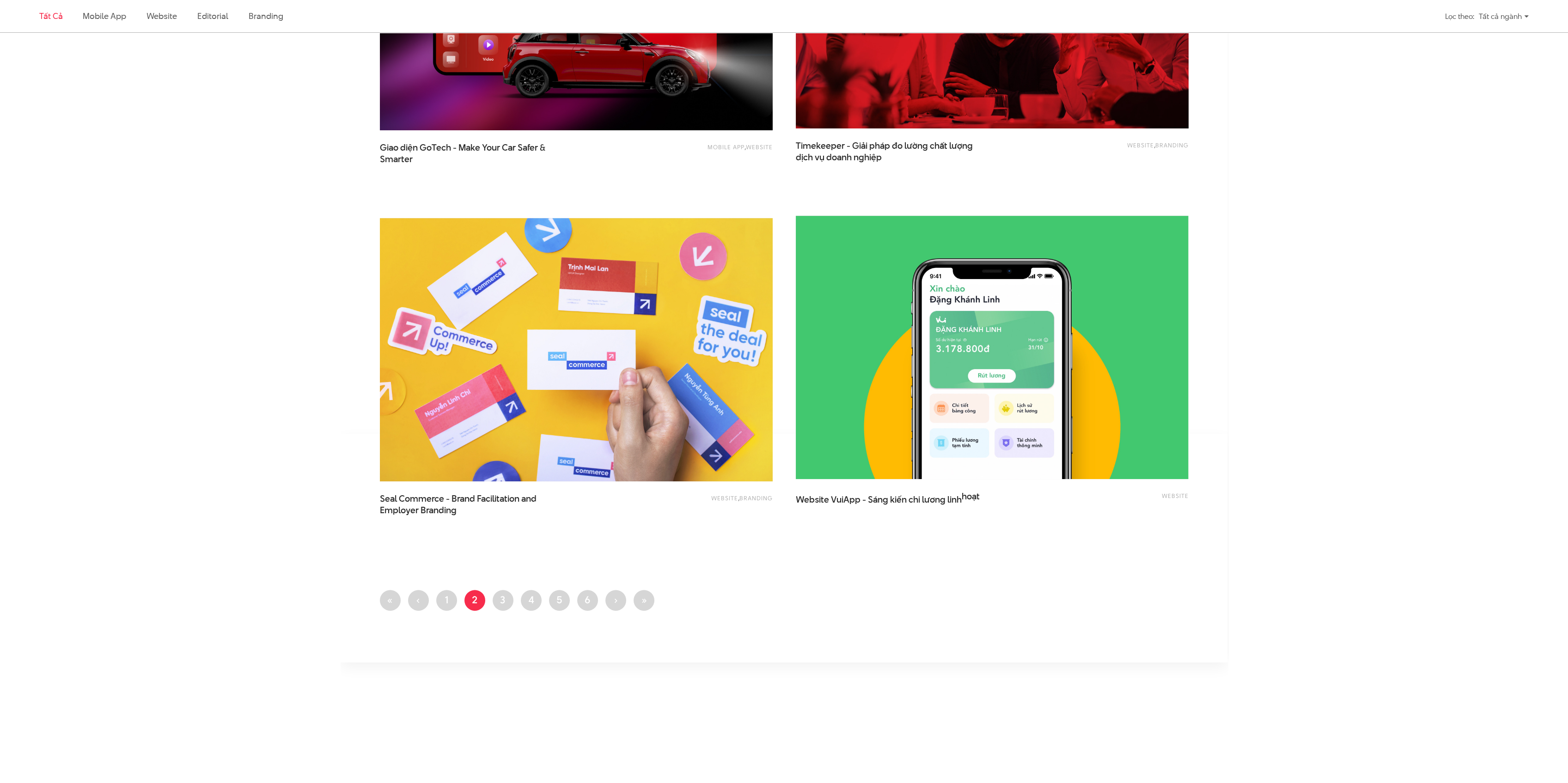
scroll to position [2053, 0]
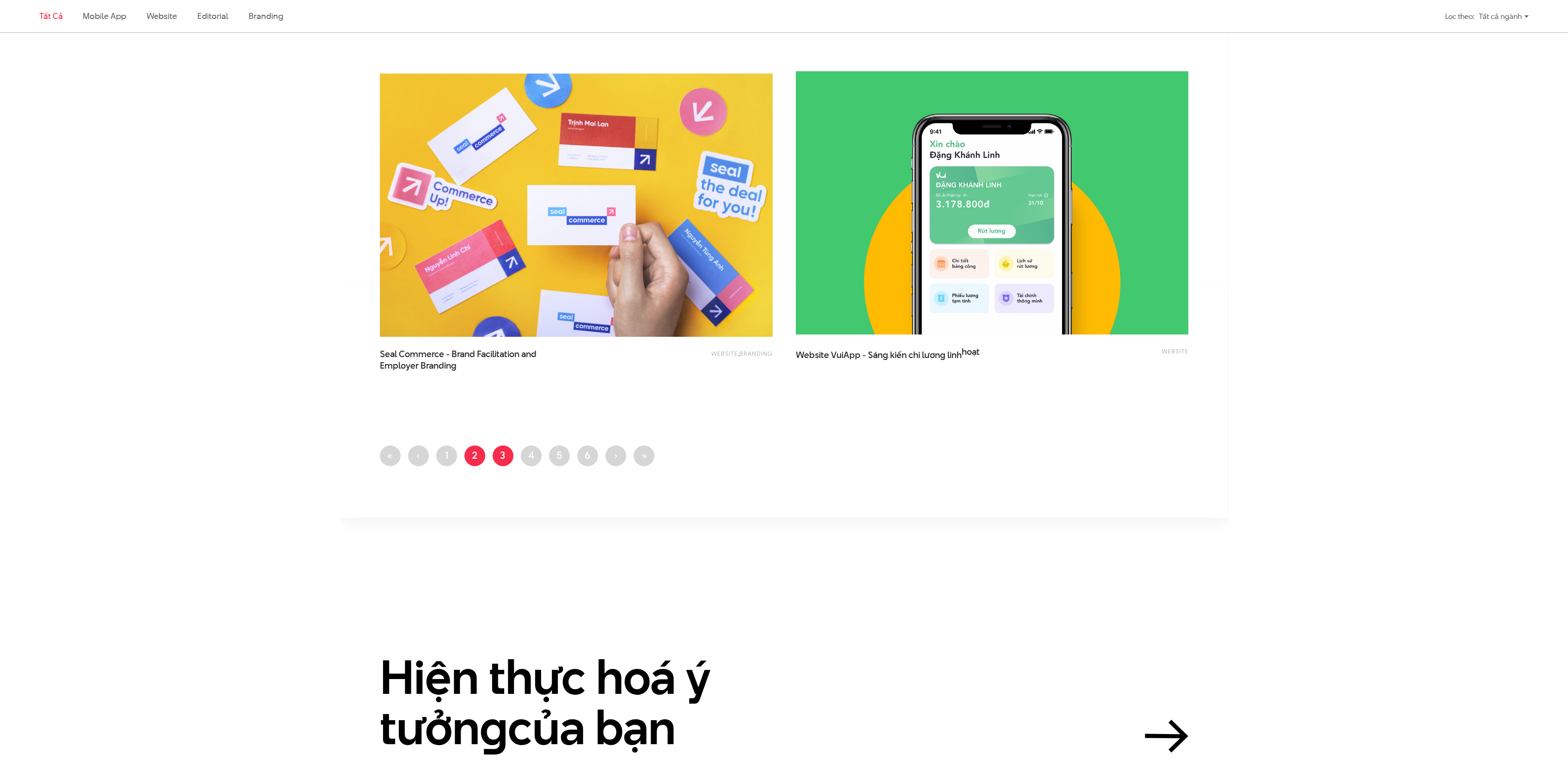
click at [502, 455] on link "Trang 3" at bounding box center [503, 455] width 21 height 21
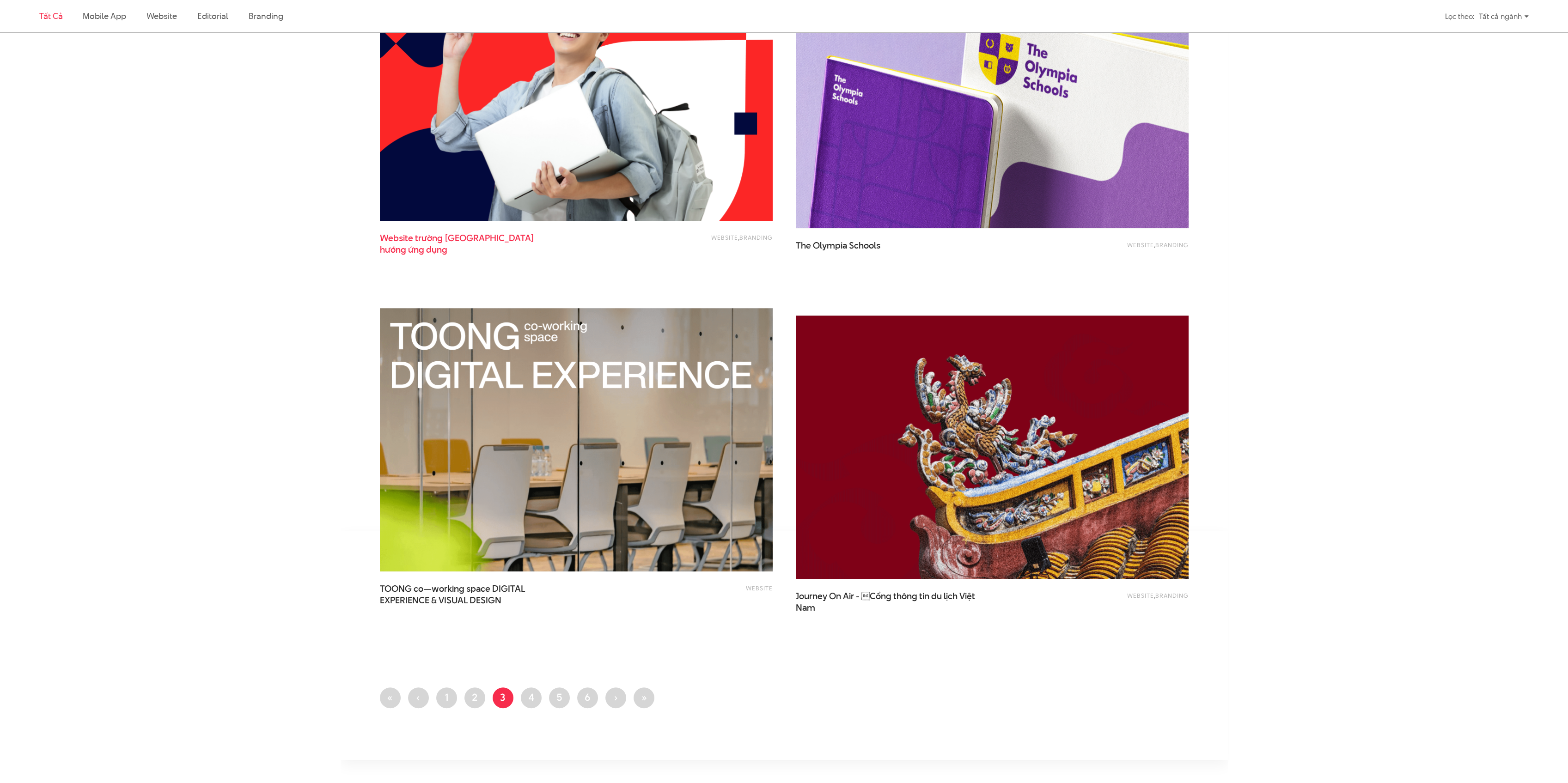
scroll to position [1970, 0]
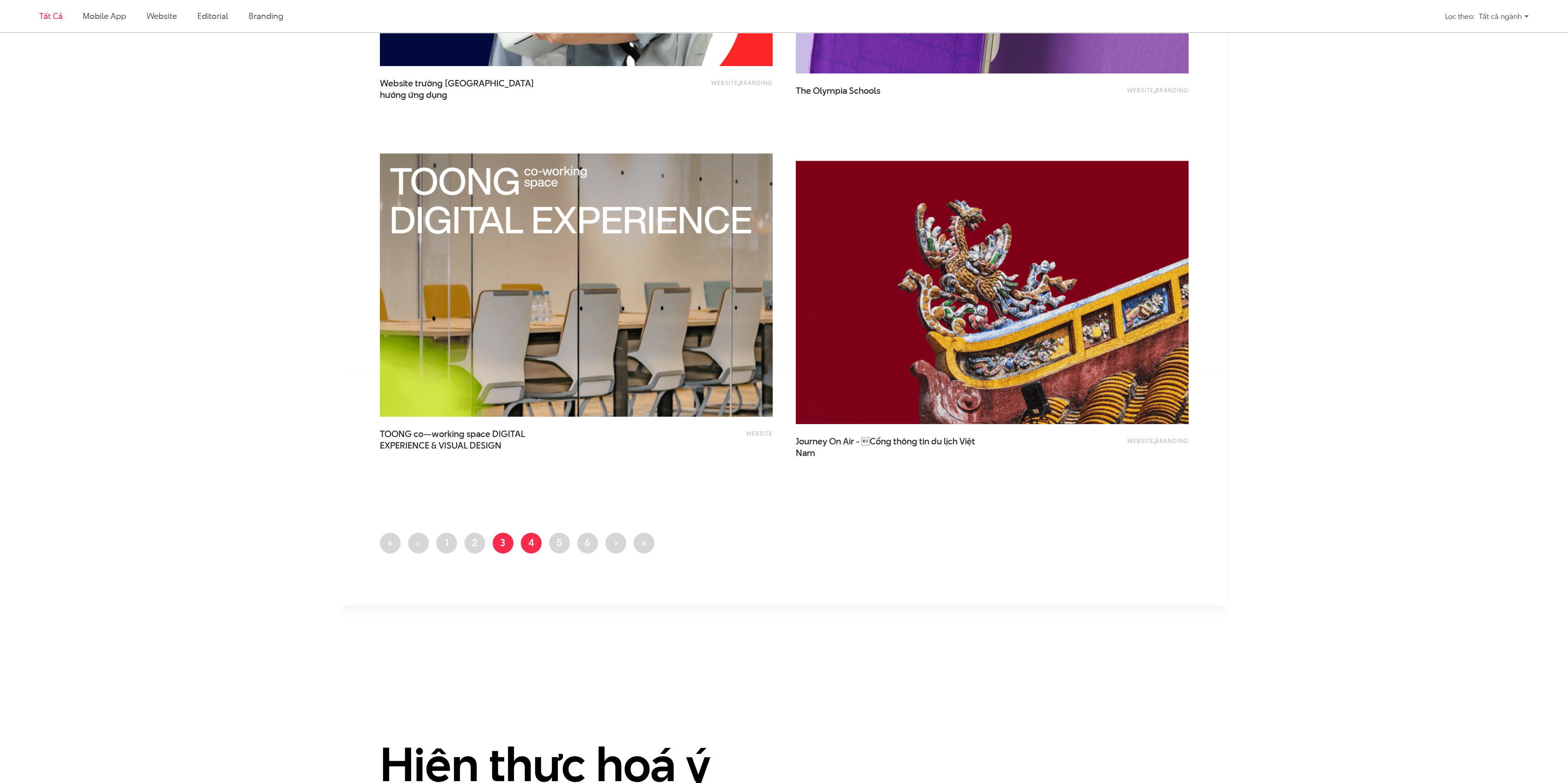
click at [529, 542] on link "Trang 4" at bounding box center [530, 543] width 21 height 21
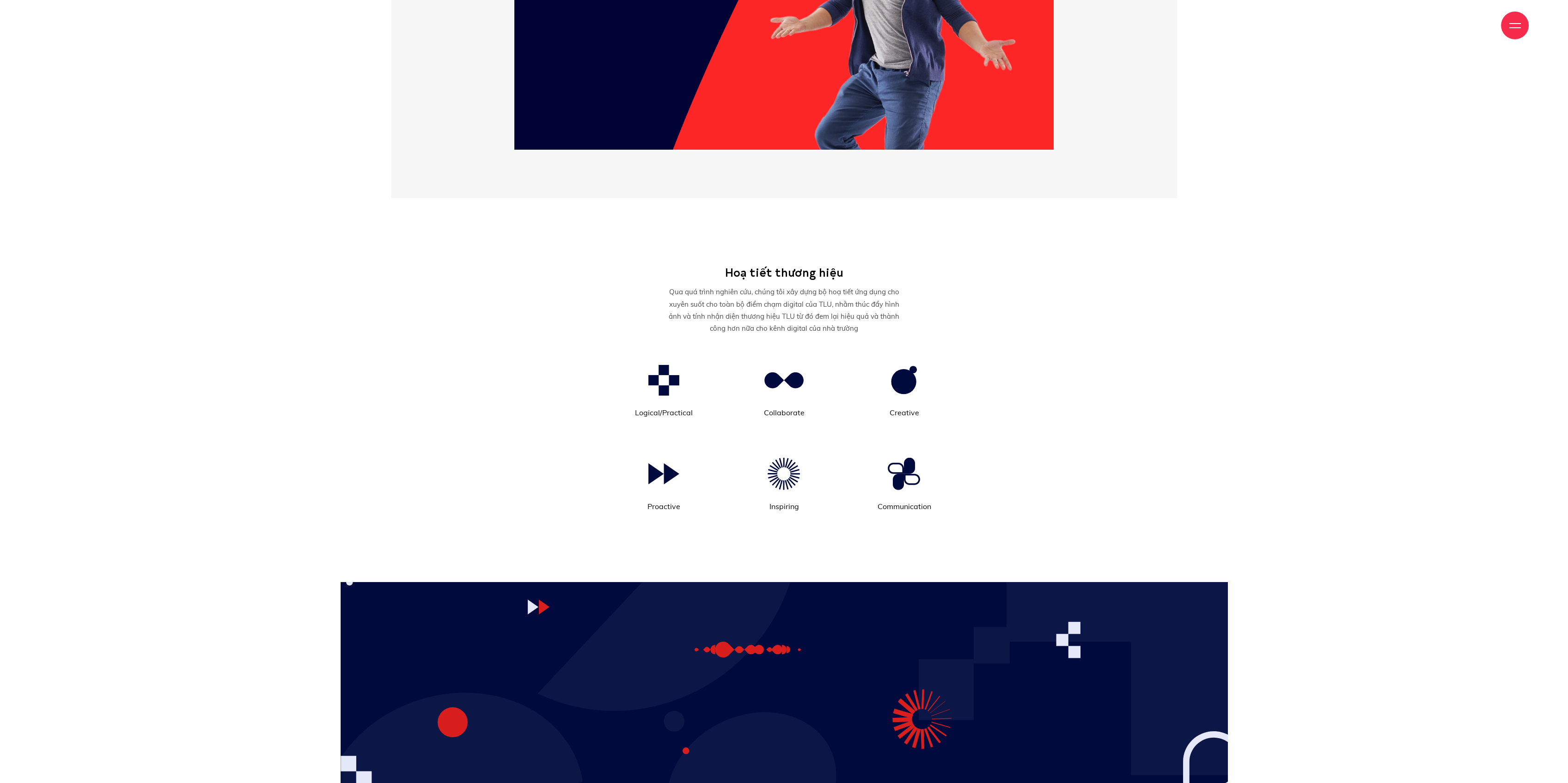
scroll to position [10183, 0]
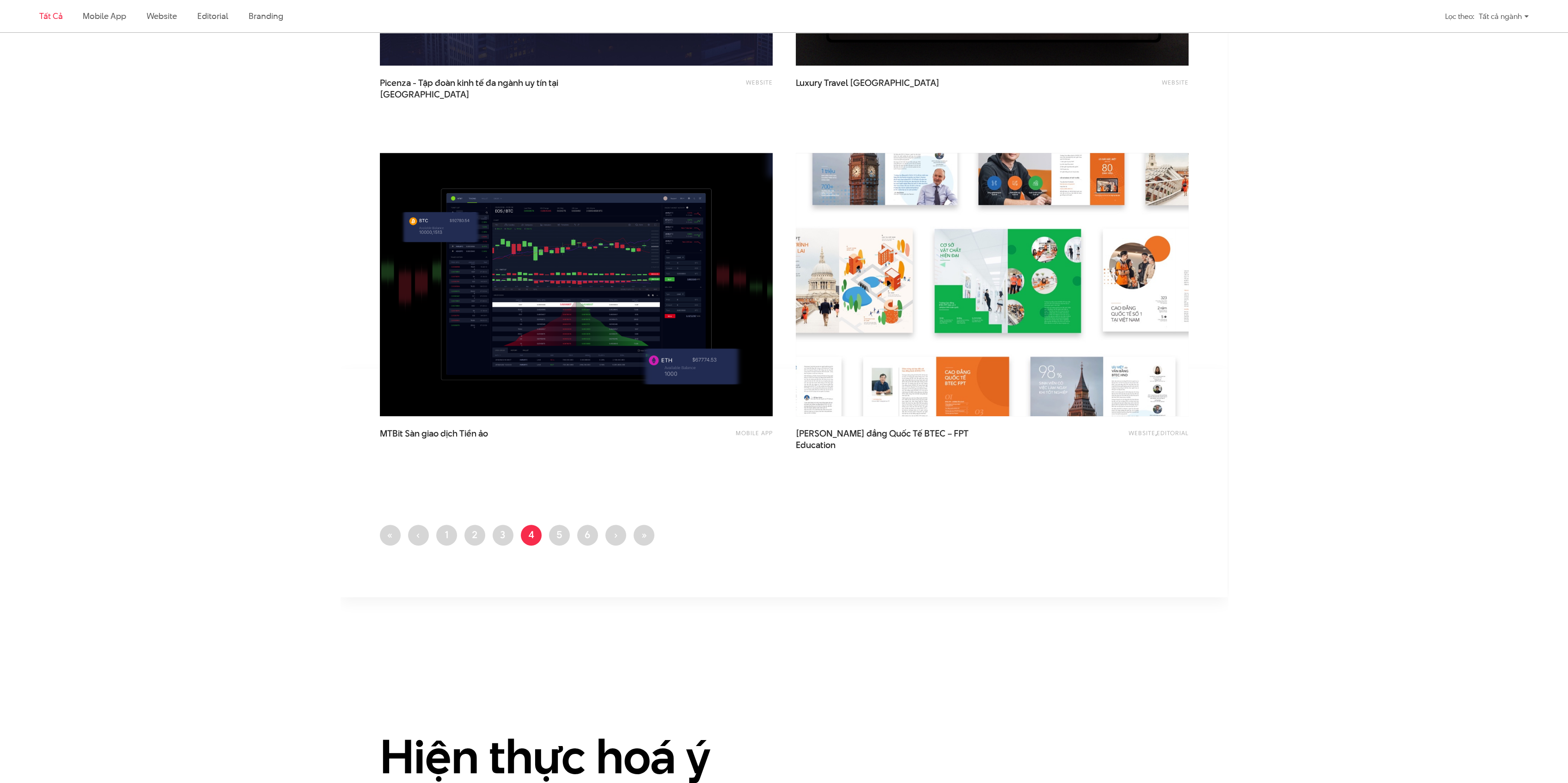
scroll to position [2218, 0]
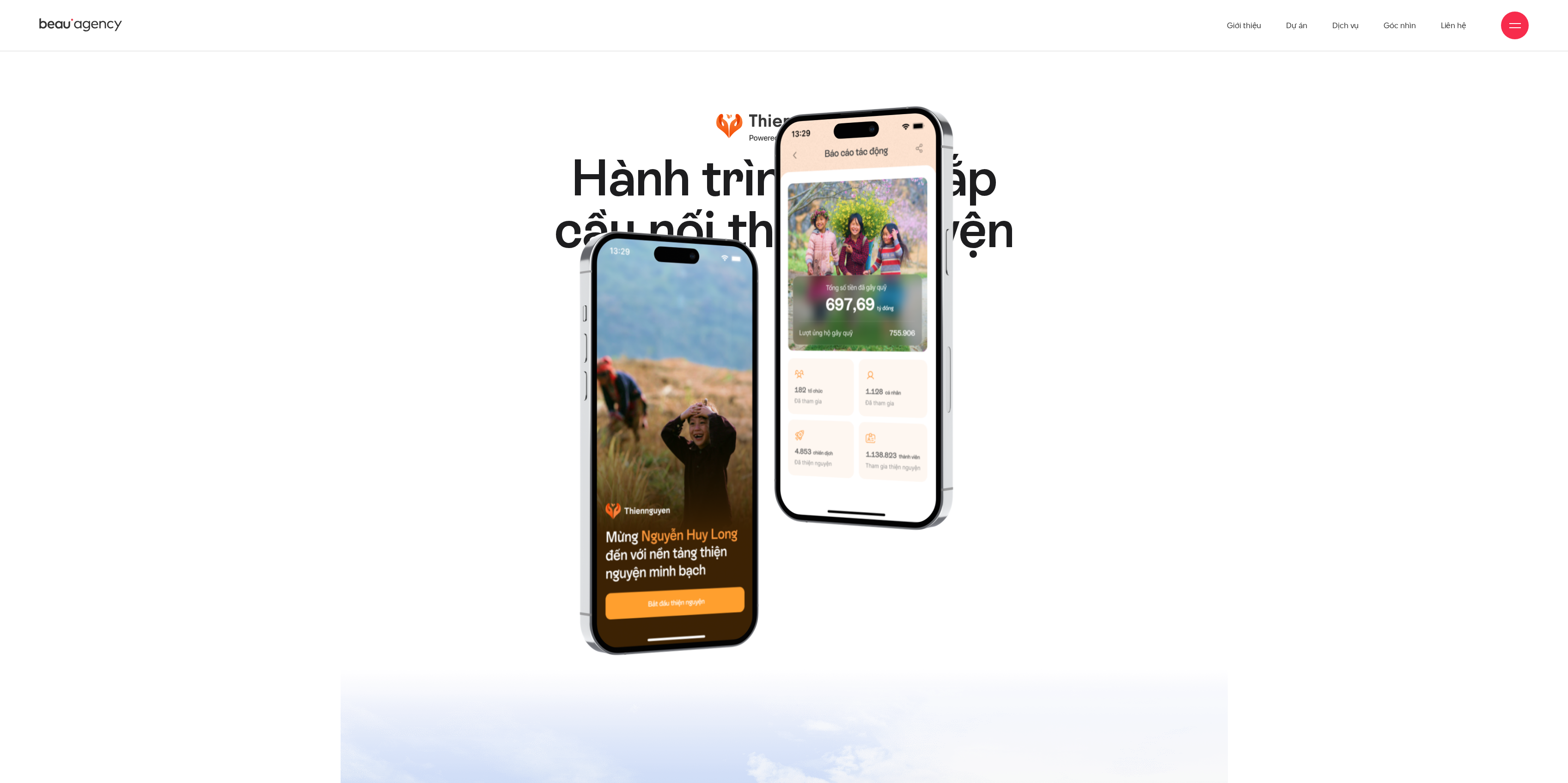
scroll to position [17532, 0]
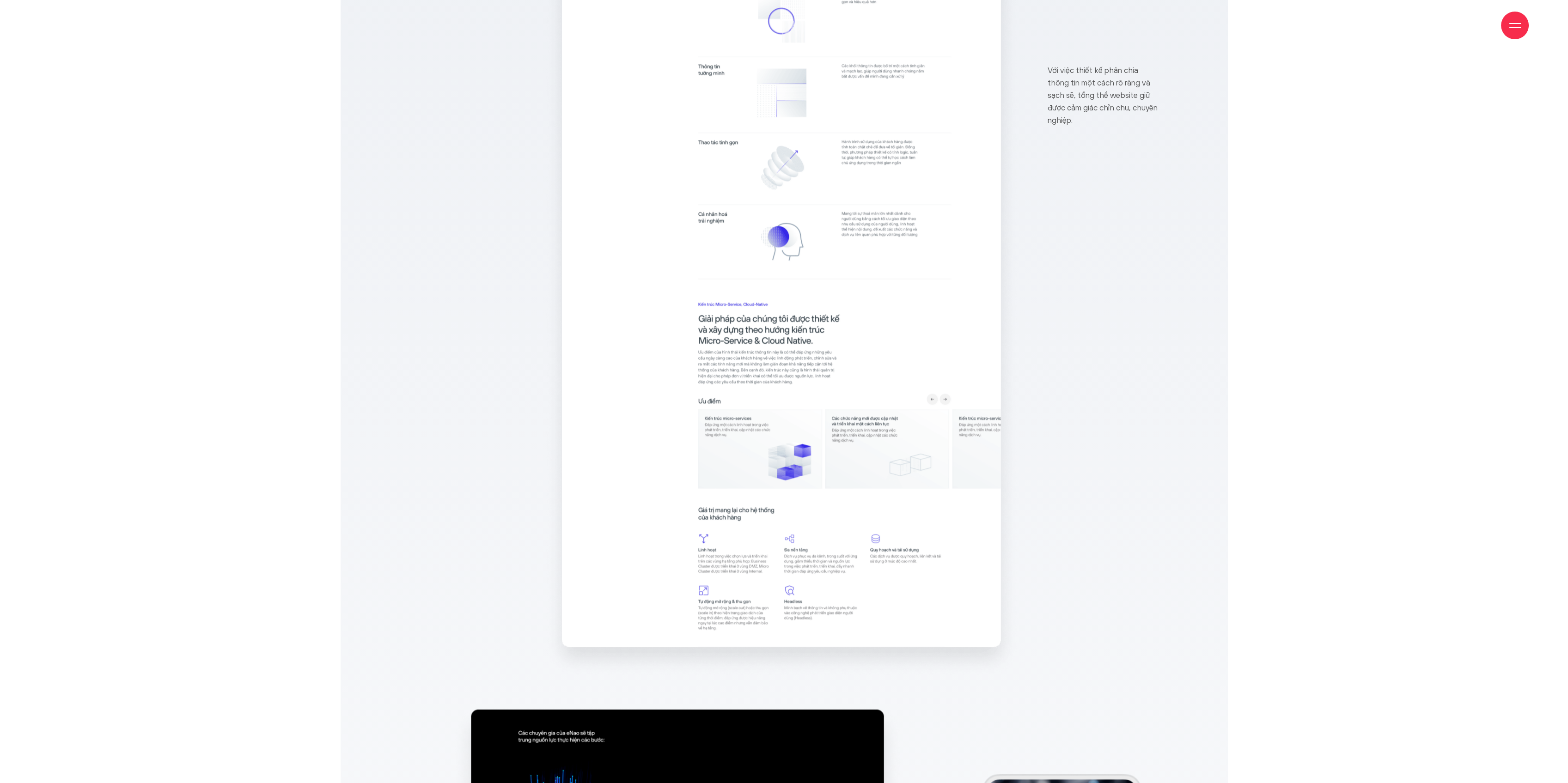
scroll to position [7223, 0]
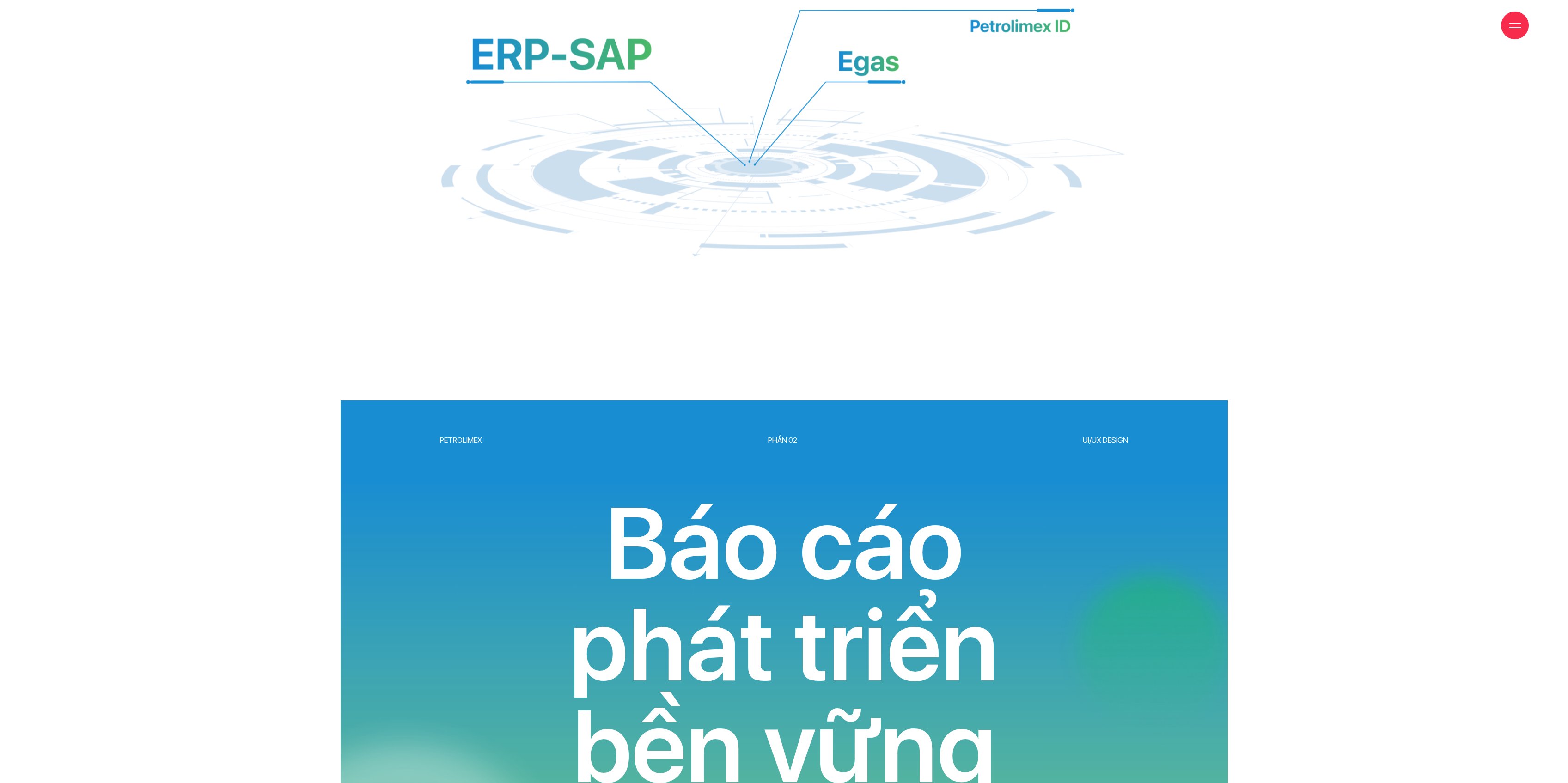
scroll to position [8130, 0]
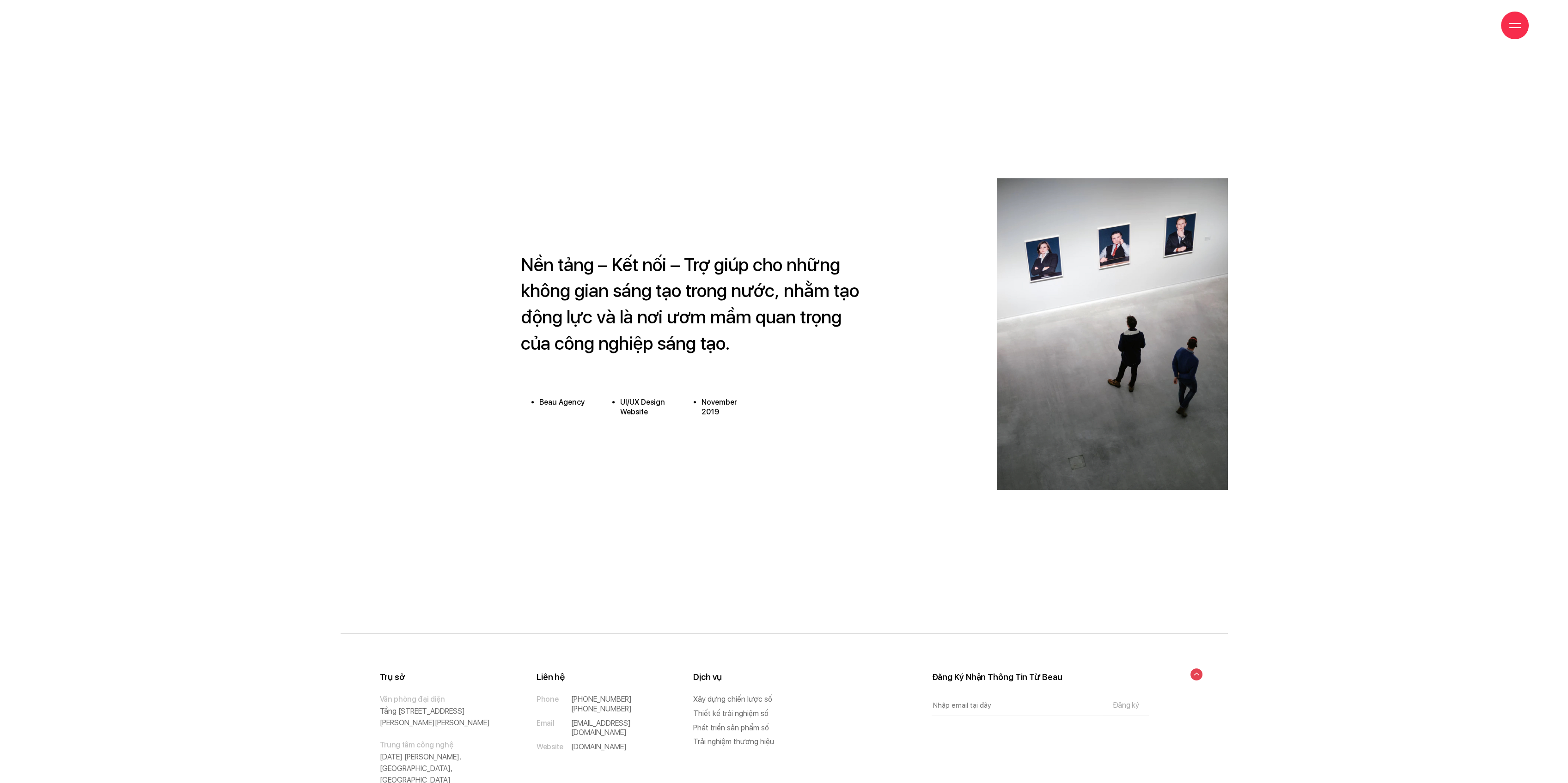
scroll to position [7136, 0]
